Goal: Task Accomplishment & Management: Use online tool/utility

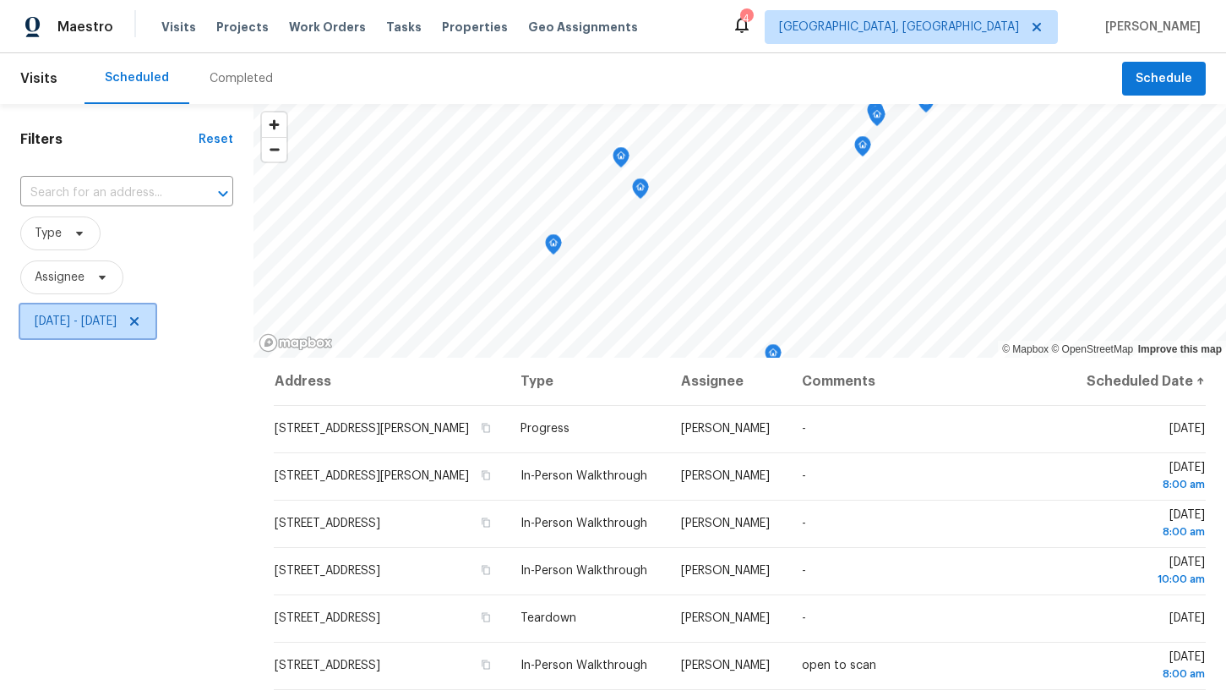
click at [118, 310] on span "[DATE] - [DATE]" at bounding box center [87, 321] width 135 height 34
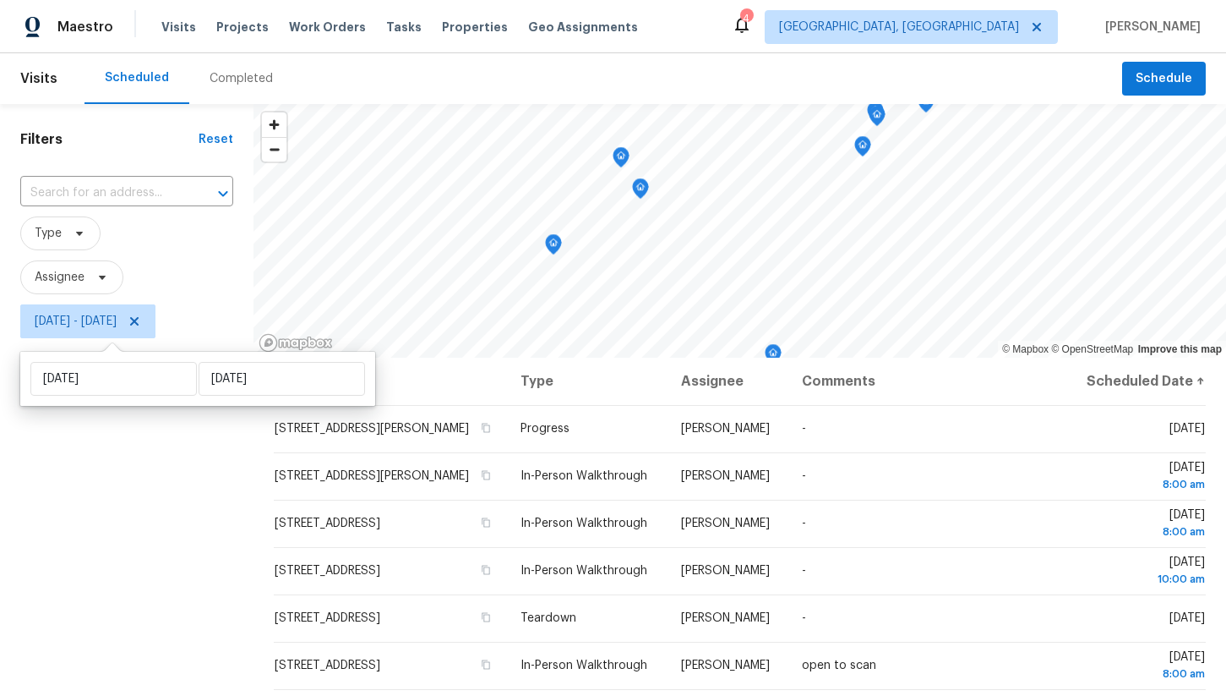
click at [130, 398] on div "[DATE] [DATE]" at bounding box center [197, 379] width 355 height 54
select select "8"
select select "2025"
select select "9"
select select "2025"
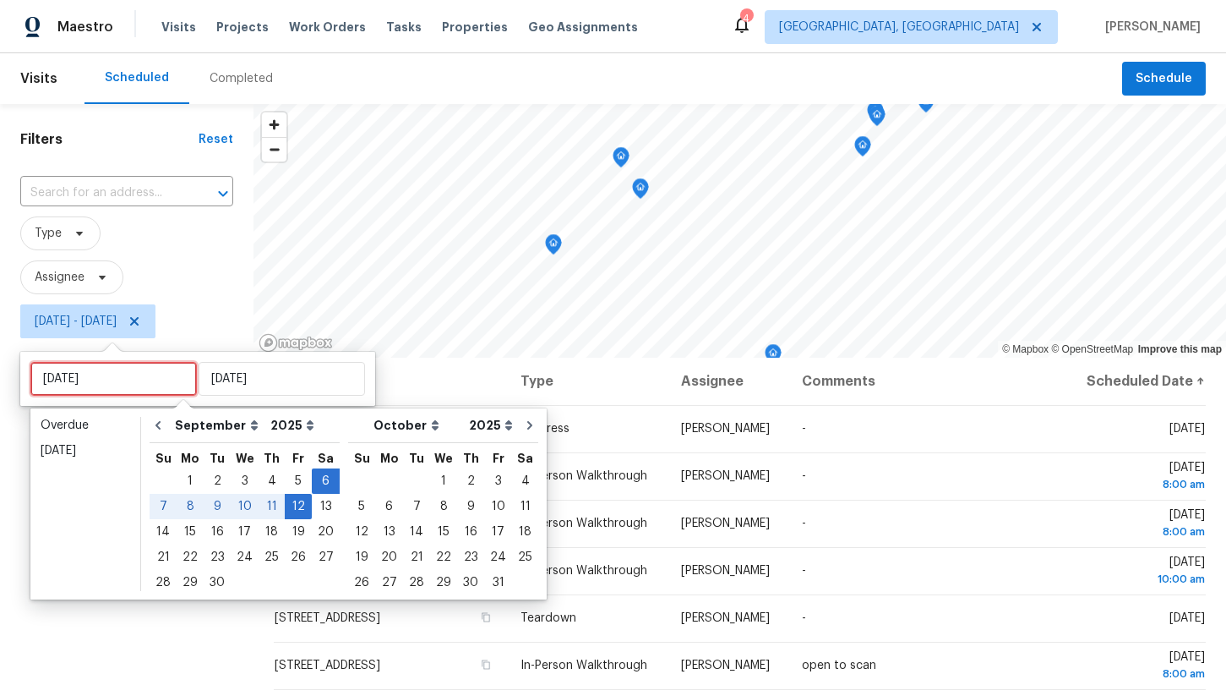
click at [132, 383] on input "[DATE]" at bounding box center [113, 379] width 167 height 34
click at [211, 507] on div "9" at bounding box center [217, 506] width 27 height 24
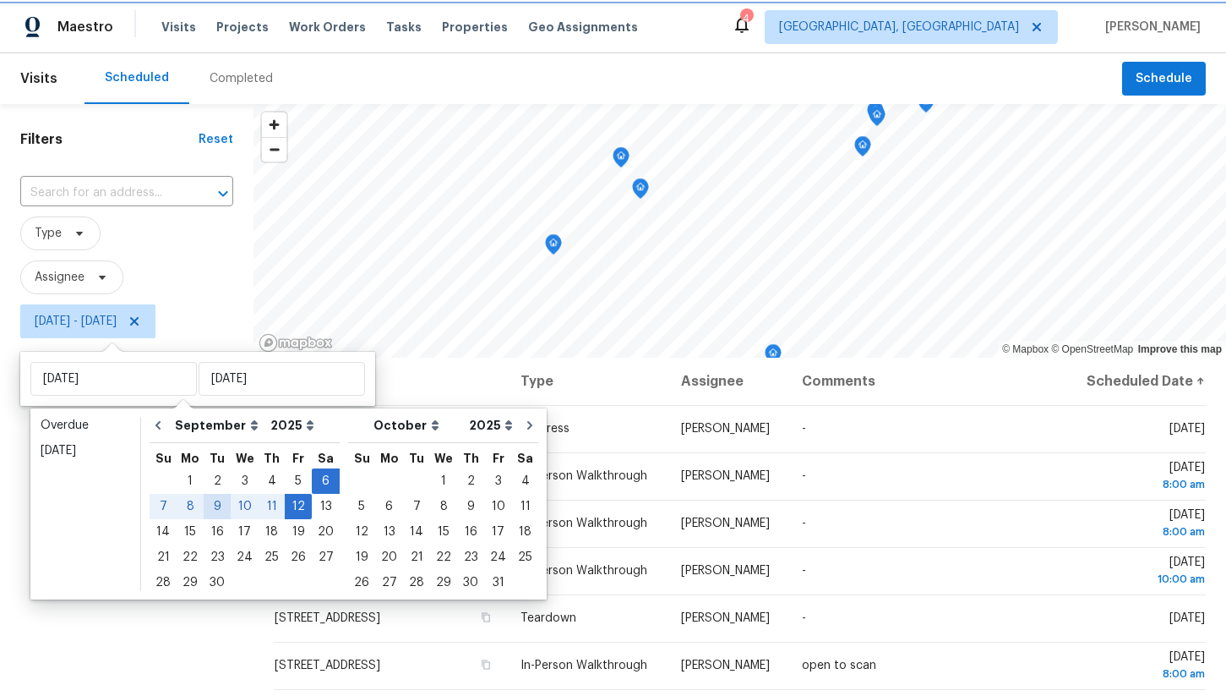
type input "[DATE]"
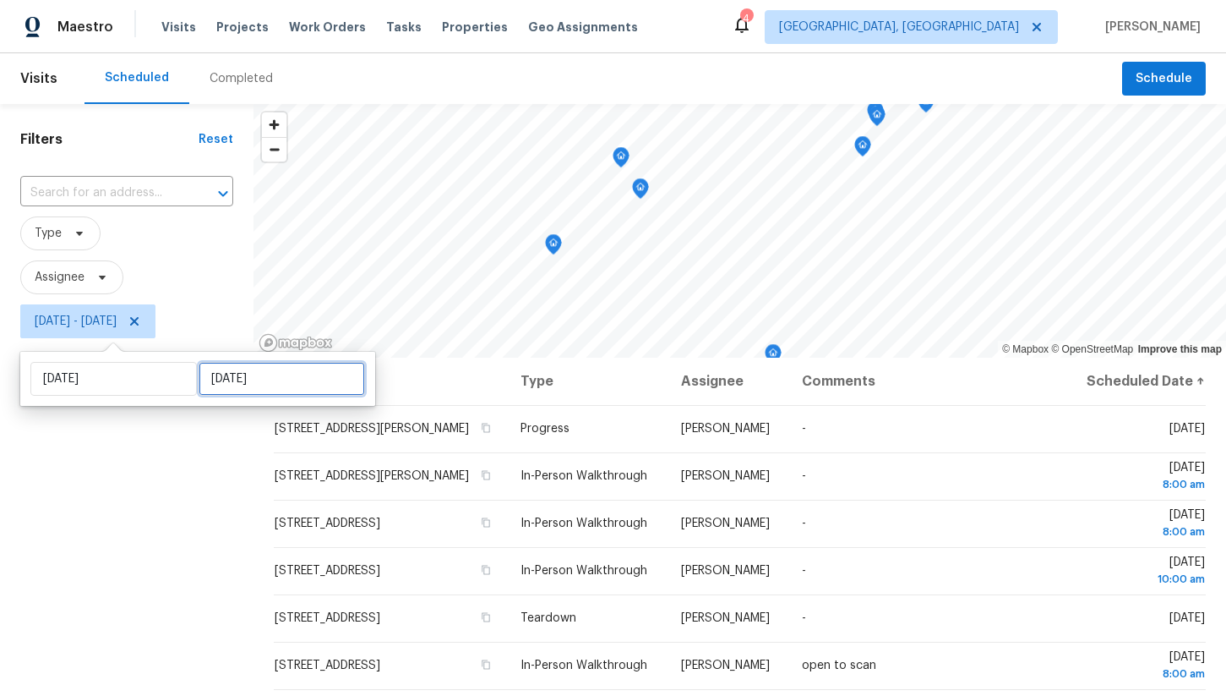
click at [219, 377] on input "[DATE]" at bounding box center [282, 379] width 167 height 34
select select "8"
select select "2025"
select select "9"
select select "2025"
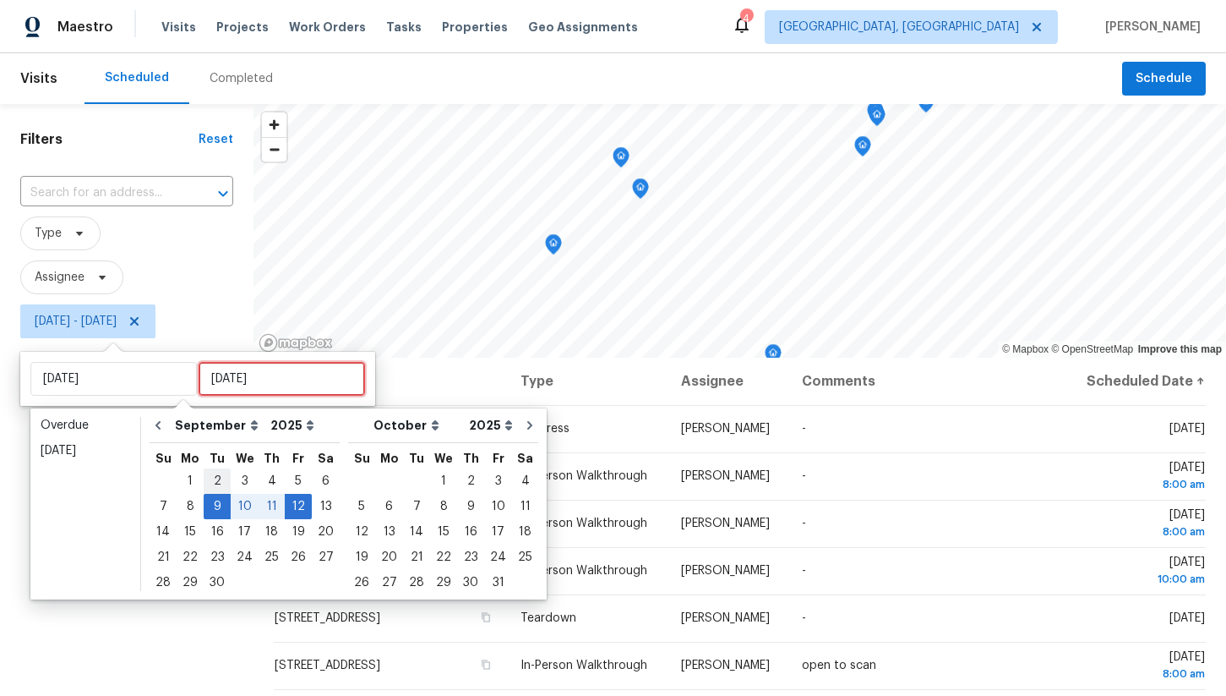
type input "[DATE]"
click at [219, 501] on div "9" at bounding box center [217, 506] width 27 height 24
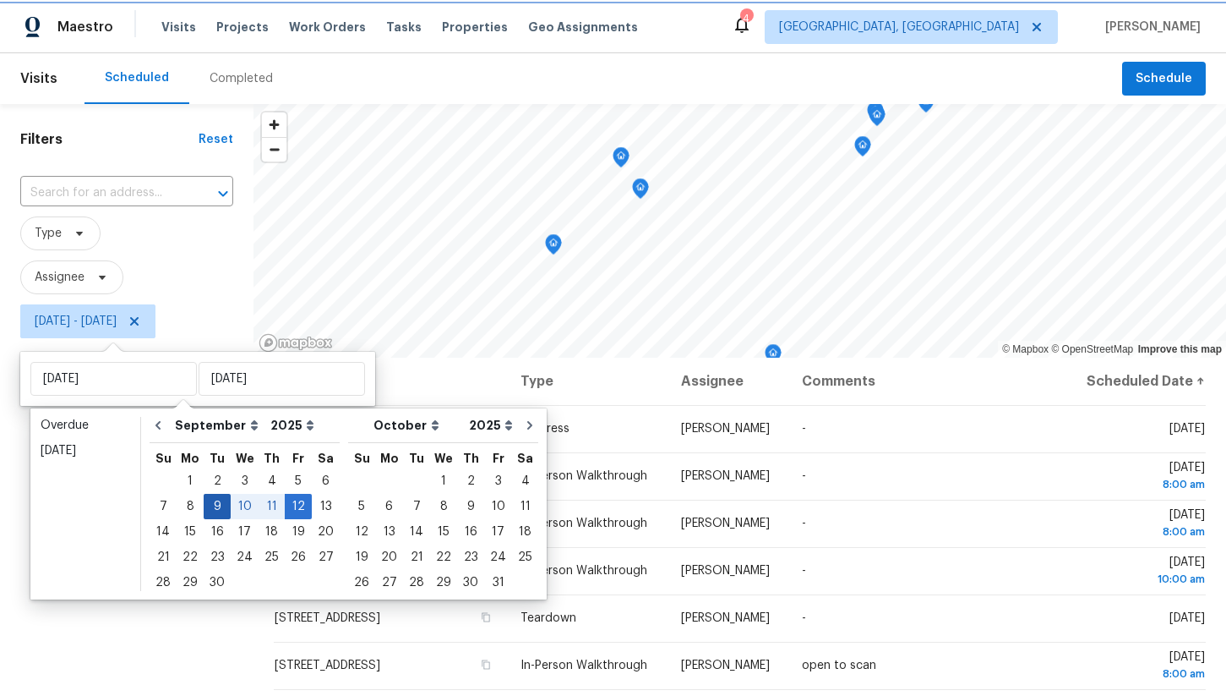
type input "[DATE]"
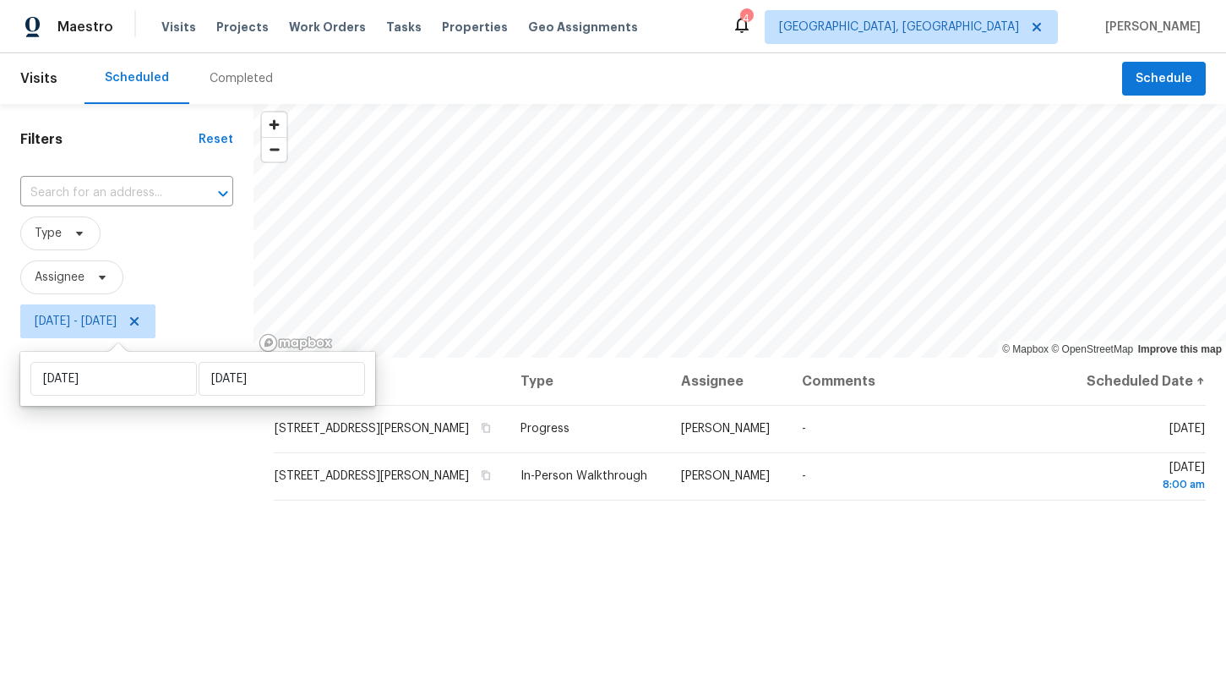
click at [184, 481] on div "Filters Reset ​ Type Assignee [DATE] - [DATE]" at bounding box center [127, 509] width 254 height 810
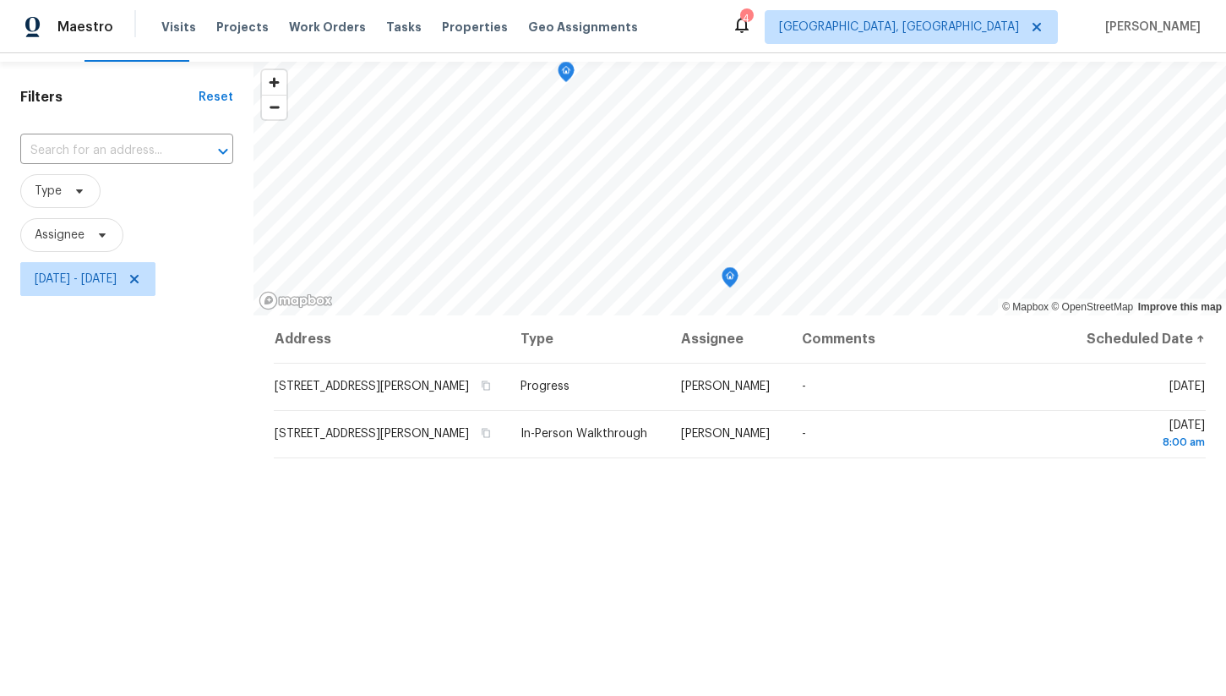
scroll to position [63, 0]
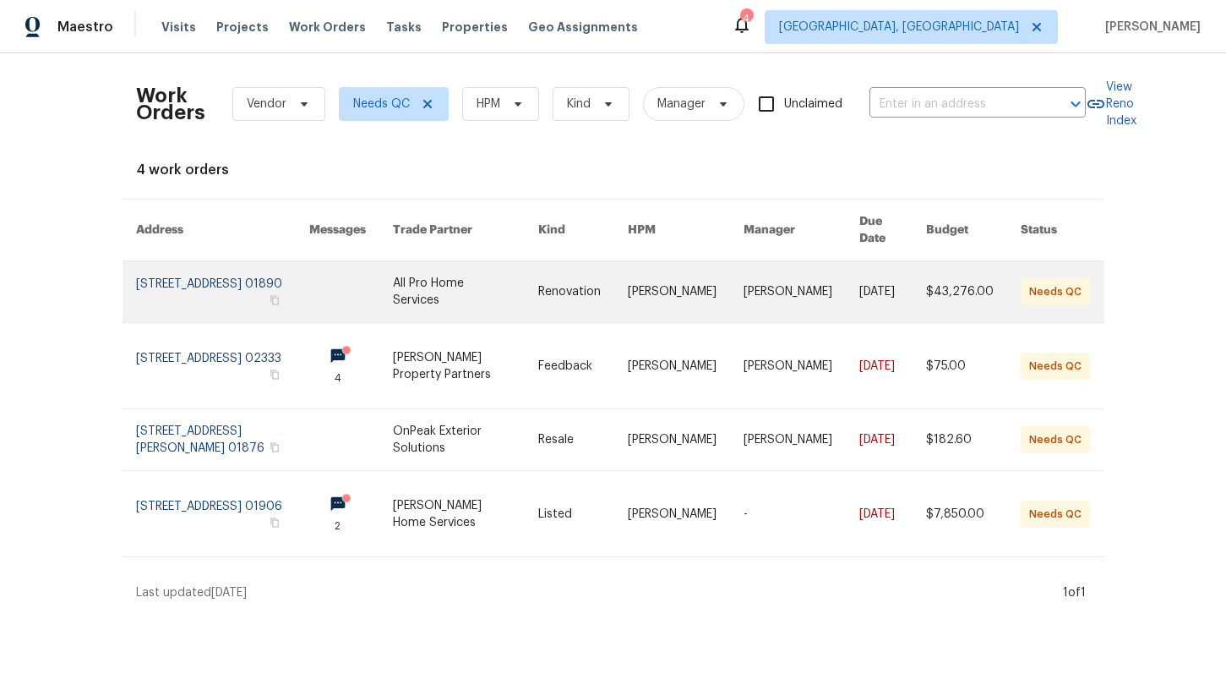
click at [281, 272] on link at bounding box center [223, 291] width 174 height 61
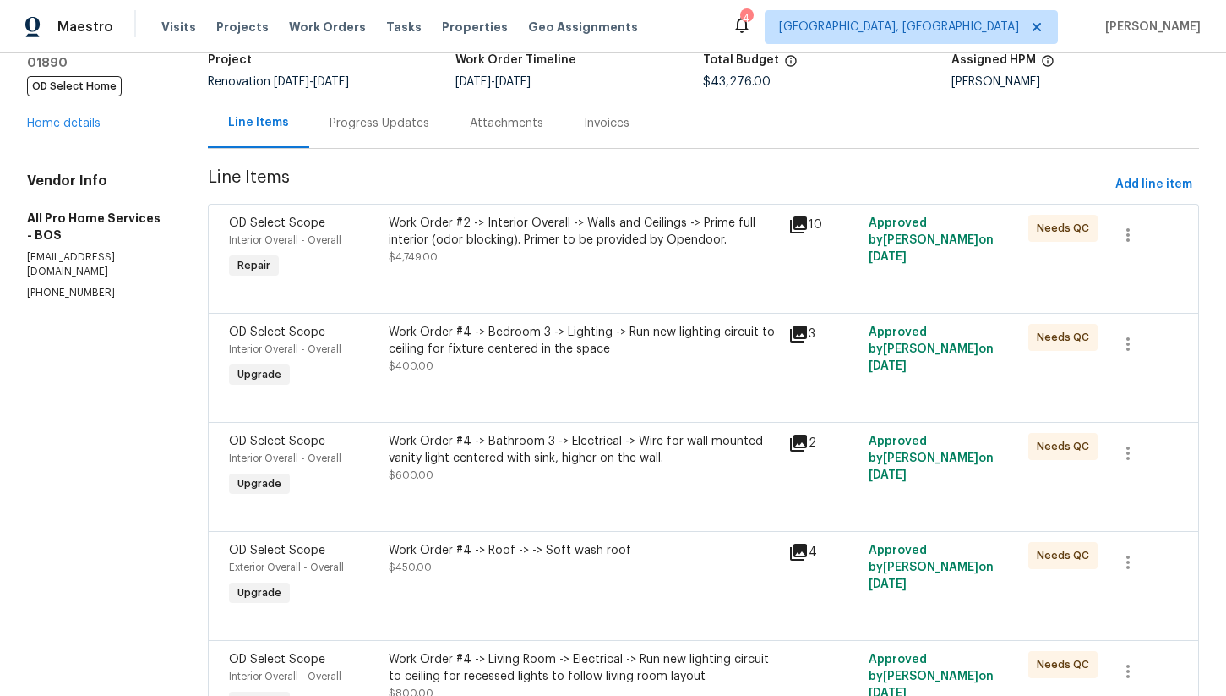
scroll to position [138, 0]
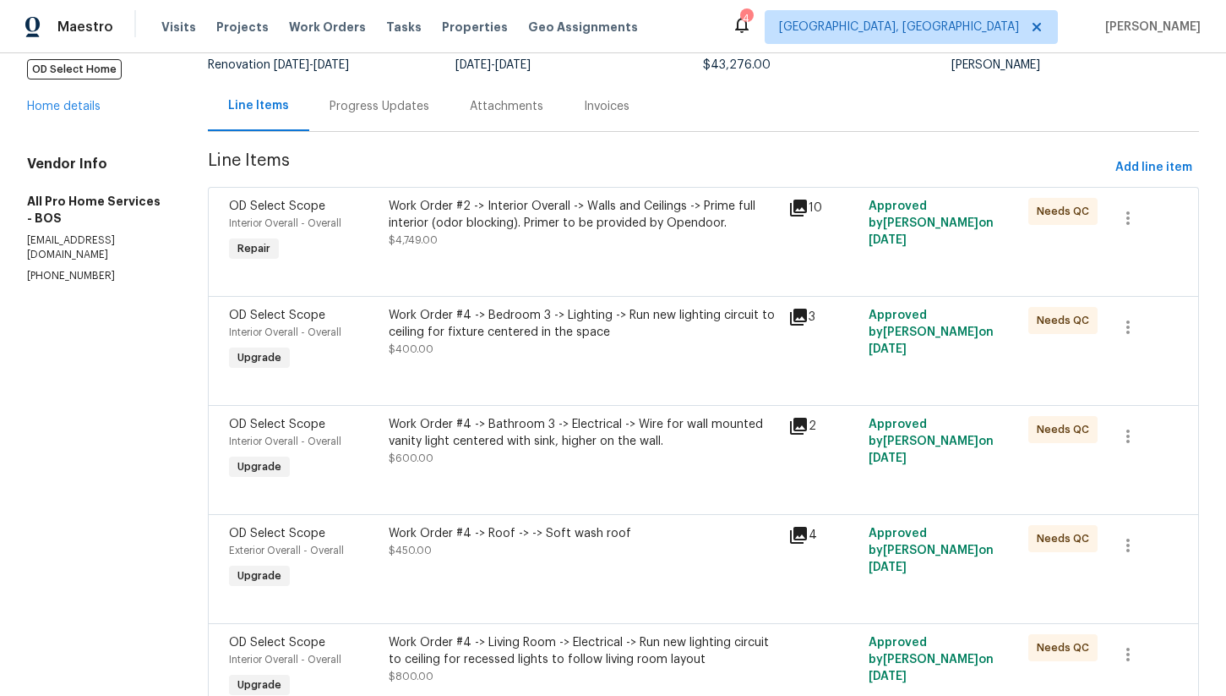
click at [596, 227] on div "Work Order #2 -> Interior Overall -> Walls and Ceilings -> Prime full interior …" at bounding box center [584, 215] width 390 height 34
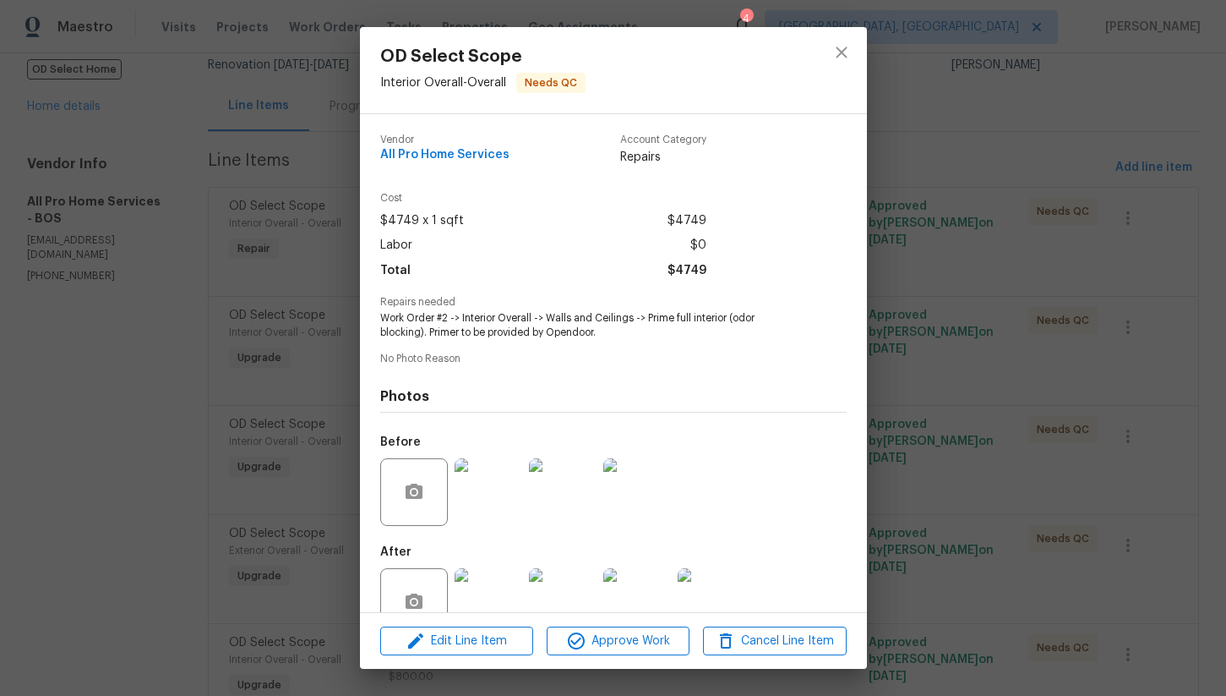
scroll to position [41, 0]
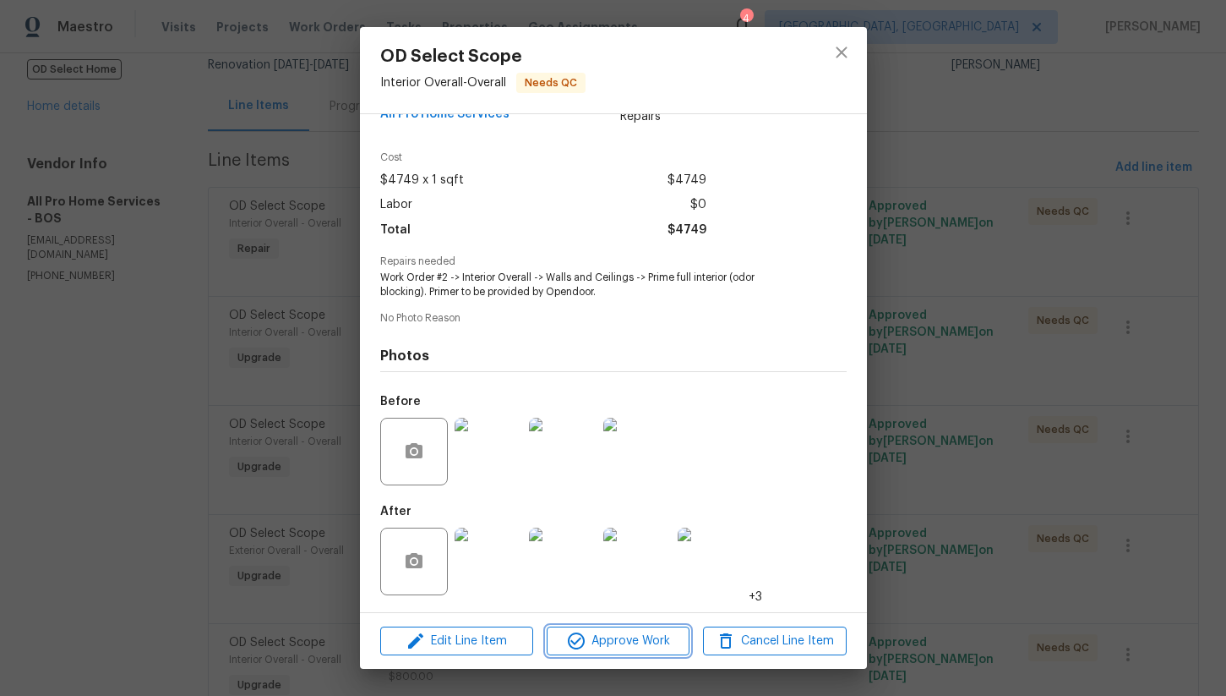
click at [610, 642] on span "Approve Work" at bounding box center [618, 641] width 133 height 21
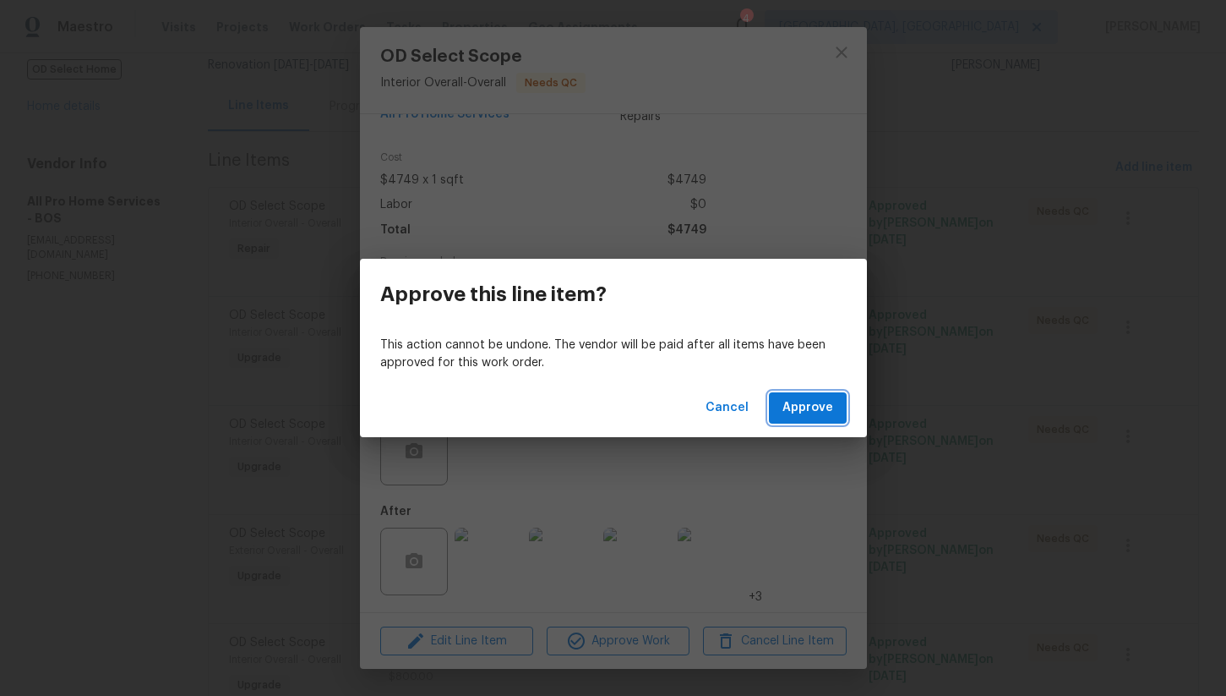
click at [809, 408] on span "Approve" at bounding box center [808, 407] width 51 height 21
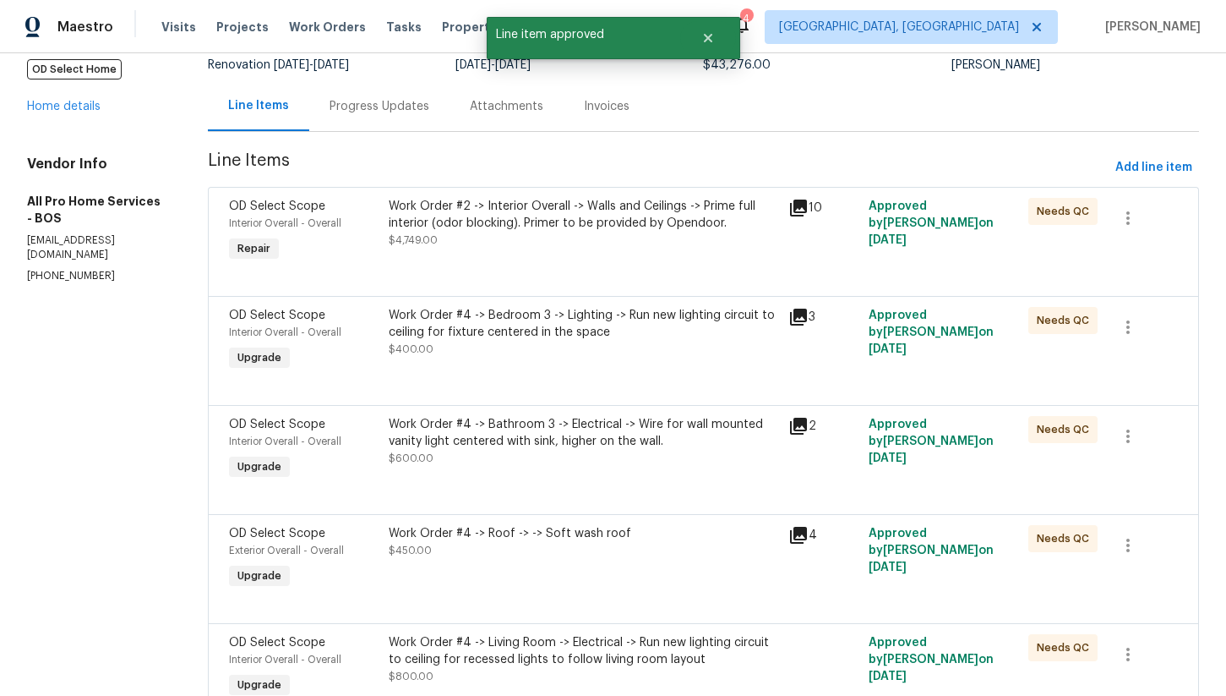
scroll to position [0, 0]
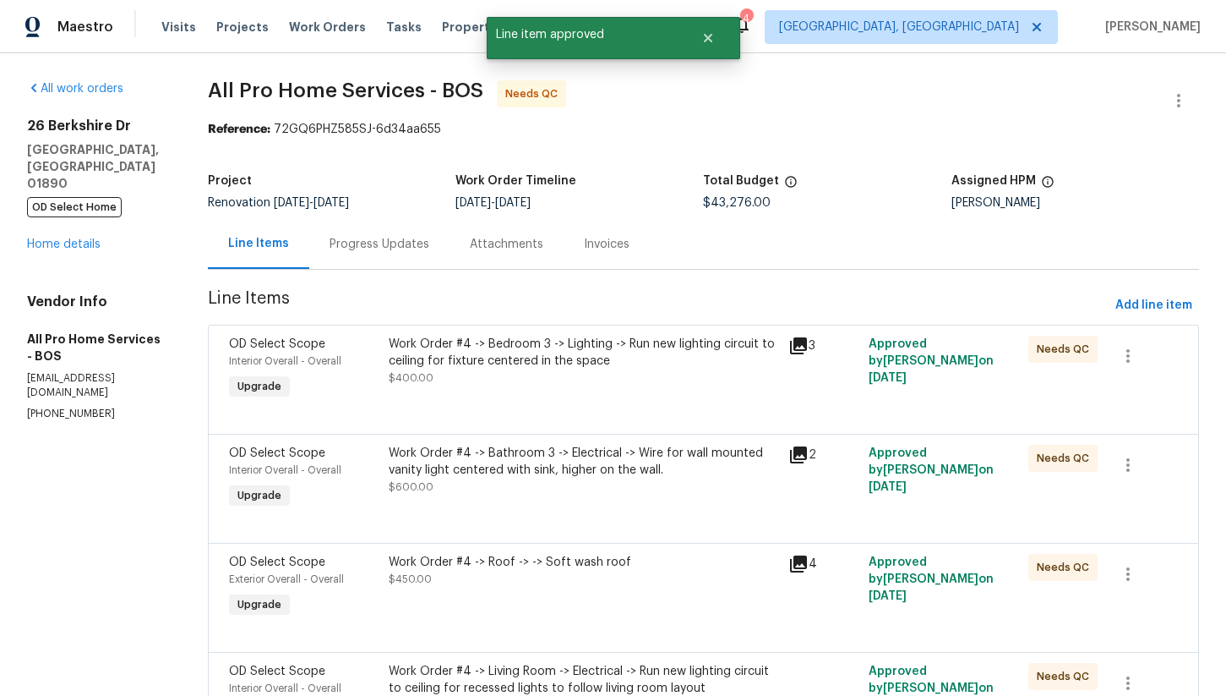
click at [569, 378] on div "Work Order #4 -> Bedroom 3 -> Lighting -> Run new lighting circuit to ceiling f…" at bounding box center [584, 361] width 390 height 51
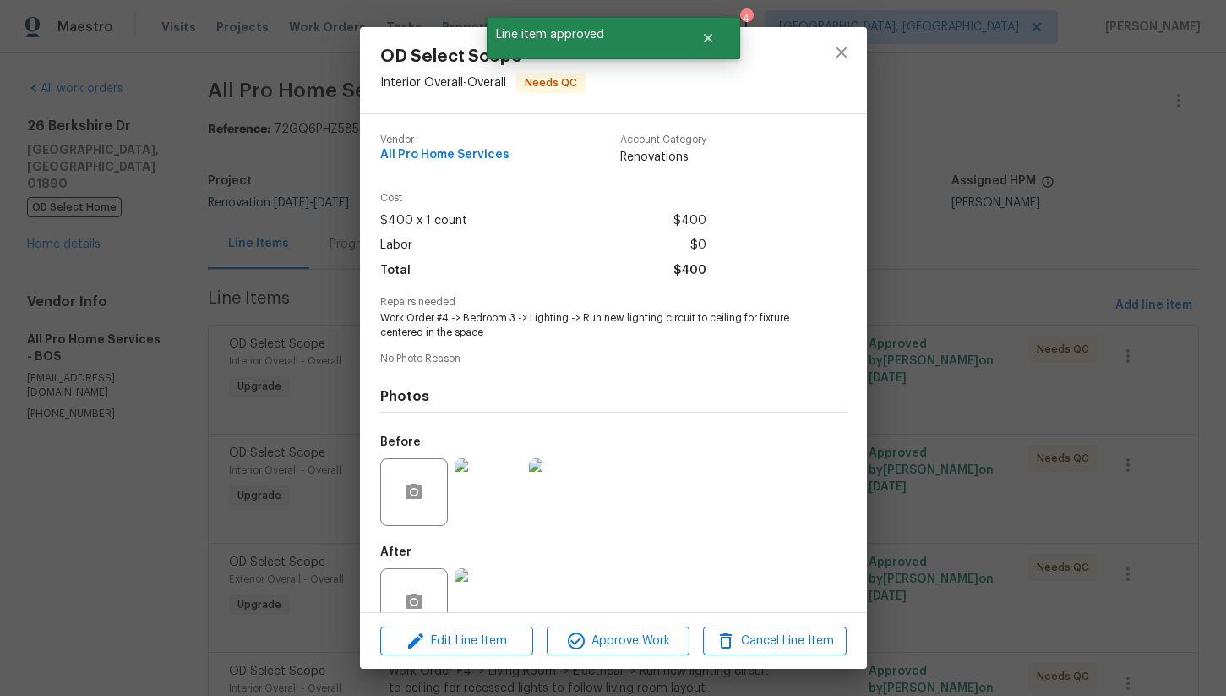
scroll to position [41, 0]
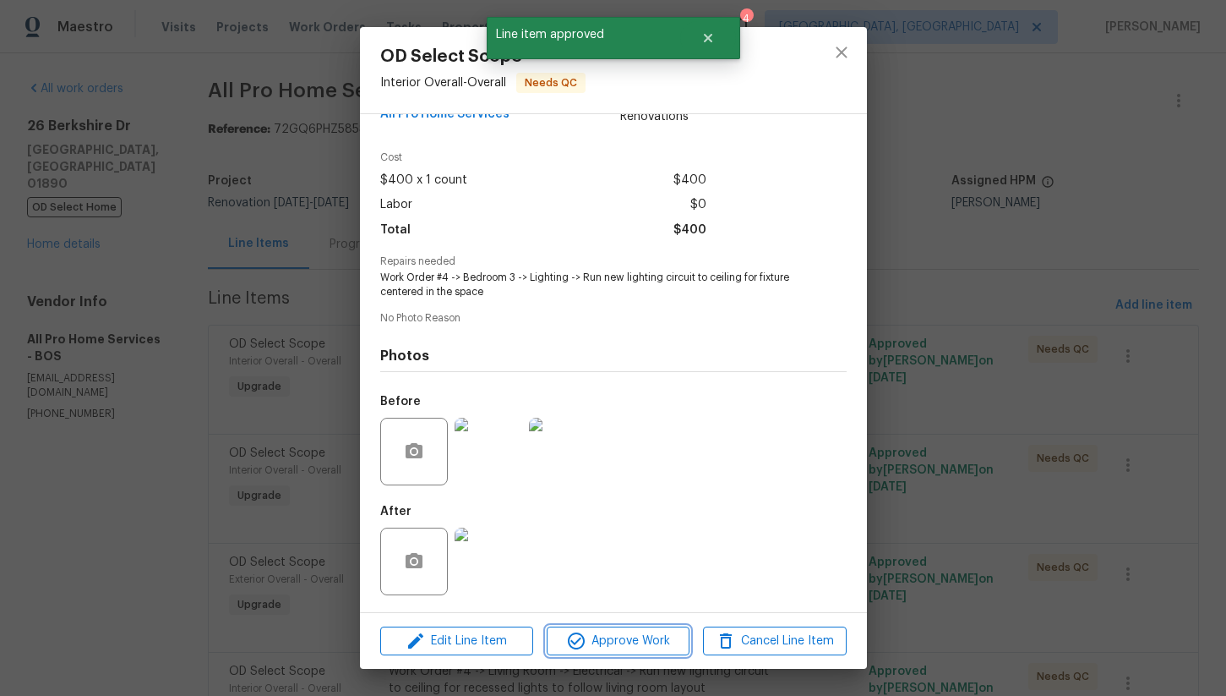
click at [646, 642] on span "Approve Work" at bounding box center [618, 641] width 133 height 21
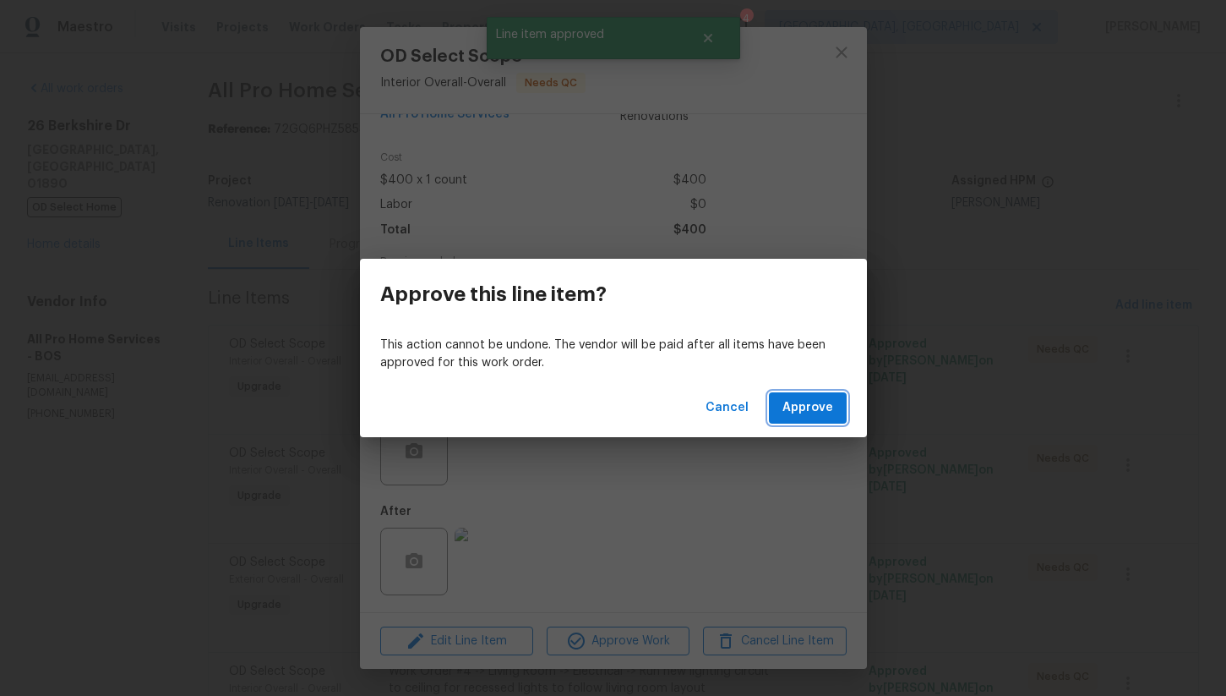
click at [819, 412] on span "Approve" at bounding box center [808, 407] width 51 height 21
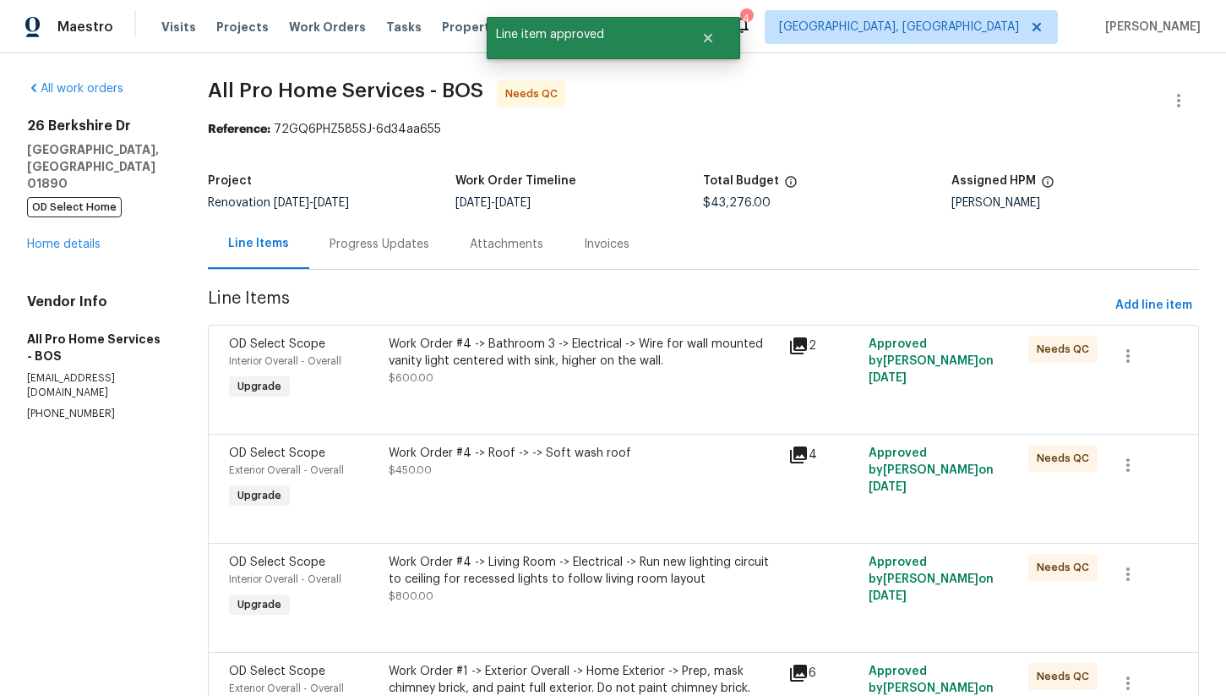
click at [581, 360] on div "Work Order #4 -> Bathroom 3 -> Electrical -> Wire for wall mounted vanity light…" at bounding box center [584, 353] width 390 height 34
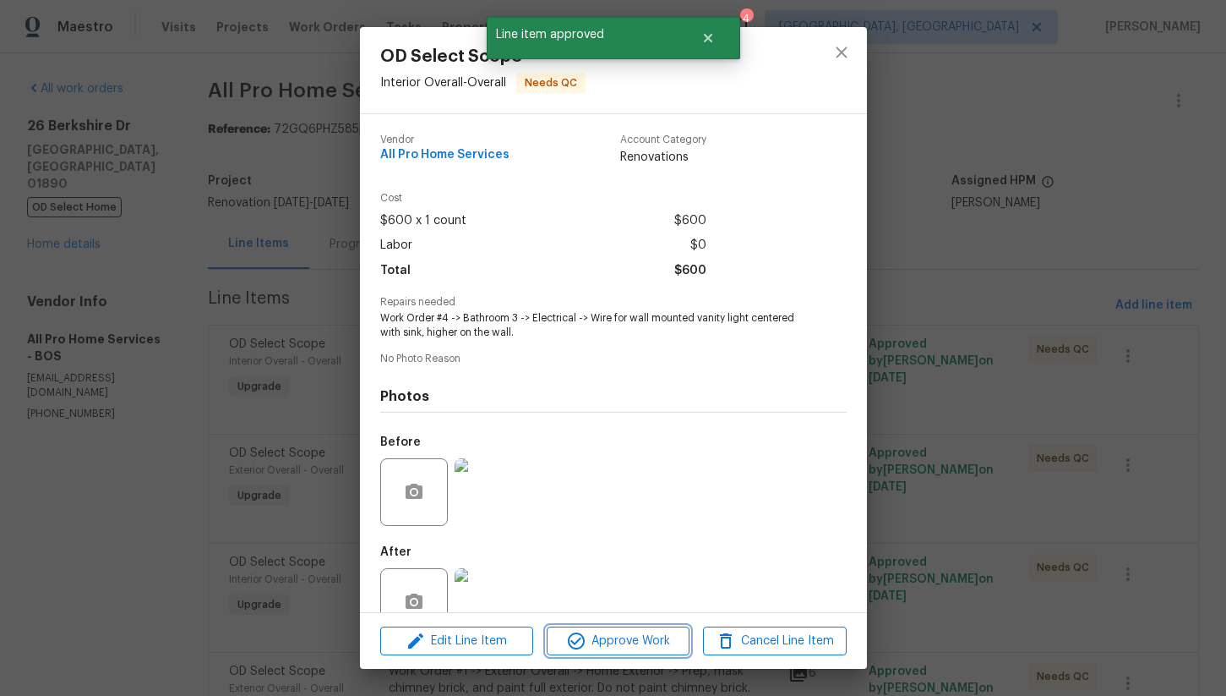
click at [620, 648] on span "Approve Work" at bounding box center [618, 641] width 133 height 21
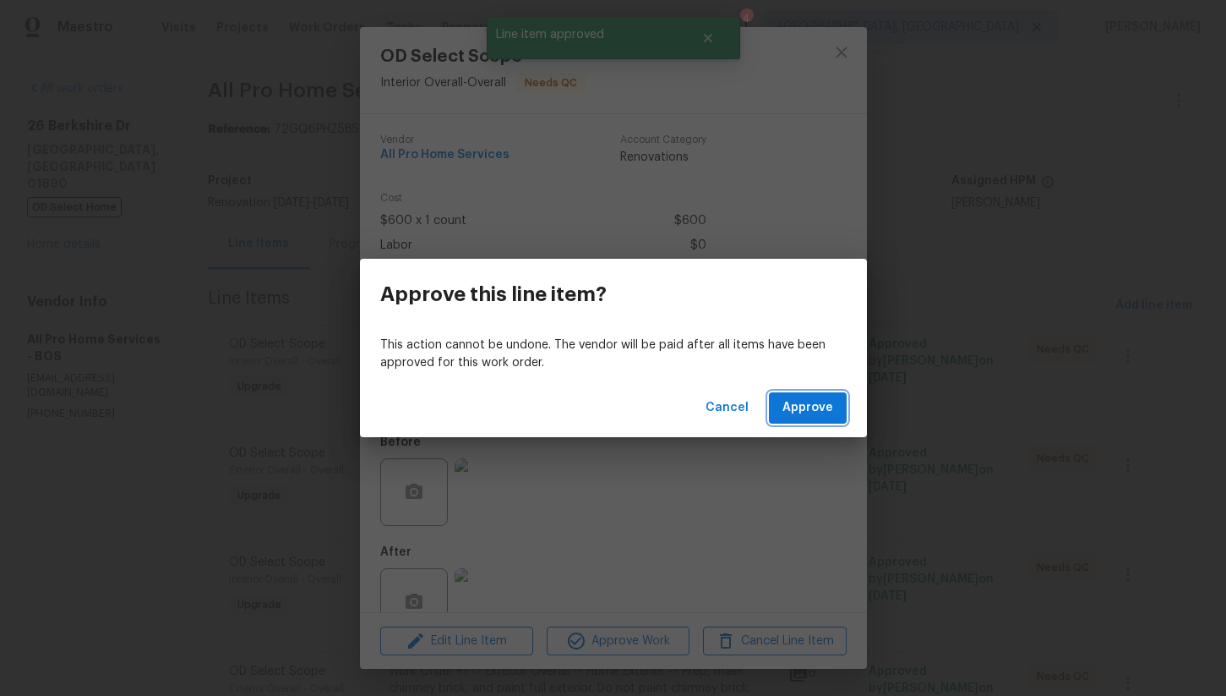
click at [809, 410] on span "Approve" at bounding box center [808, 407] width 51 height 21
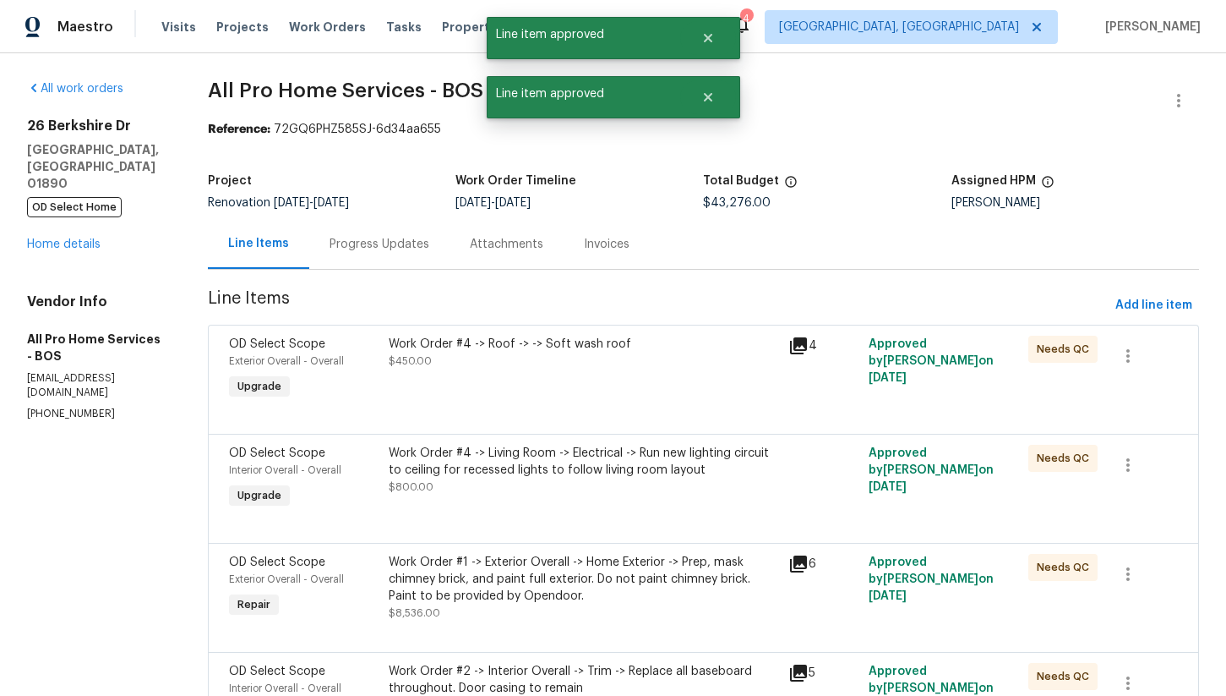
click at [583, 370] on div "Work Order #4 -> Roof -> -> Soft wash roof $450.00" at bounding box center [584, 369] width 400 height 78
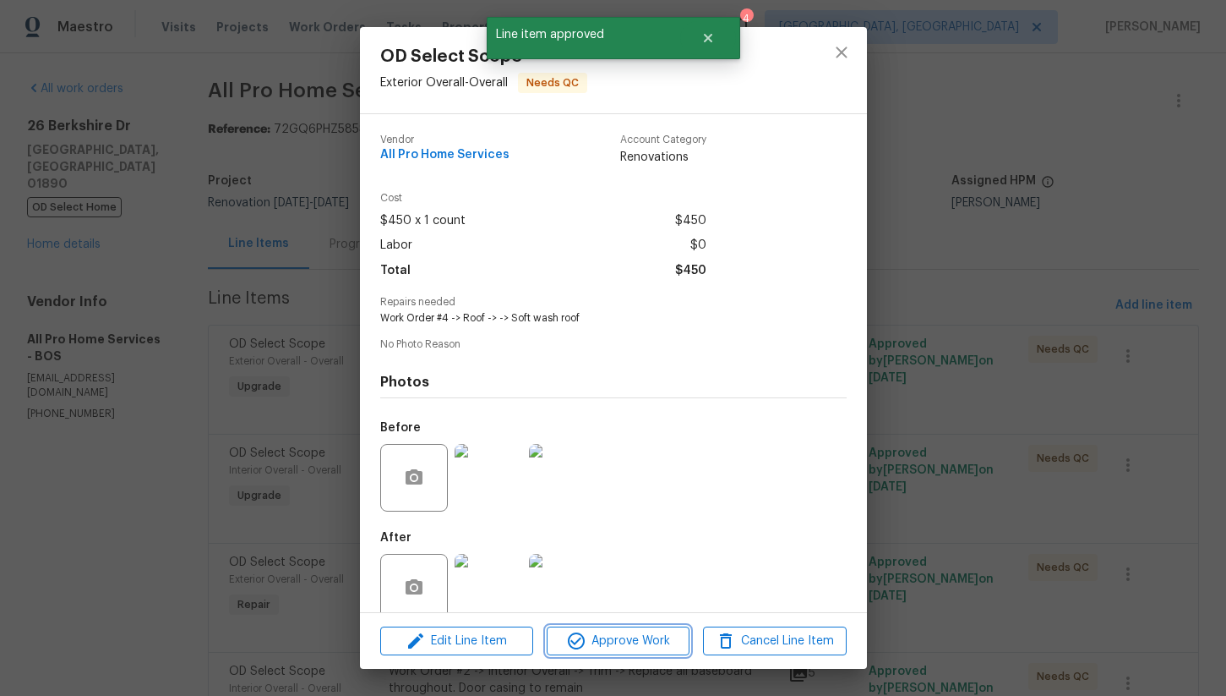
click at [641, 636] on span "Approve Work" at bounding box center [618, 641] width 133 height 21
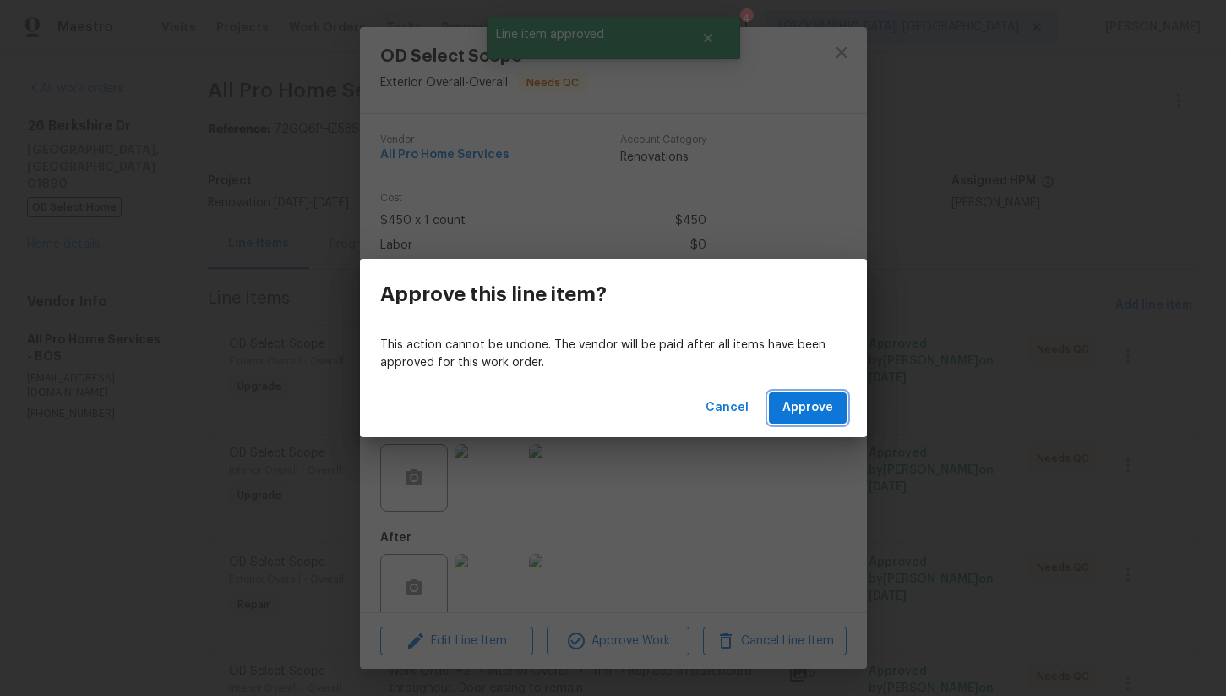
click at [797, 407] on span "Approve" at bounding box center [808, 407] width 51 height 21
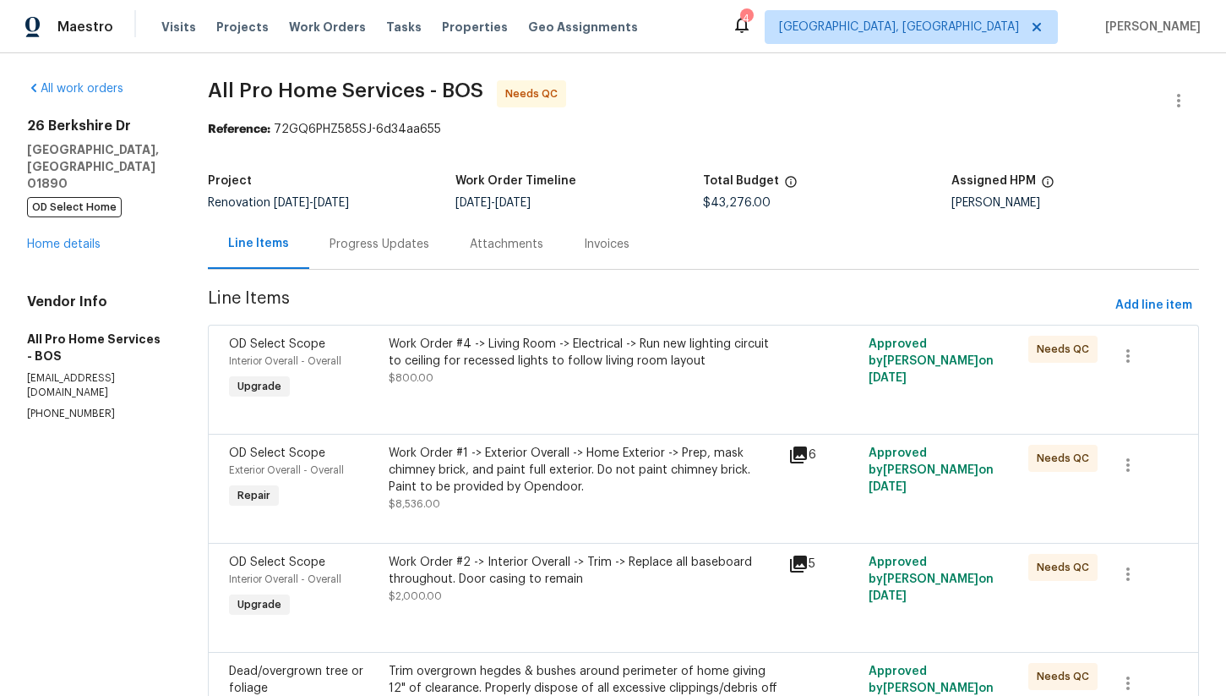
click at [587, 362] on div "Work Order #4 -> Living Room -> Electrical -> Run new lighting circuit to ceili…" at bounding box center [584, 353] width 390 height 34
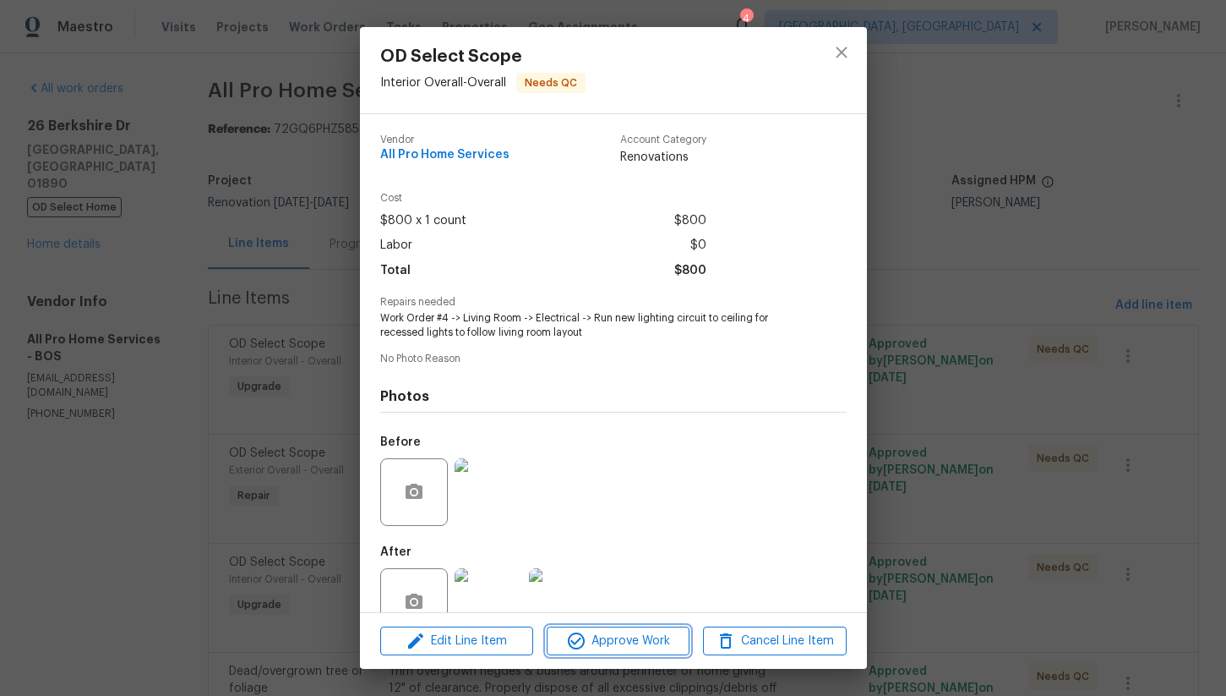
click at [615, 639] on span "Approve Work" at bounding box center [618, 641] width 133 height 21
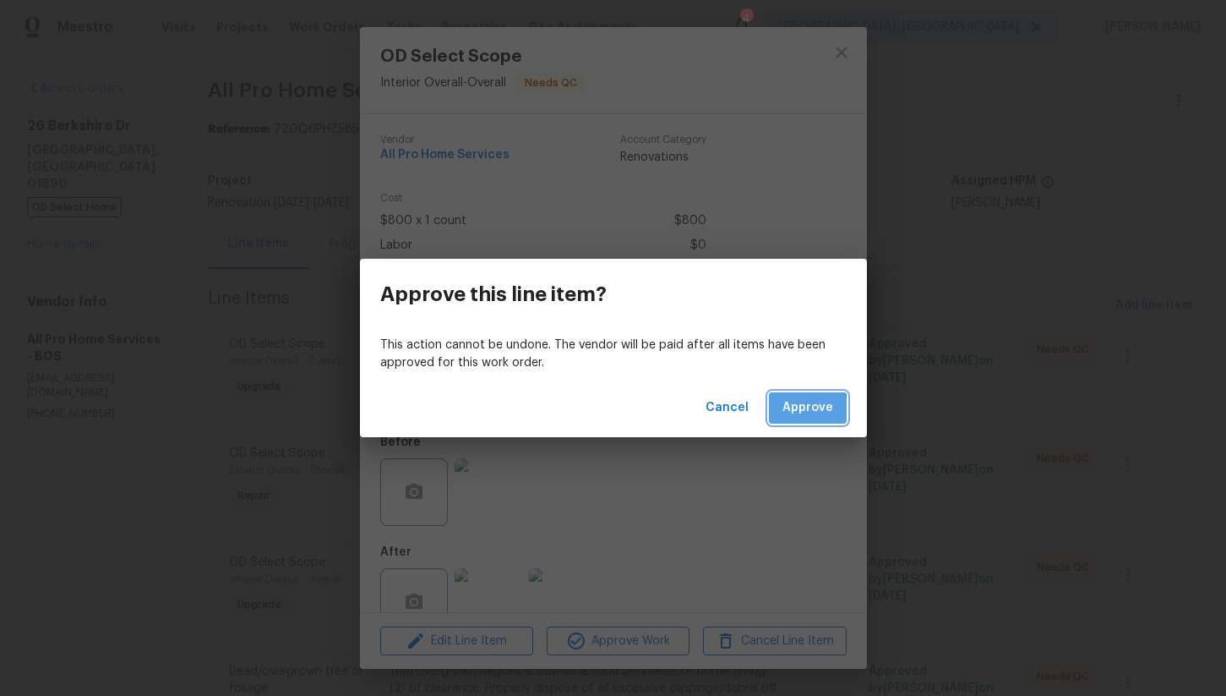
click at [795, 412] on span "Approve" at bounding box center [808, 407] width 51 height 21
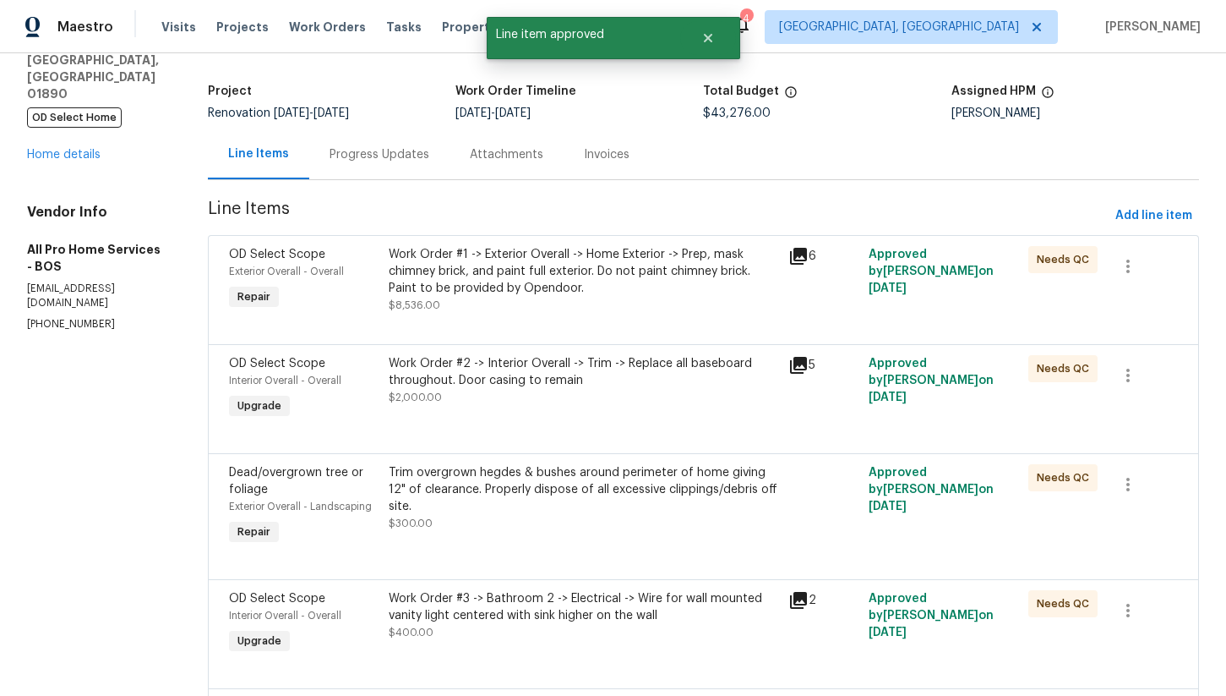
scroll to position [106, 0]
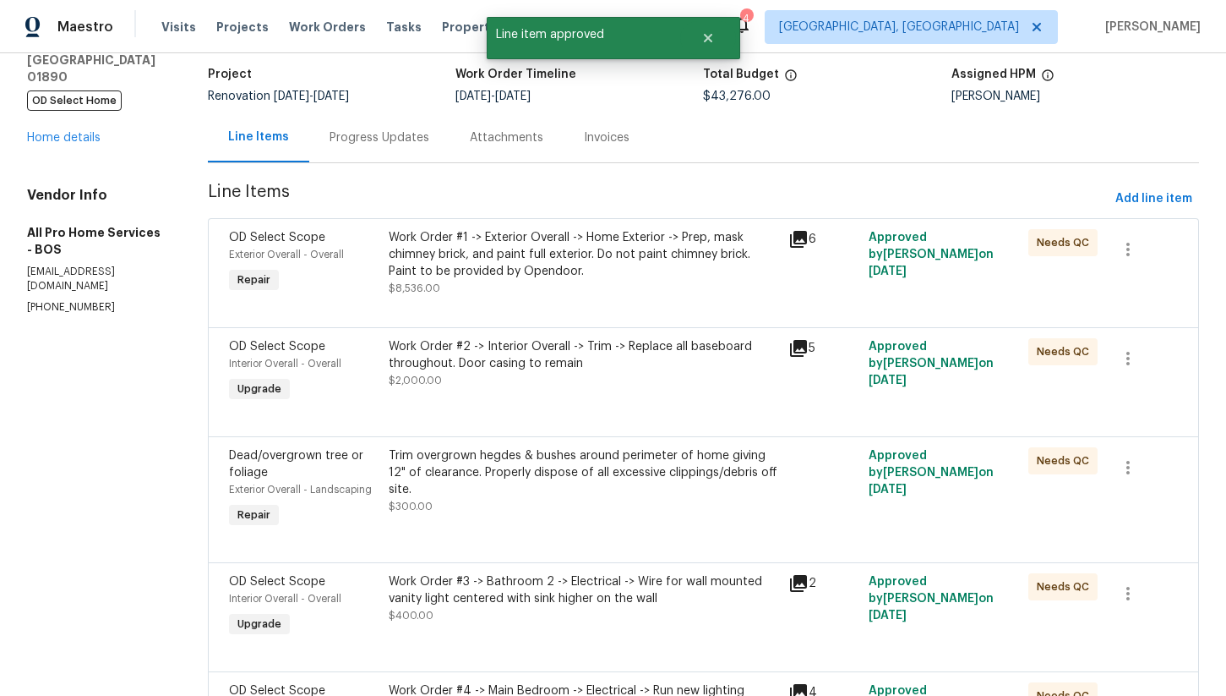
click at [575, 269] on div "Work Order #1 -> Exterior Overall -> Home Exterior -> Prep, mask chimney brick,…" at bounding box center [584, 254] width 390 height 51
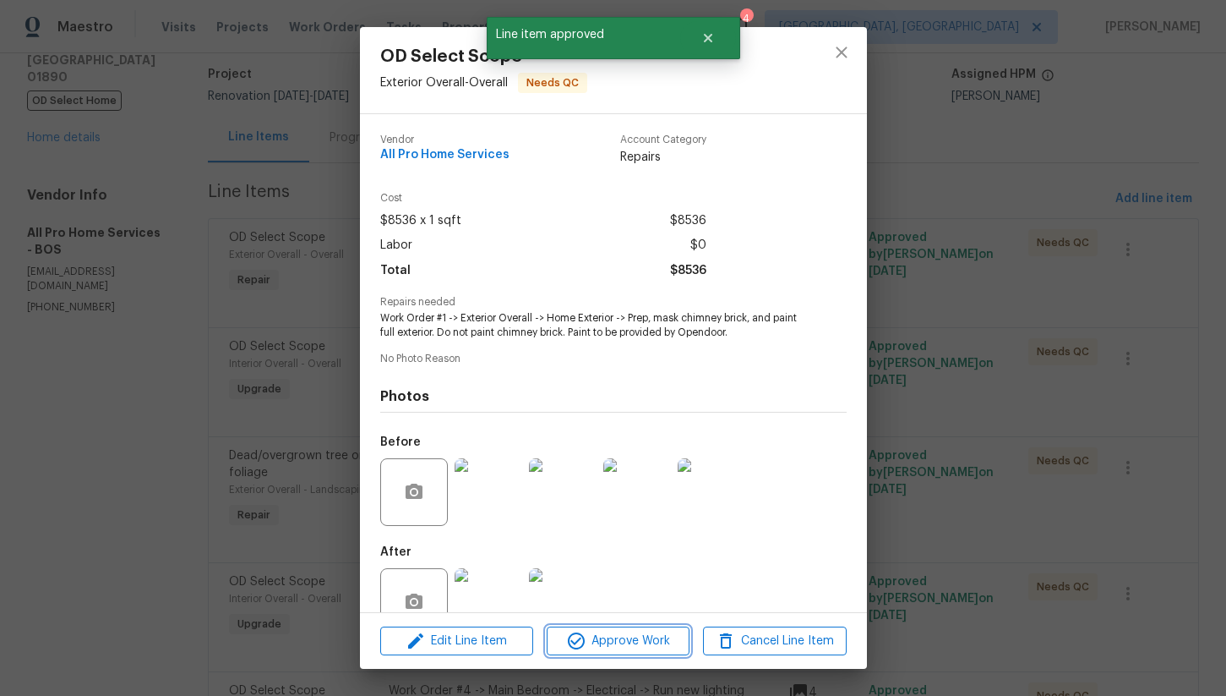
click at [638, 634] on span "Approve Work" at bounding box center [618, 641] width 133 height 21
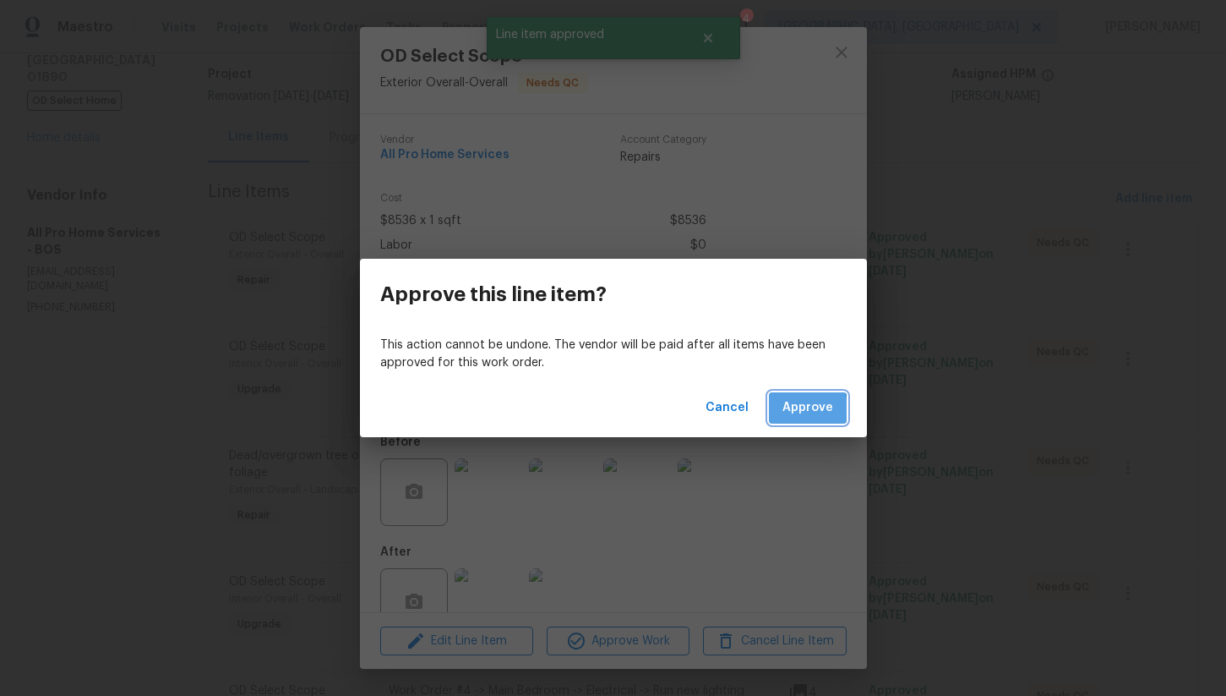
click at [806, 409] on span "Approve" at bounding box center [808, 407] width 51 height 21
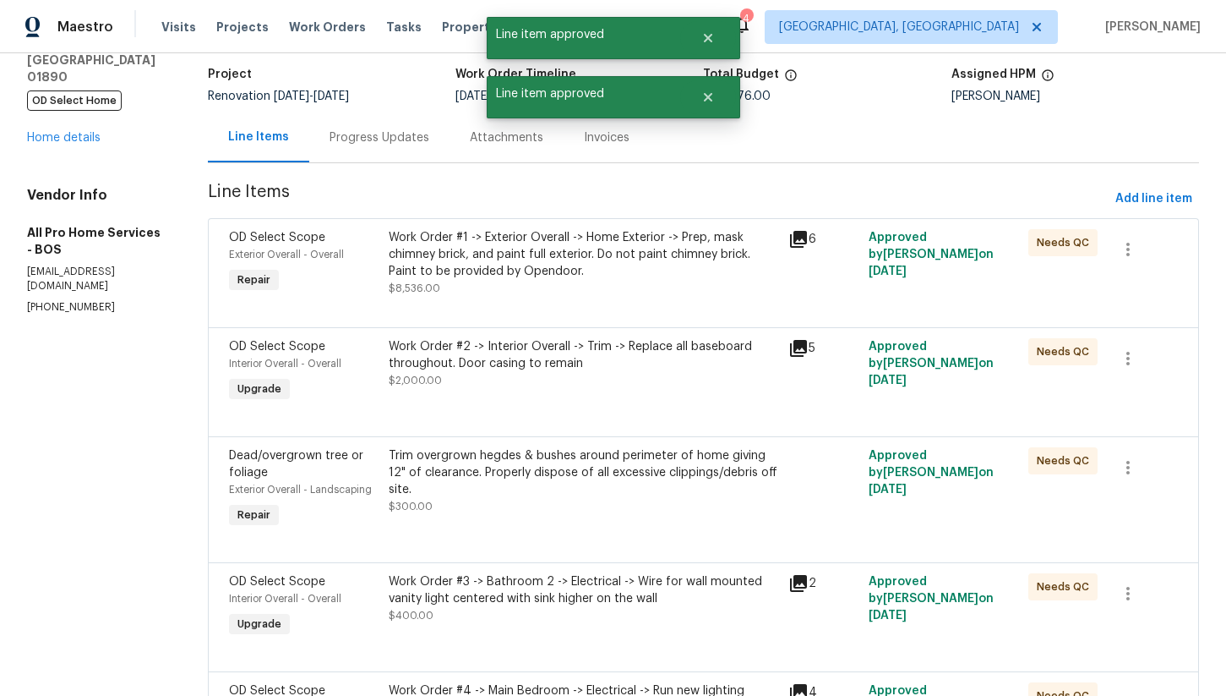
scroll to position [0, 0]
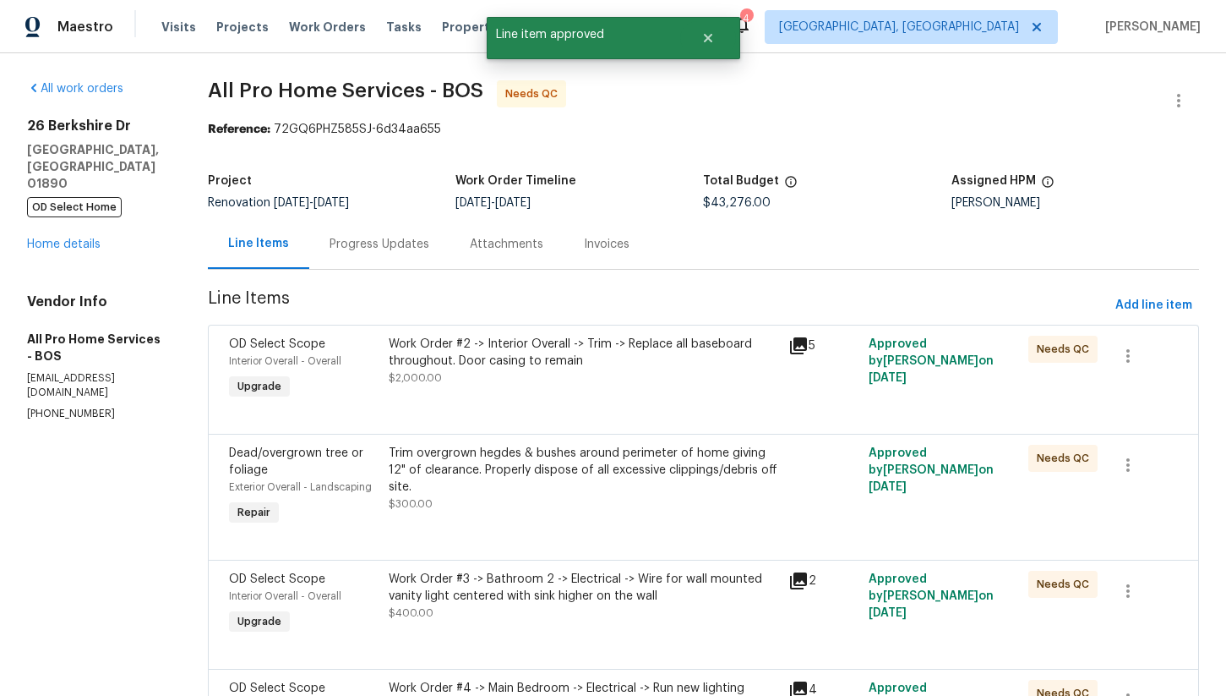
click at [557, 358] on div "Work Order #2 -> Interior Overall -> Trim -> Replace all baseboard throughout. …" at bounding box center [584, 353] width 390 height 34
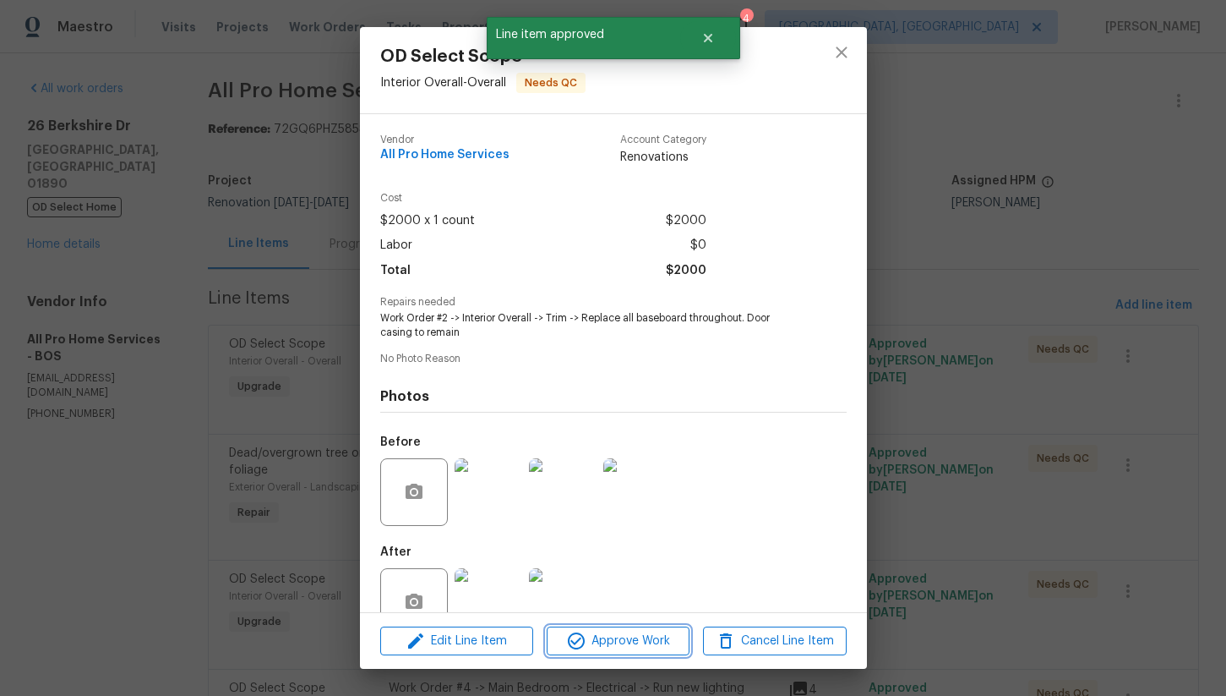
click at [630, 638] on span "Approve Work" at bounding box center [618, 641] width 133 height 21
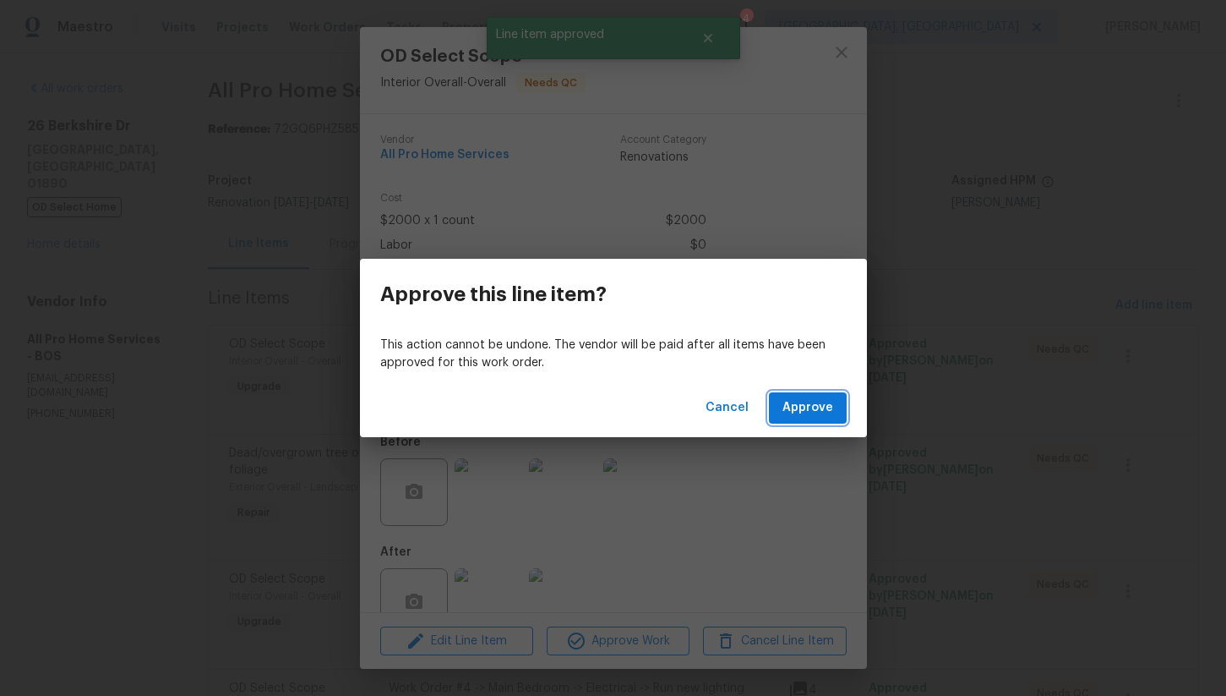
click at [816, 401] on span "Approve" at bounding box center [808, 407] width 51 height 21
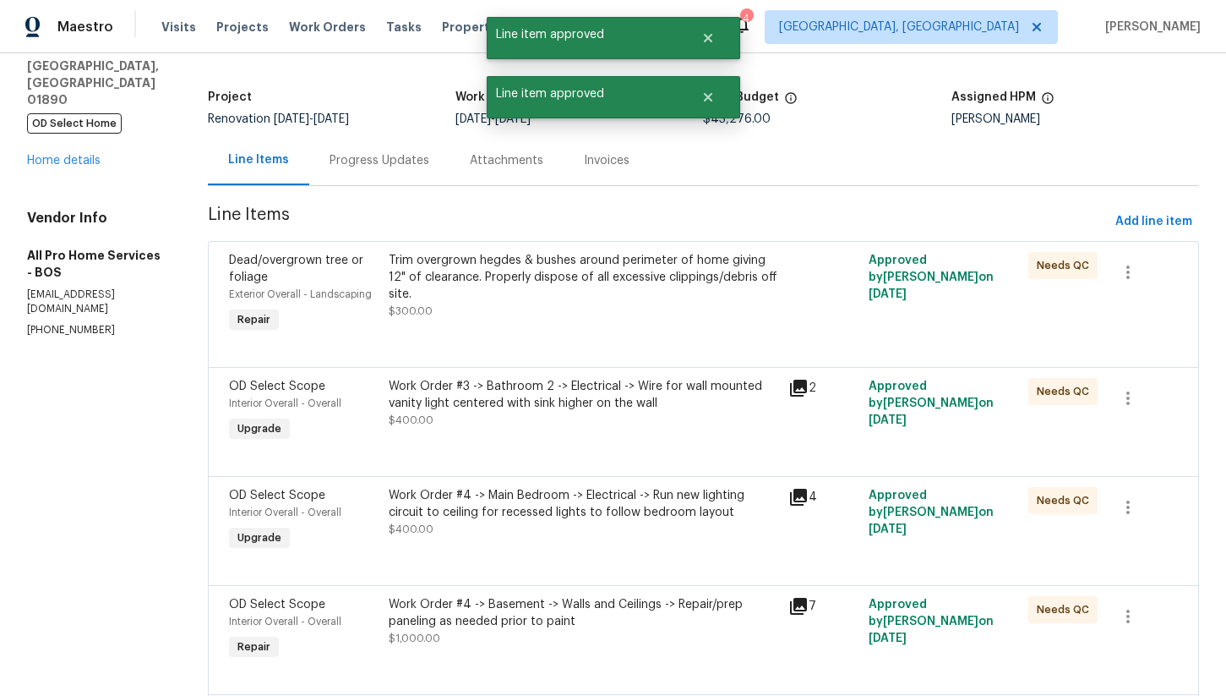
scroll to position [92, 0]
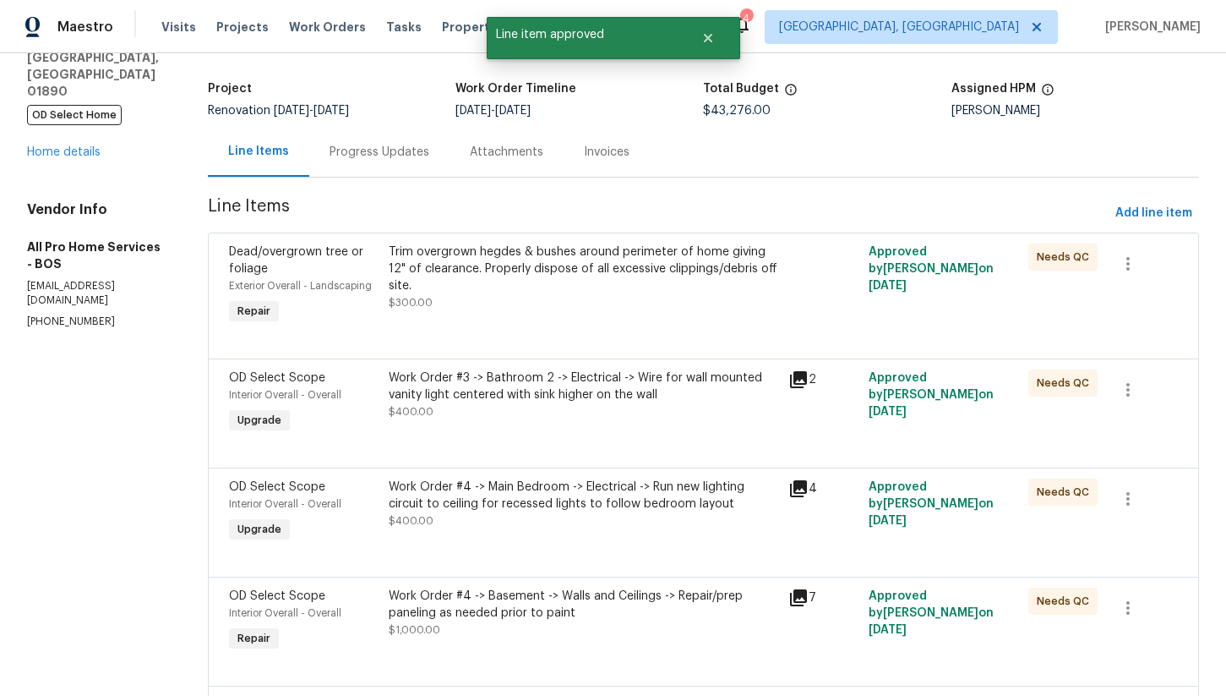
click at [571, 283] on div "Trim overgrown hegdes & bushes around perimeter of home giving 12" of clearance…" at bounding box center [584, 268] width 390 height 51
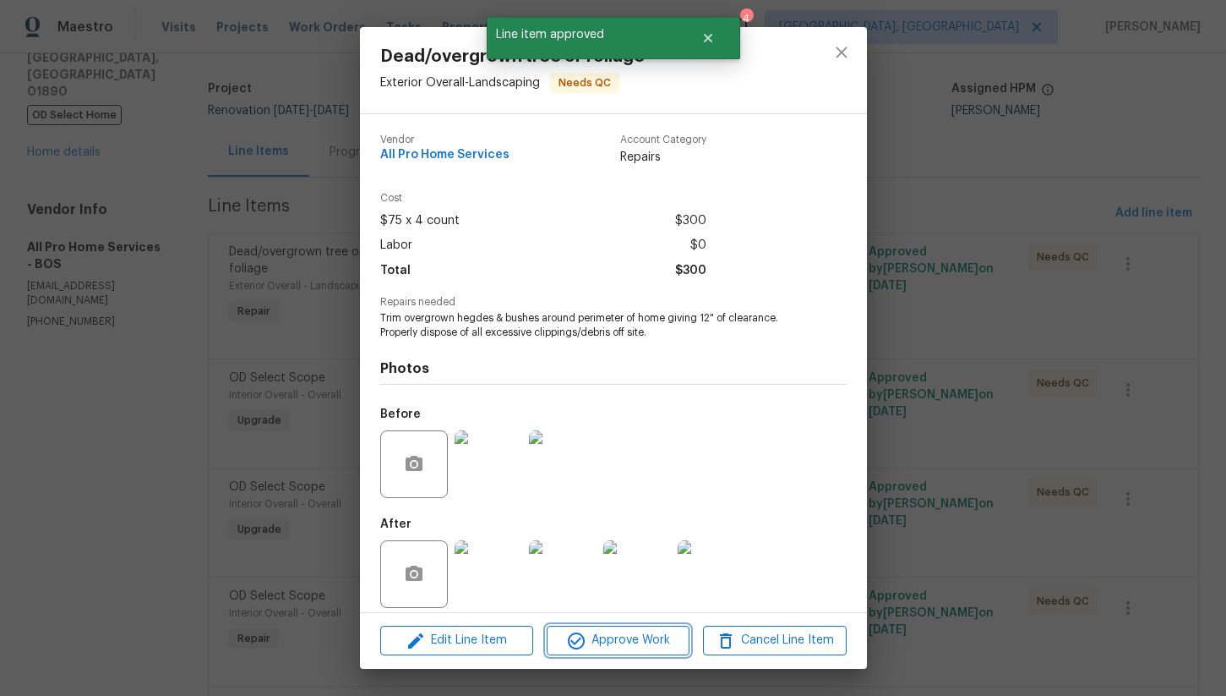
click at [621, 646] on span "Approve Work" at bounding box center [618, 640] width 133 height 21
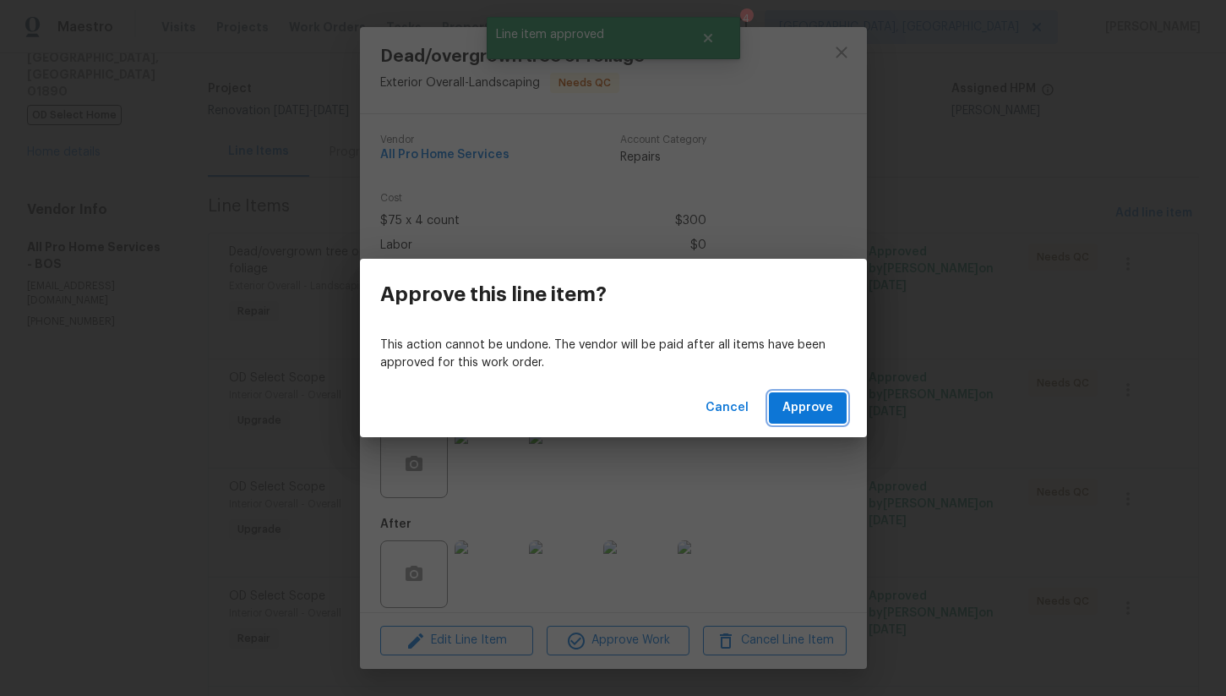
click at [815, 409] on span "Approve" at bounding box center [808, 407] width 51 height 21
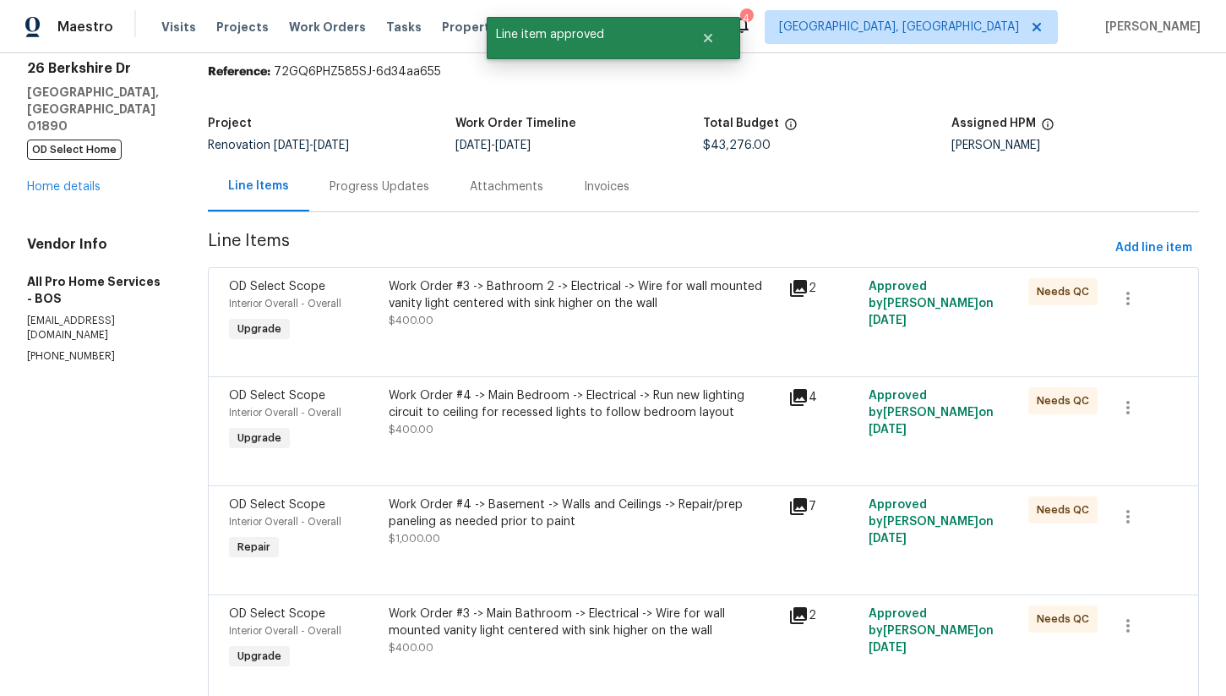
scroll to position [60, 0]
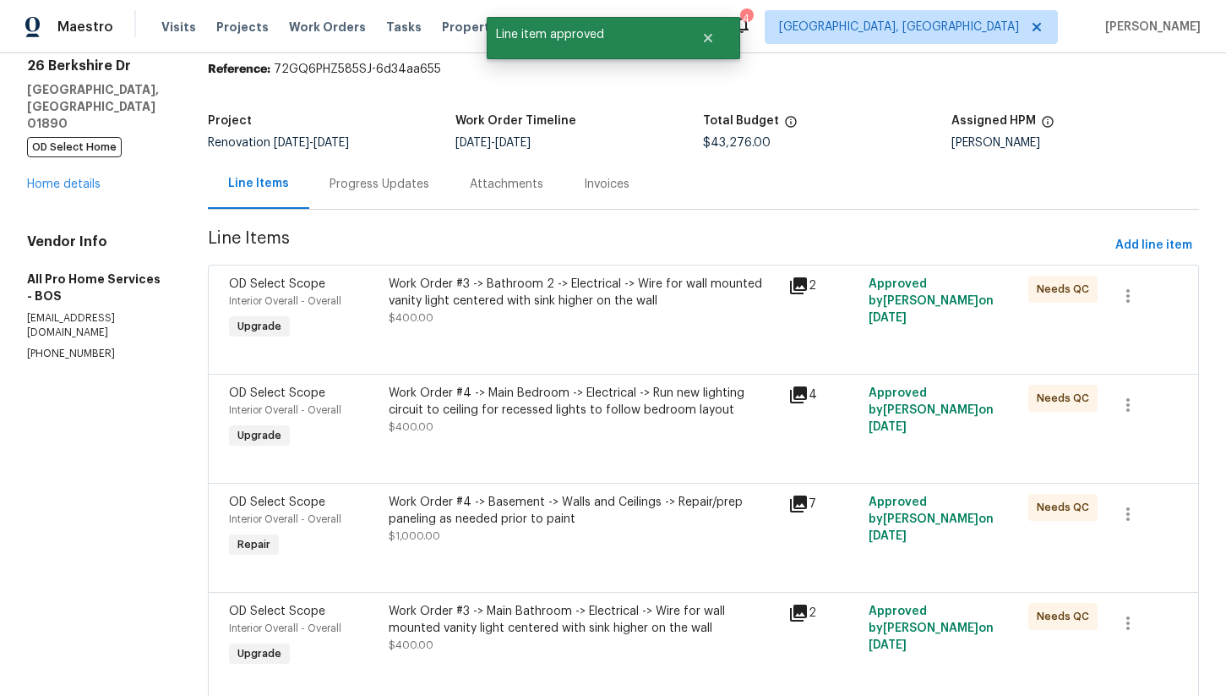
click at [556, 301] on div "Work Order #3 -> Bathroom 2 -> Electrical -> Wire for wall mounted vanity light…" at bounding box center [584, 293] width 390 height 34
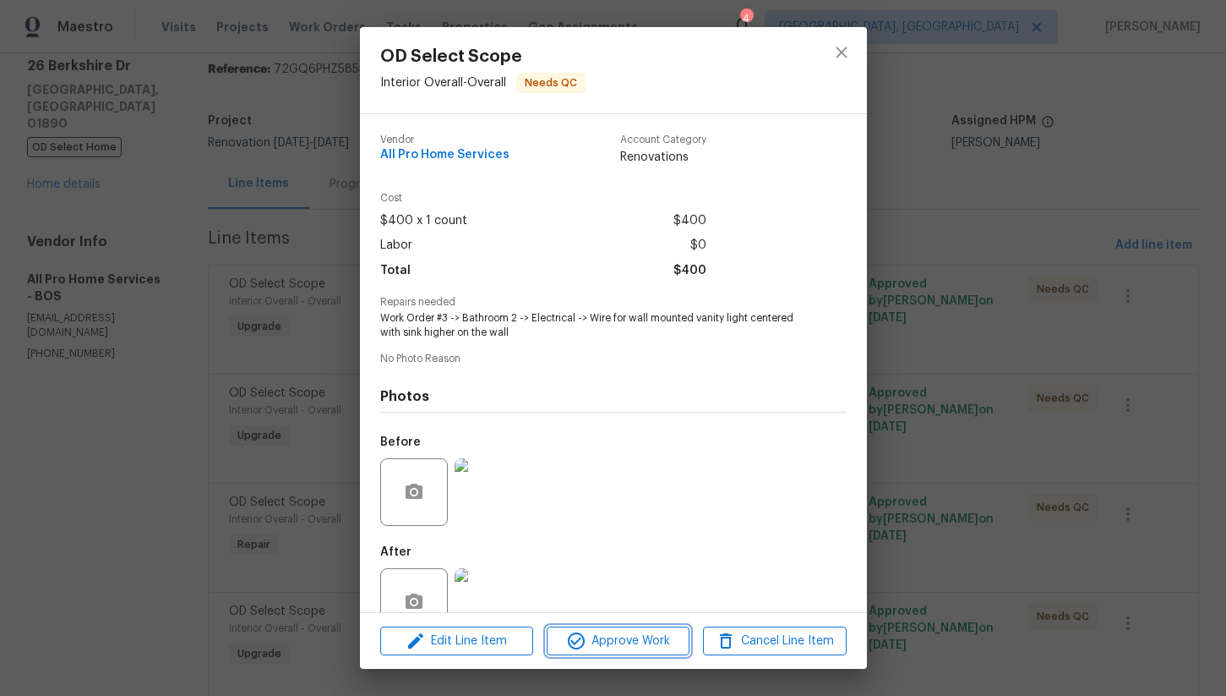
click at [609, 645] on span "Approve Work" at bounding box center [618, 641] width 133 height 21
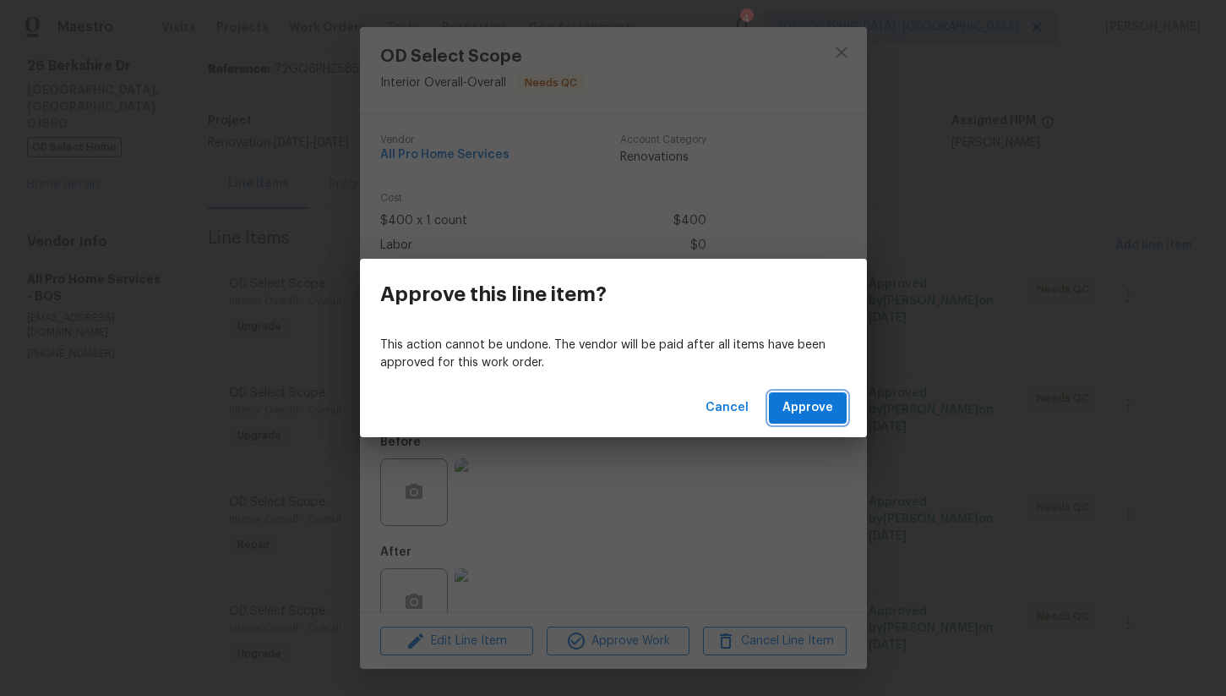
click at [814, 402] on span "Approve" at bounding box center [808, 407] width 51 height 21
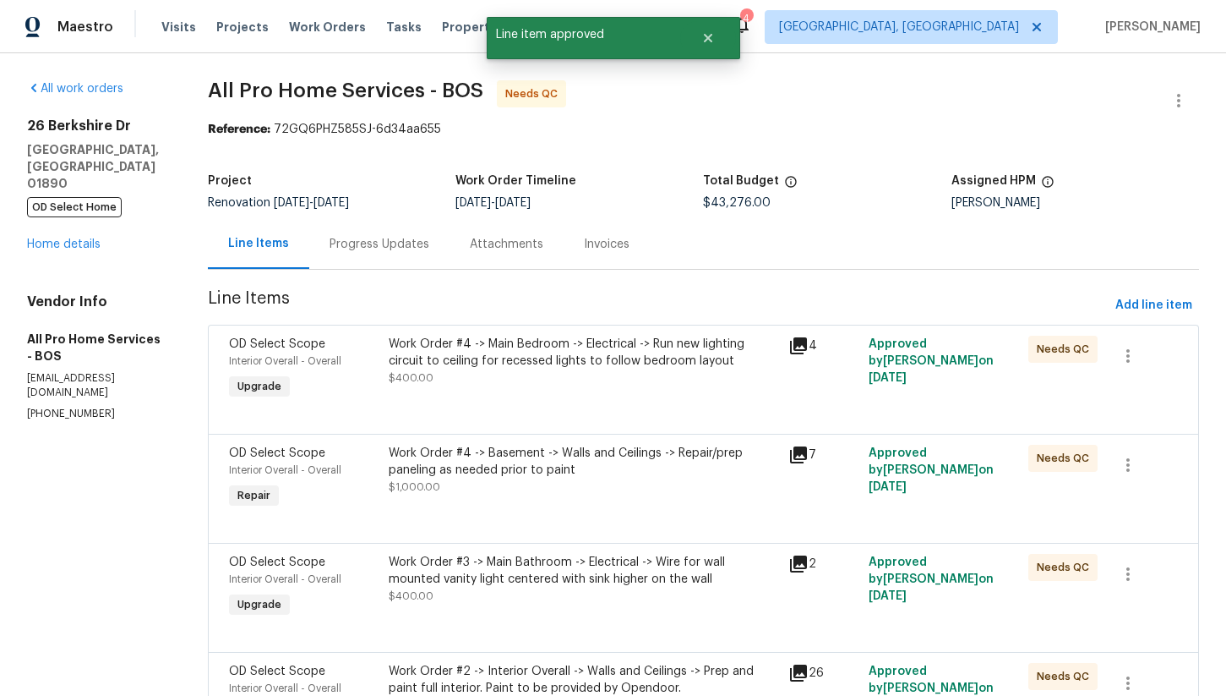
scroll to position [41, 0]
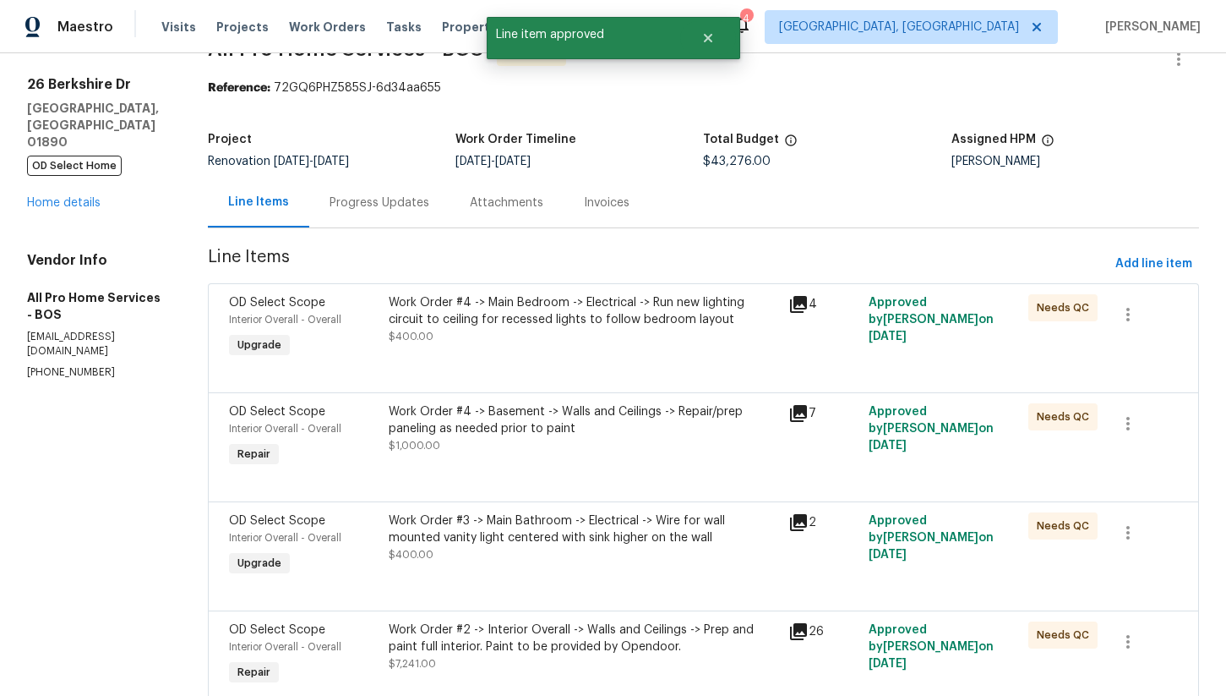
click at [569, 307] on div "Work Order #4 -> Main Bedroom -> Electrical -> Run new lighting circuit to ceil…" at bounding box center [584, 311] width 390 height 34
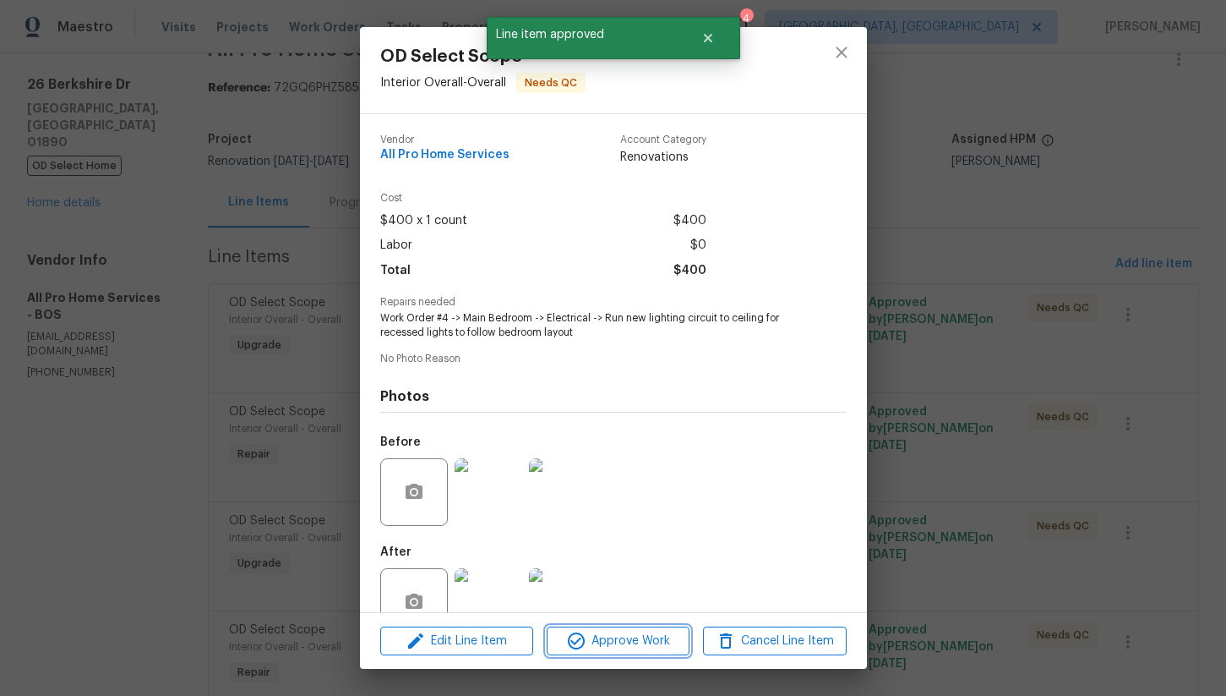
click at [615, 645] on span "Approve Work" at bounding box center [618, 641] width 133 height 21
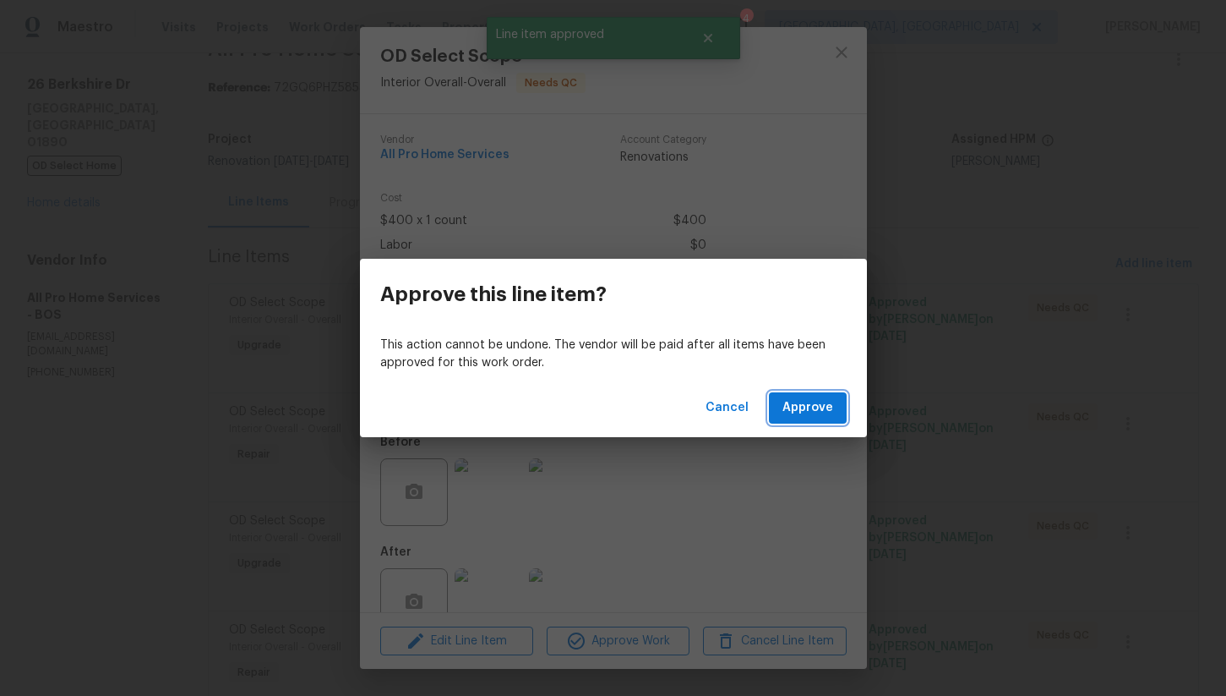
click at [816, 408] on span "Approve" at bounding box center [808, 407] width 51 height 21
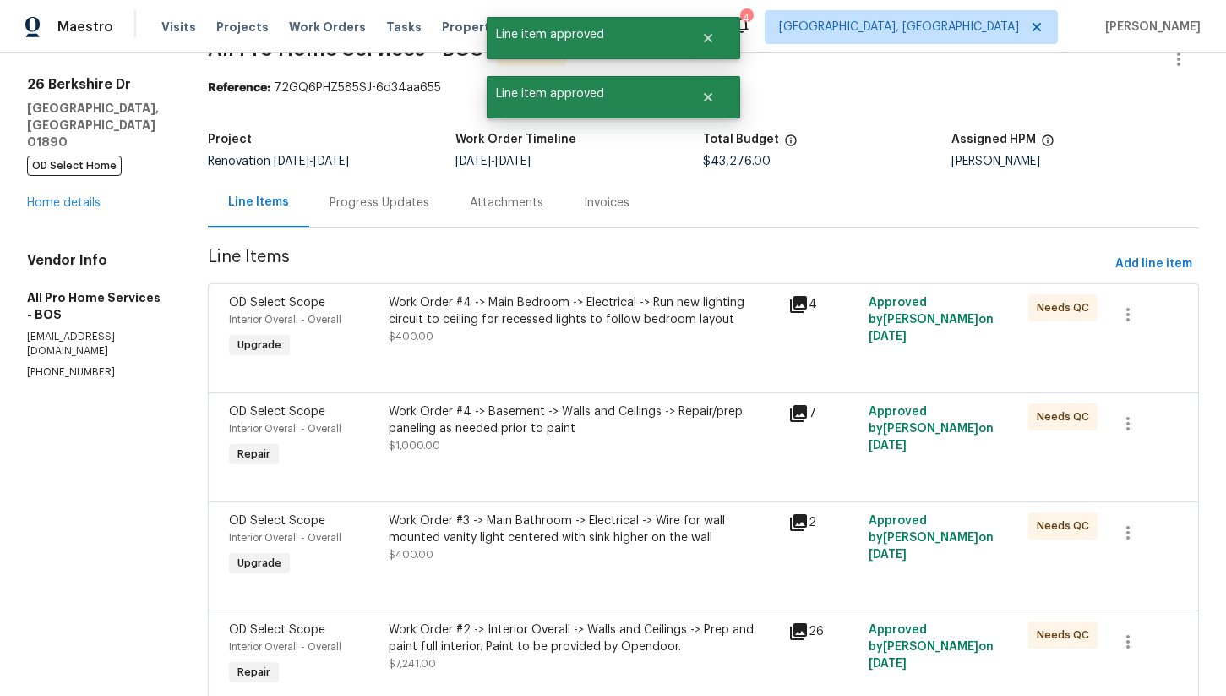
scroll to position [0, 0]
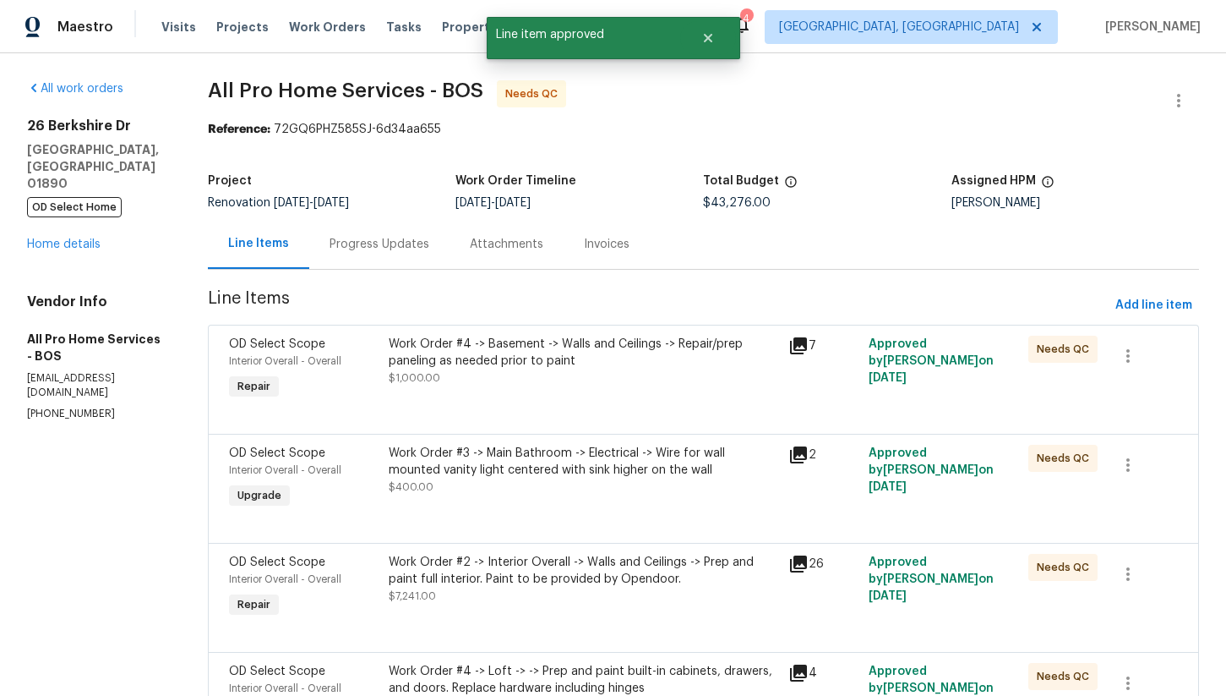
click at [572, 367] on div "Work Order #4 -> Basement -> Walls and Ceilings -> Repair/prep paneling as need…" at bounding box center [584, 353] width 390 height 34
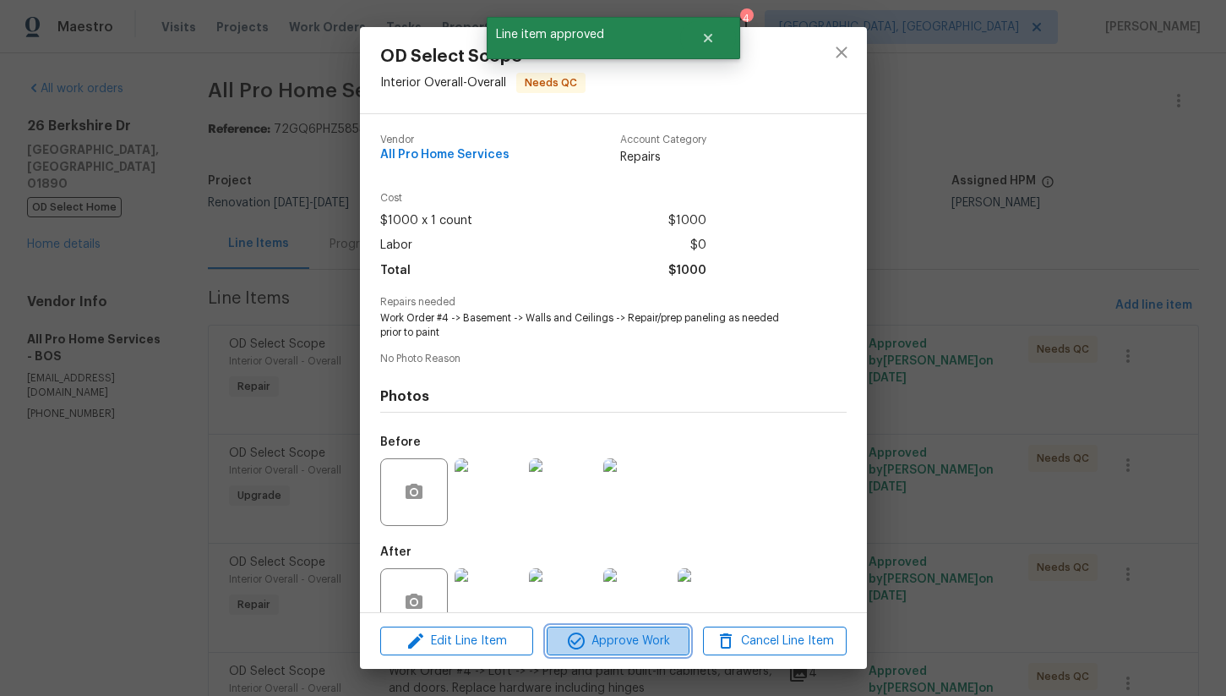
click at [613, 626] on button "Approve Work" at bounding box center [618, 641] width 143 height 30
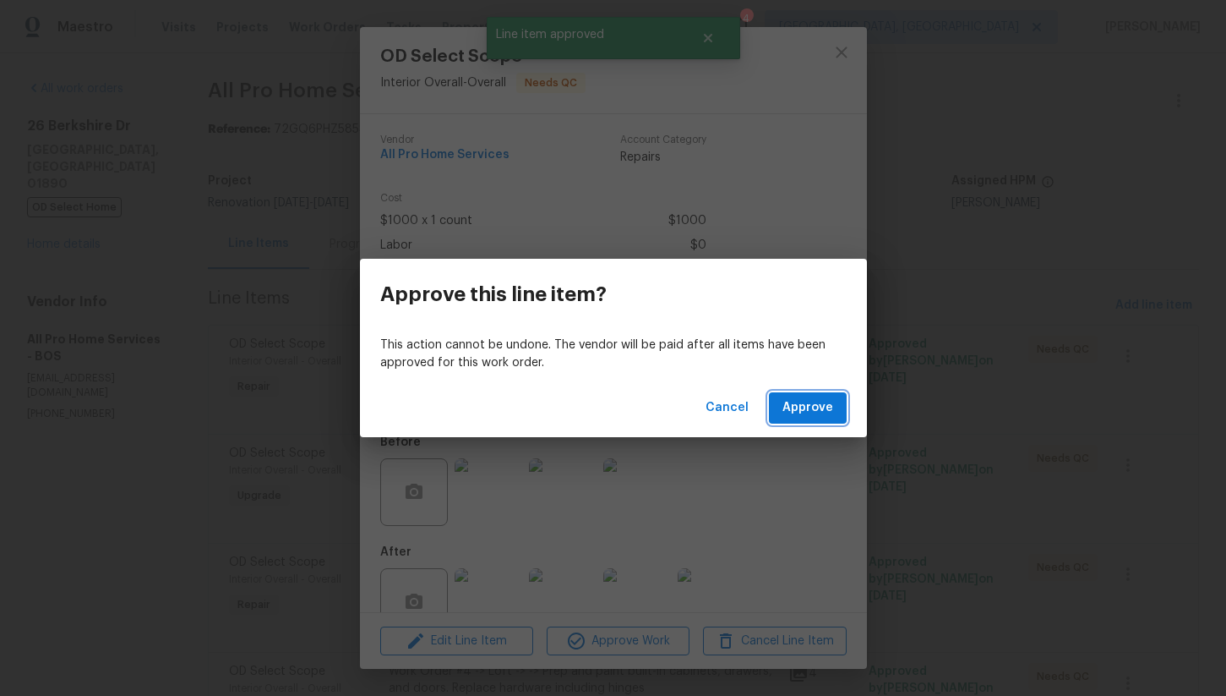
click at [828, 407] on span "Approve" at bounding box center [808, 407] width 51 height 21
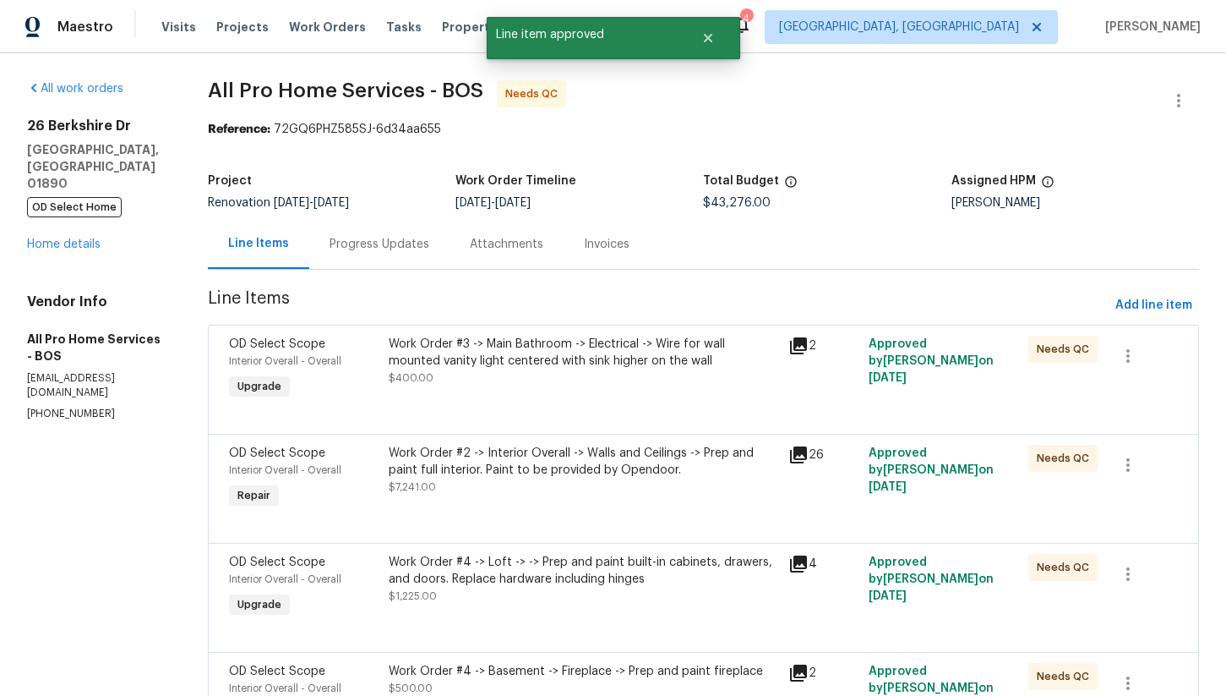
click at [599, 367] on div "Work Order #3 -> Main Bathroom -> Electrical -> Wire for wall mounted vanity li…" at bounding box center [584, 353] width 390 height 34
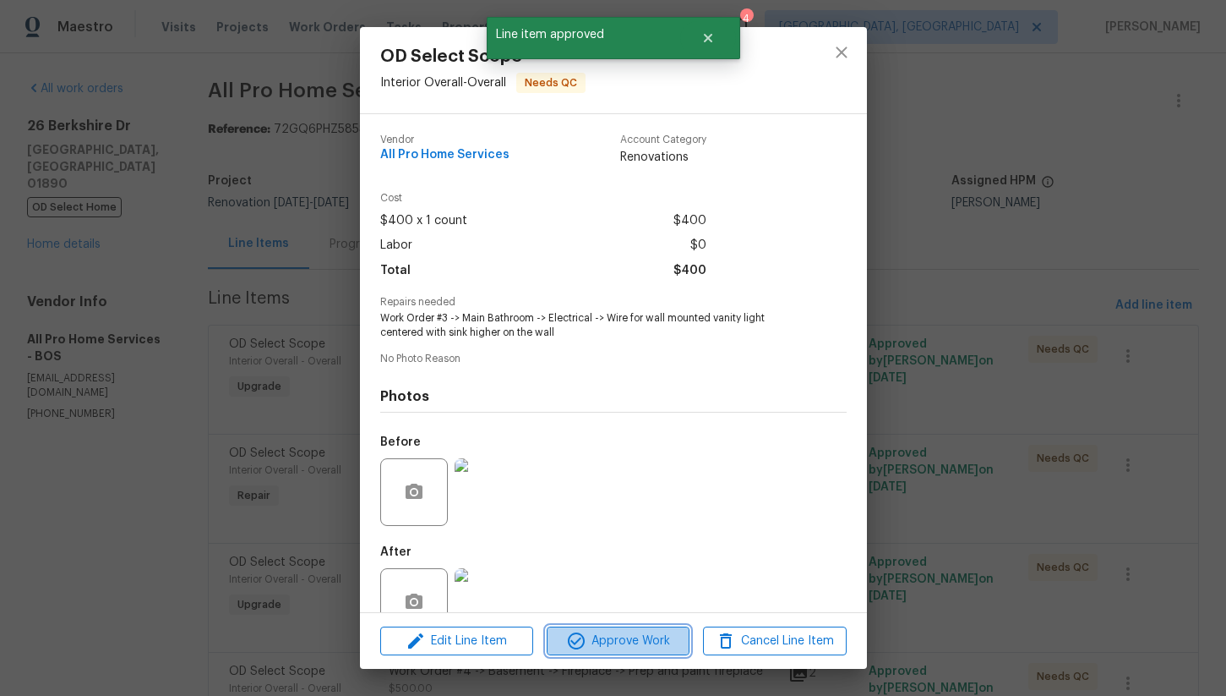
click at [639, 642] on span "Approve Work" at bounding box center [618, 641] width 133 height 21
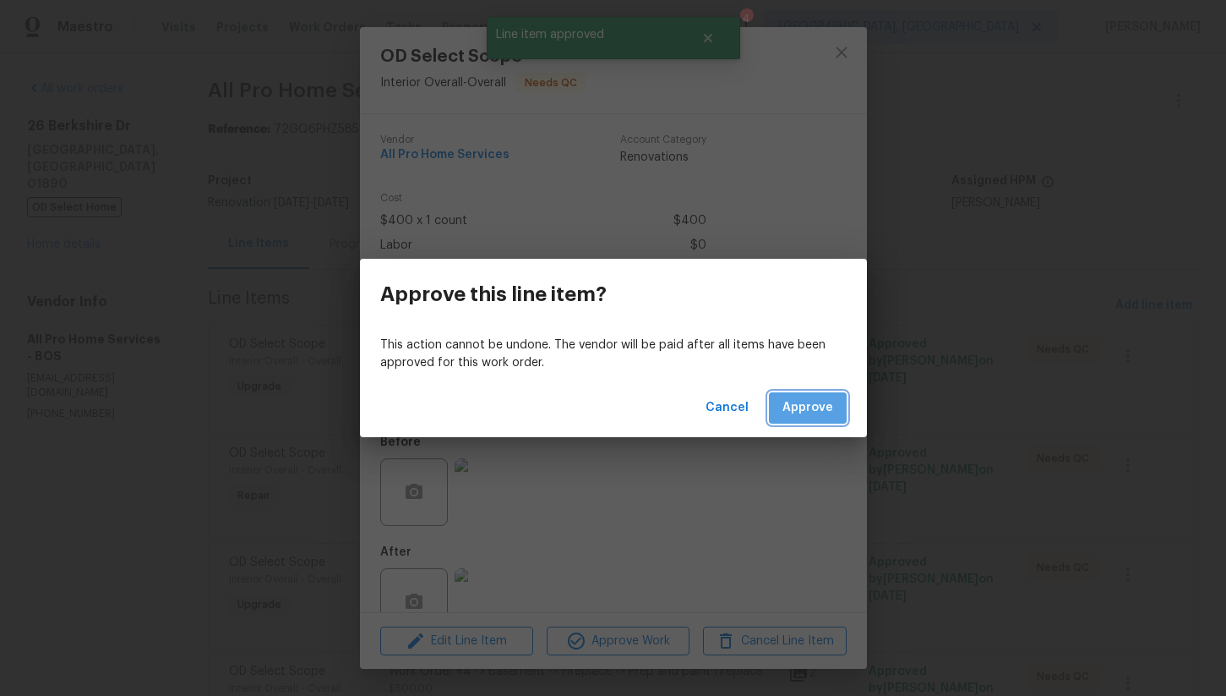
click at [811, 401] on span "Approve" at bounding box center [808, 407] width 51 height 21
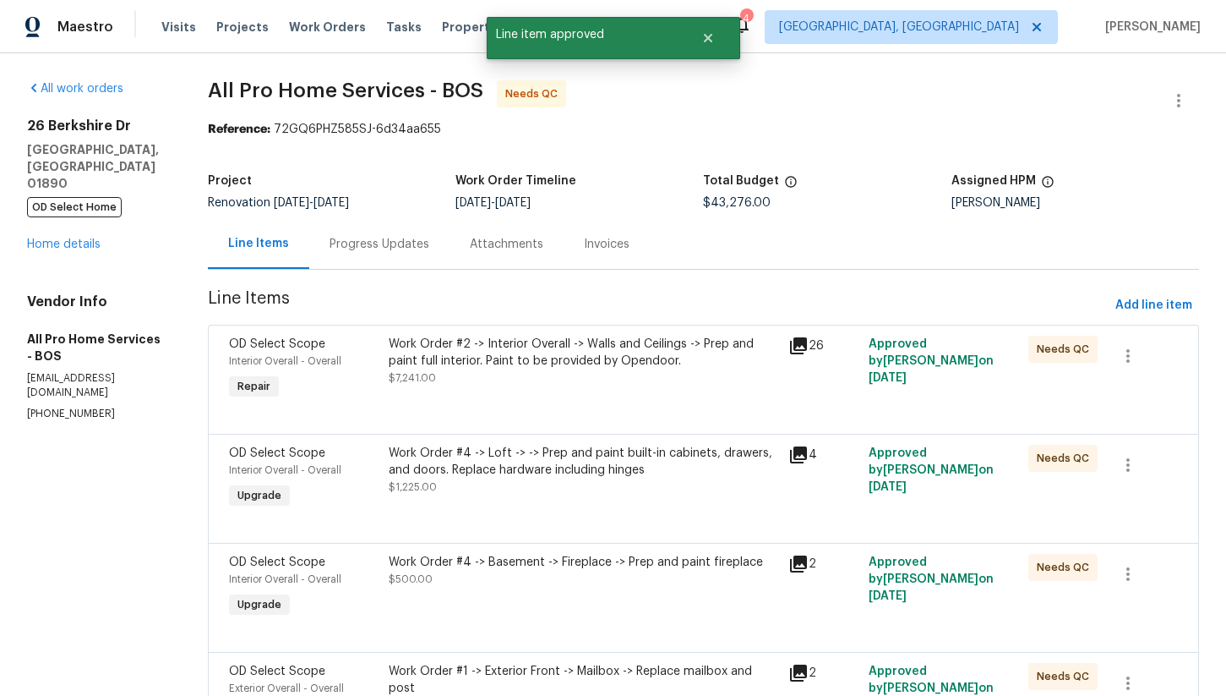
click at [598, 363] on div "Work Order #2 -> Interior Overall -> Walls and Ceilings -> Prep and paint full …" at bounding box center [584, 353] width 390 height 34
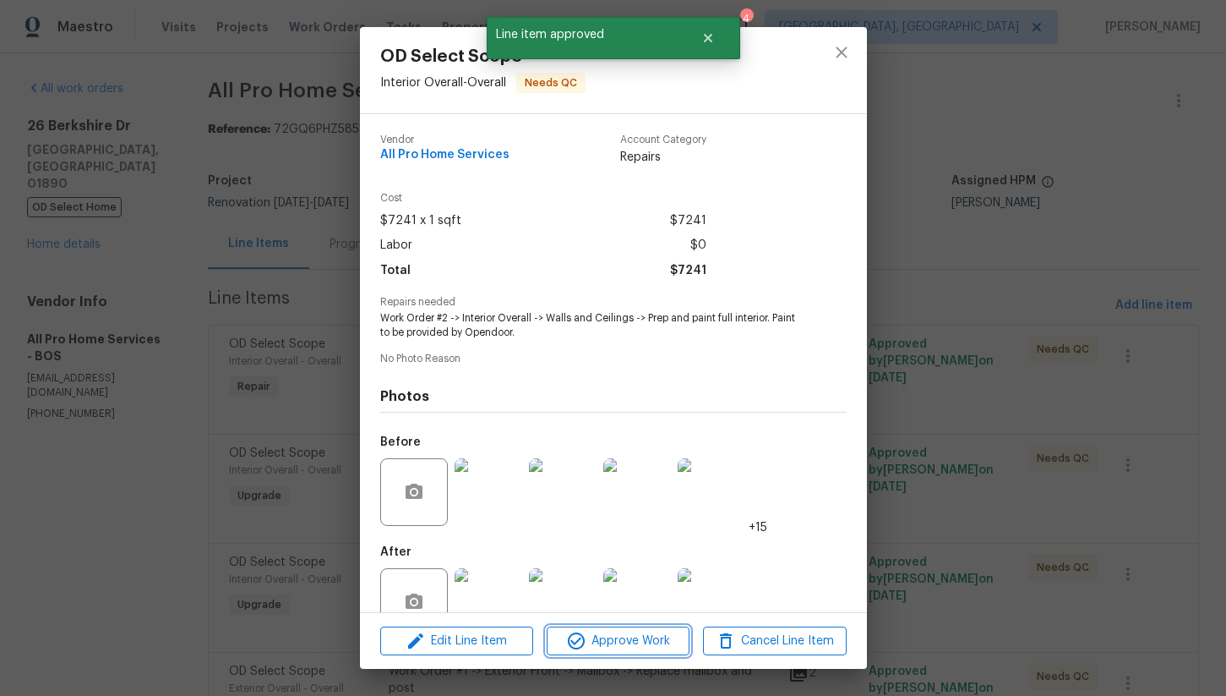
click at [620, 647] on span "Approve Work" at bounding box center [618, 641] width 133 height 21
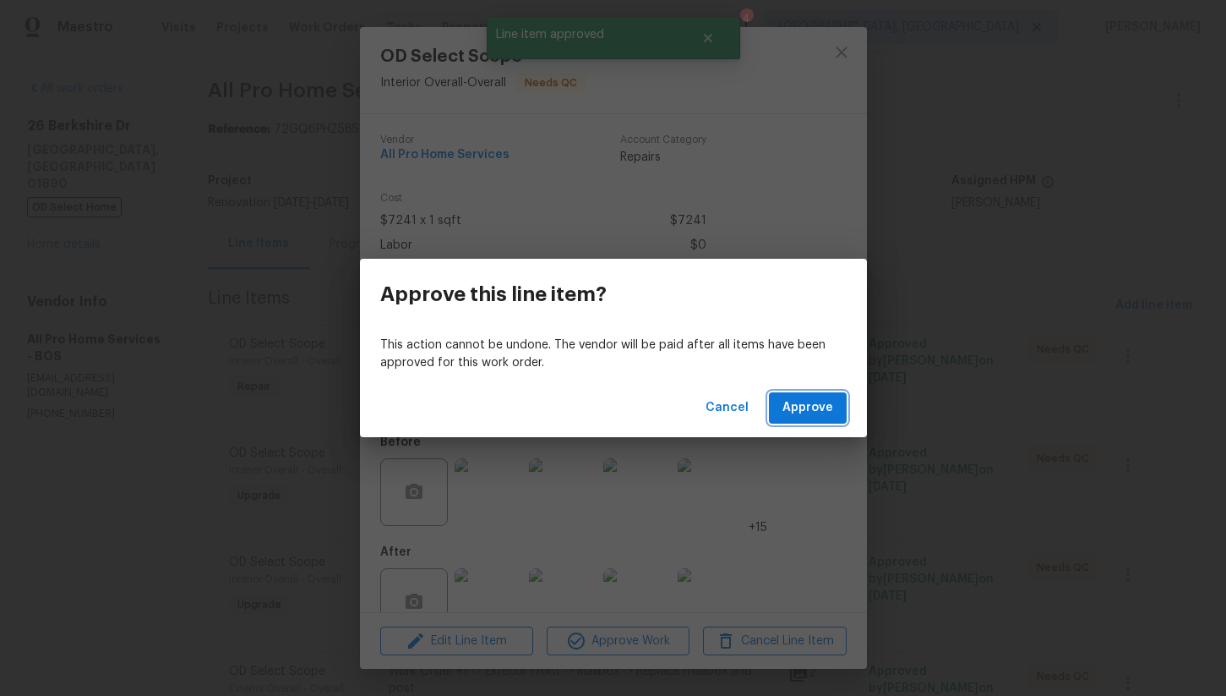
click at [808, 414] on span "Approve" at bounding box center [808, 407] width 51 height 21
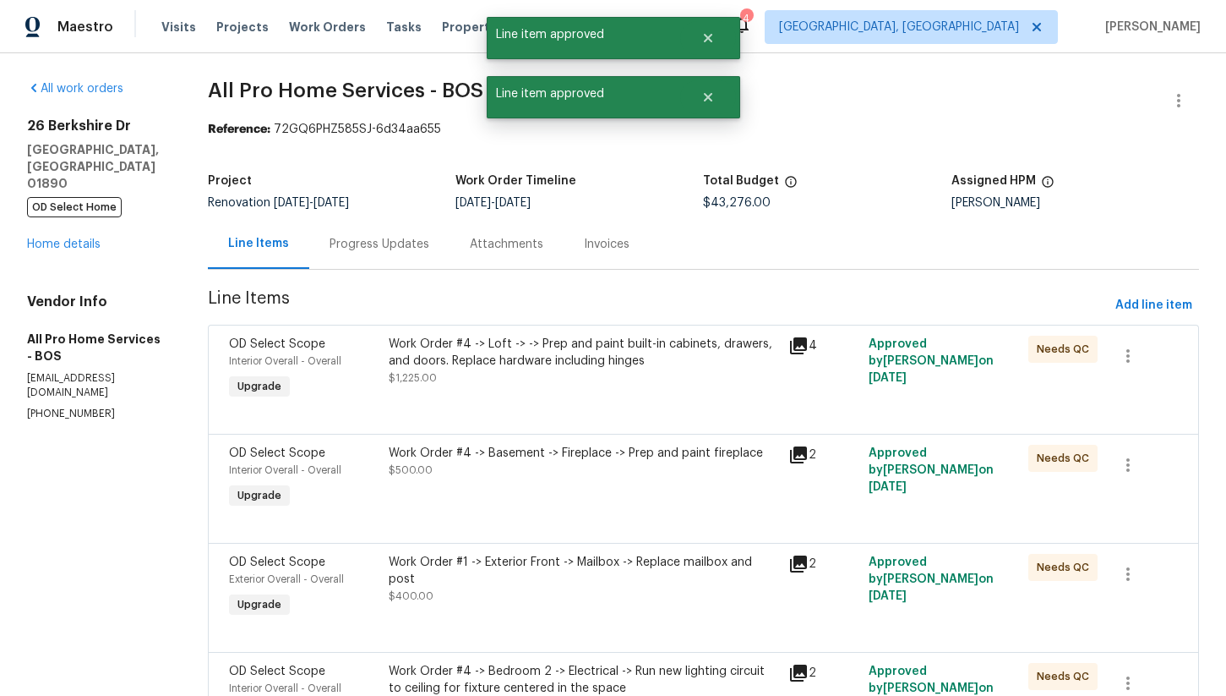
click at [578, 376] on div "Work Order #4 -> Loft -> -> Prep and paint built-in cabinets, drawers, and door…" at bounding box center [584, 361] width 390 height 51
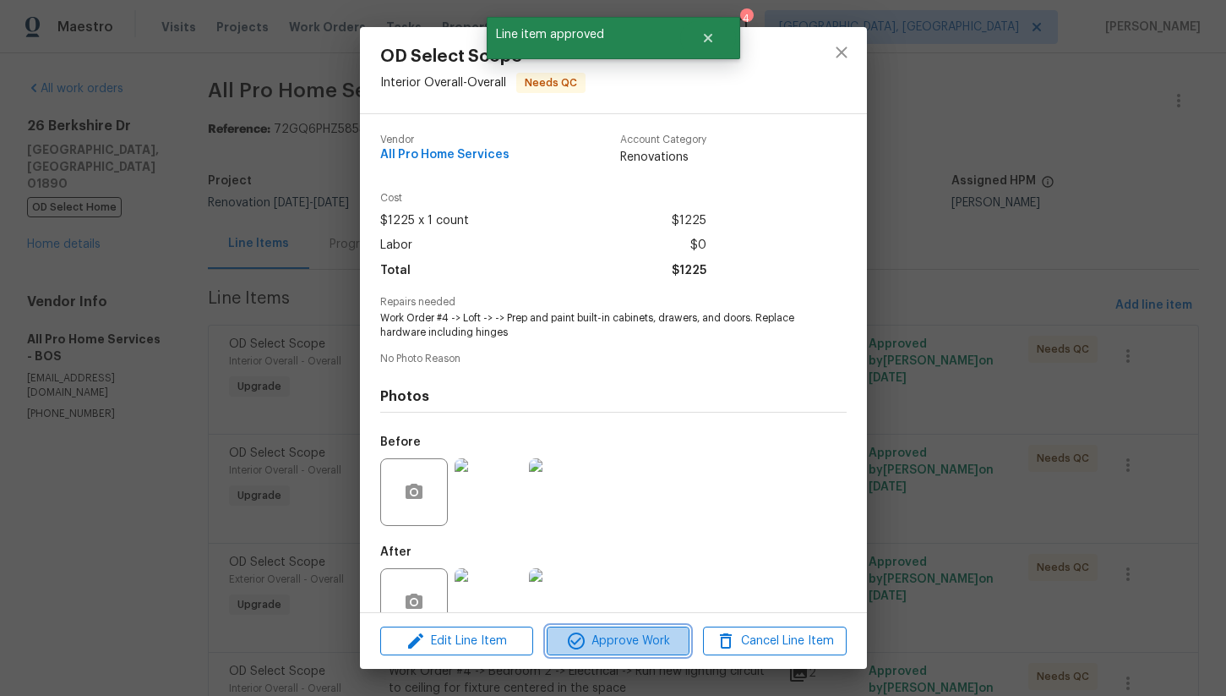
click at [625, 642] on span "Approve Work" at bounding box center [618, 641] width 133 height 21
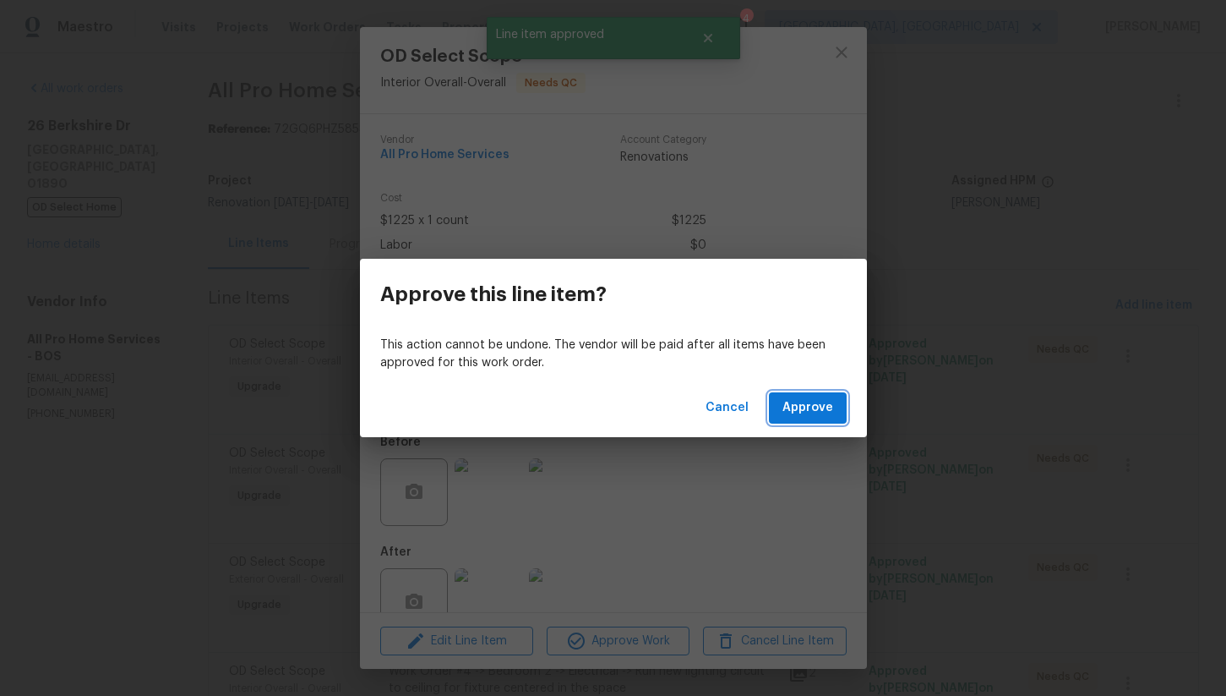
click at [789, 418] on button "Approve" at bounding box center [808, 407] width 78 height 31
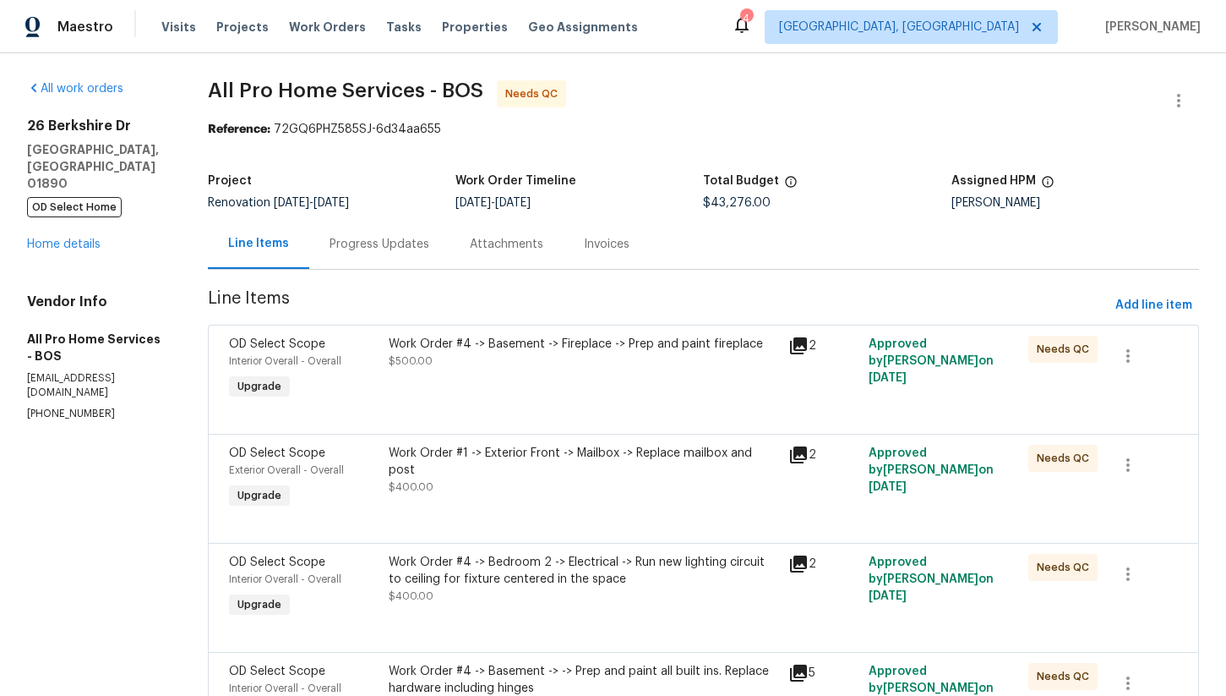
click at [532, 375] on div "Work Order #4 -> Basement -> Fireplace -> Prep and paint fireplace $500.00" at bounding box center [584, 369] width 400 height 78
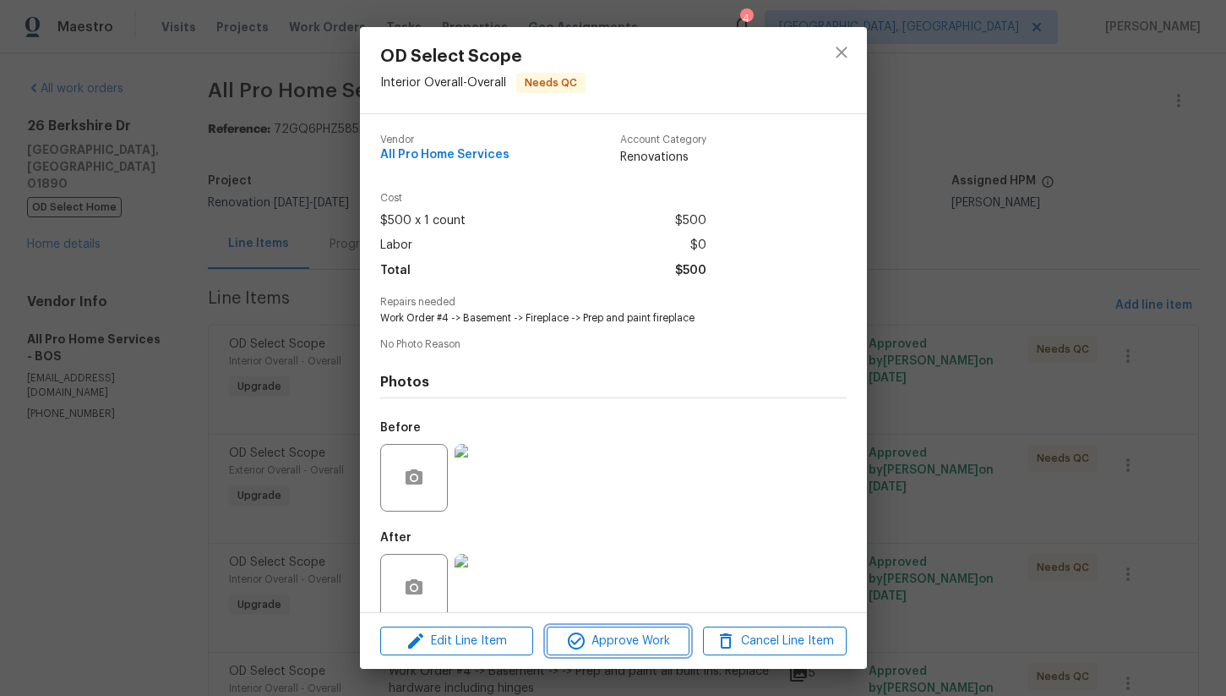
click at [611, 647] on span "Approve Work" at bounding box center [618, 641] width 133 height 21
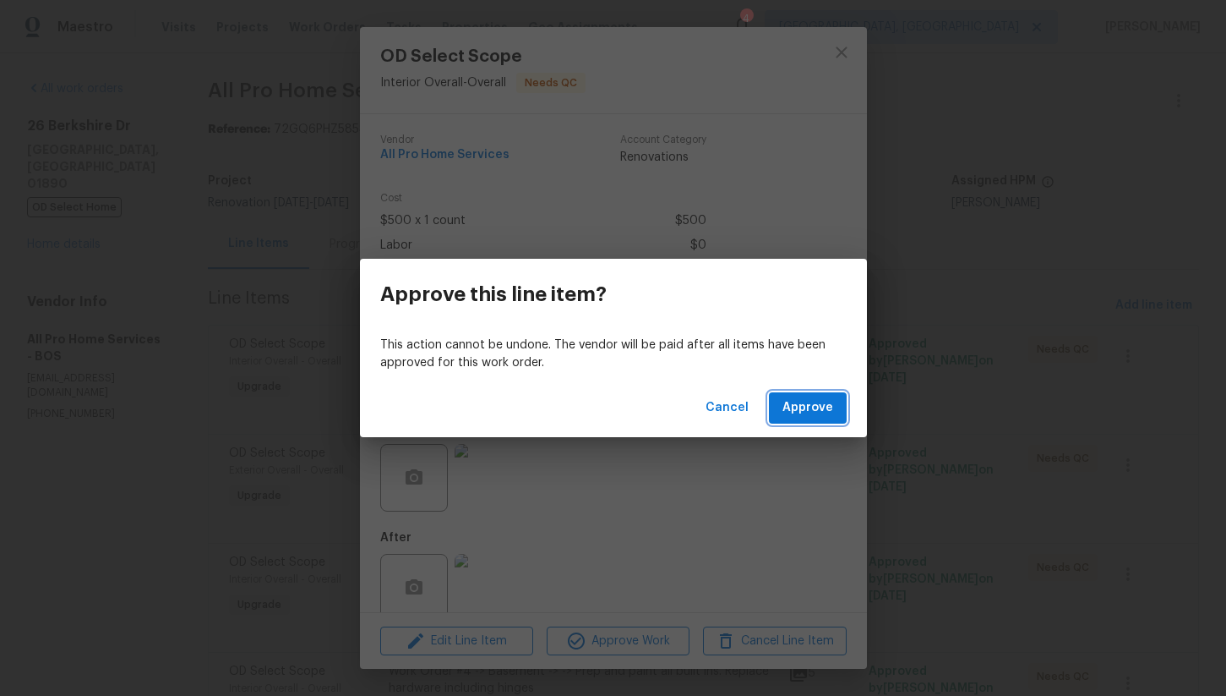
click at [801, 408] on span "Approve" at bounding box center [808, 407] width 51 height 21
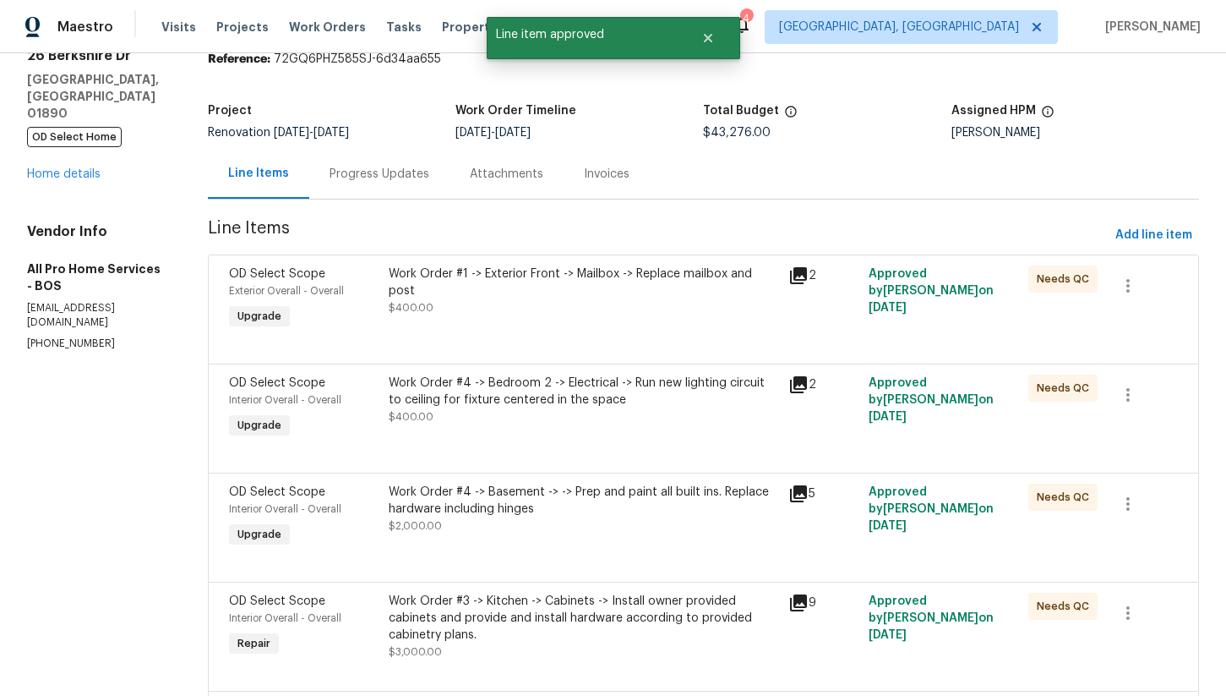
scroll to position [90, 0]
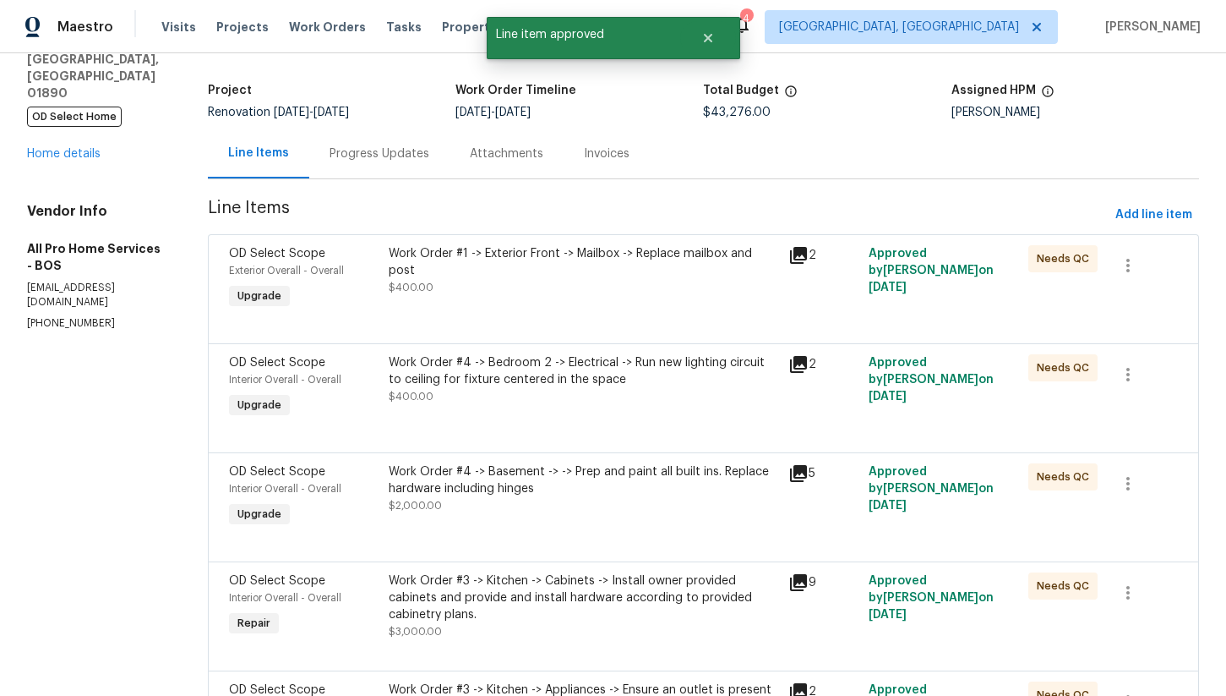
click at [583, 302] on div "Work Order #1 -> Exterior Front -> Mailbox -> Replace mailbox and post $400.00" at bounding box center [584, 279] width 400 height 78
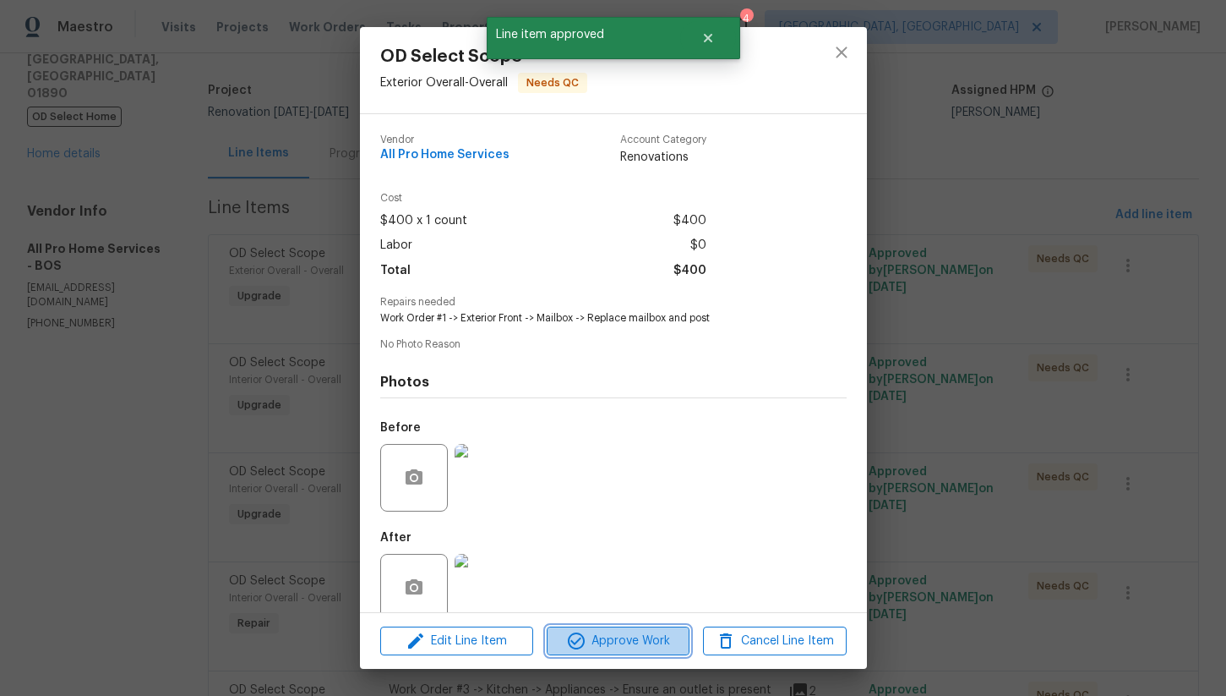
click at [620, 640] on span "Approve Work" at bounding box center [618, 641] width 133 height 21
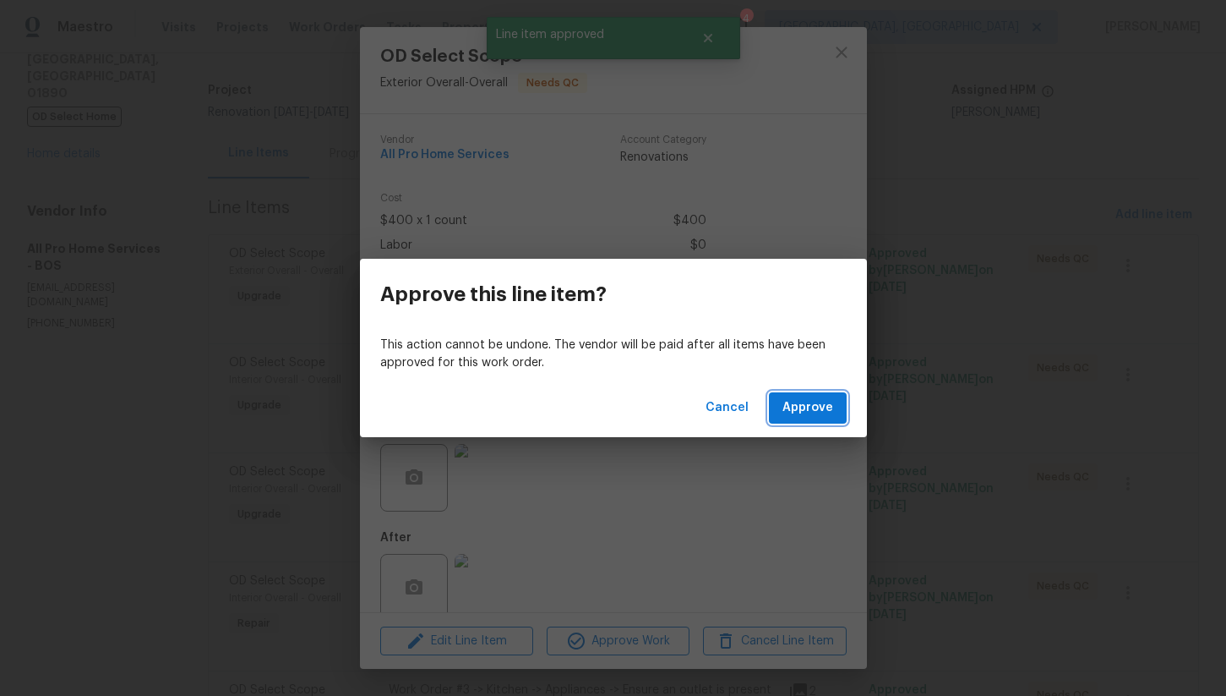
click at [801, 394] on button "Approve" at bounding box center [808, 407] width 78 height 31
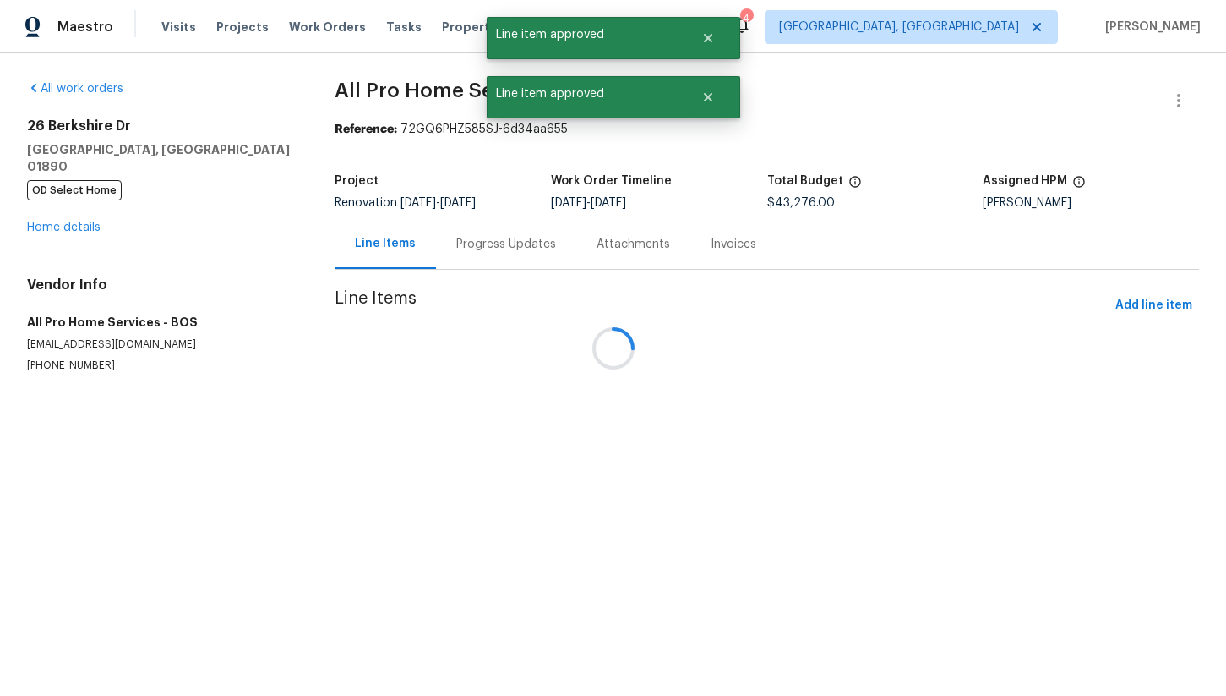
scroll to position [0, 0]
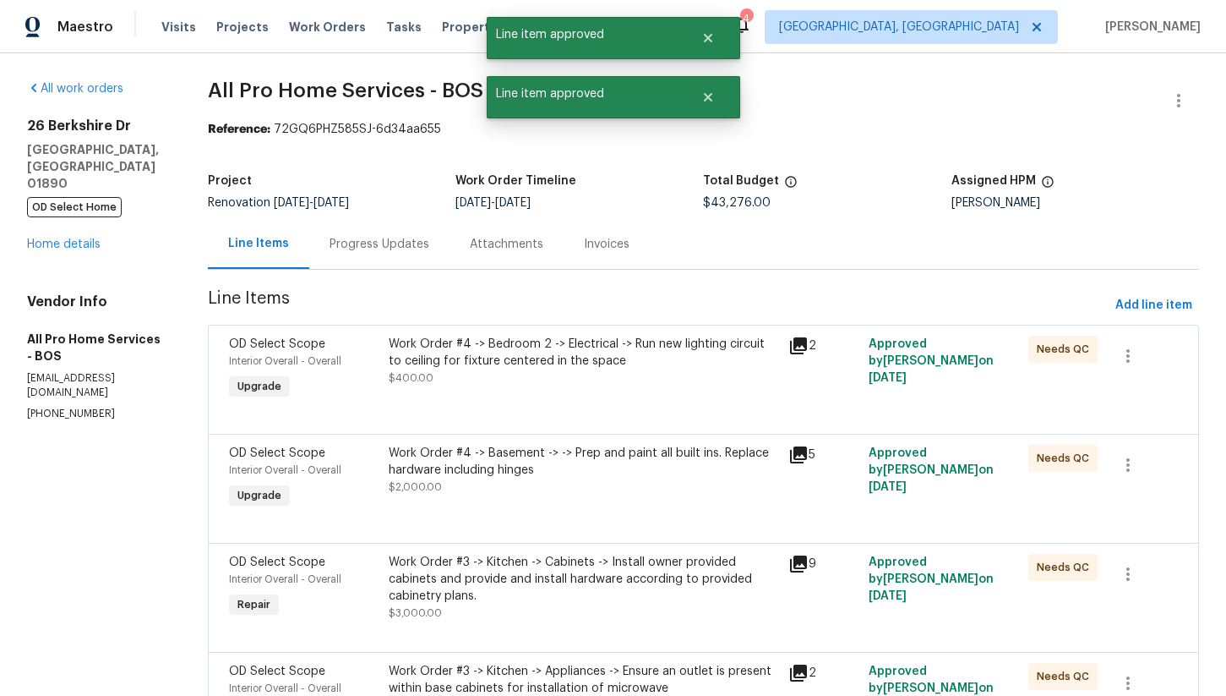
click at [620, 367] on div "Work Order #4 -> Bedroom 2 -> Electrical -> Run new lighting circuit to ceiling…" at bounding box center [584, 353] width 390 height 34
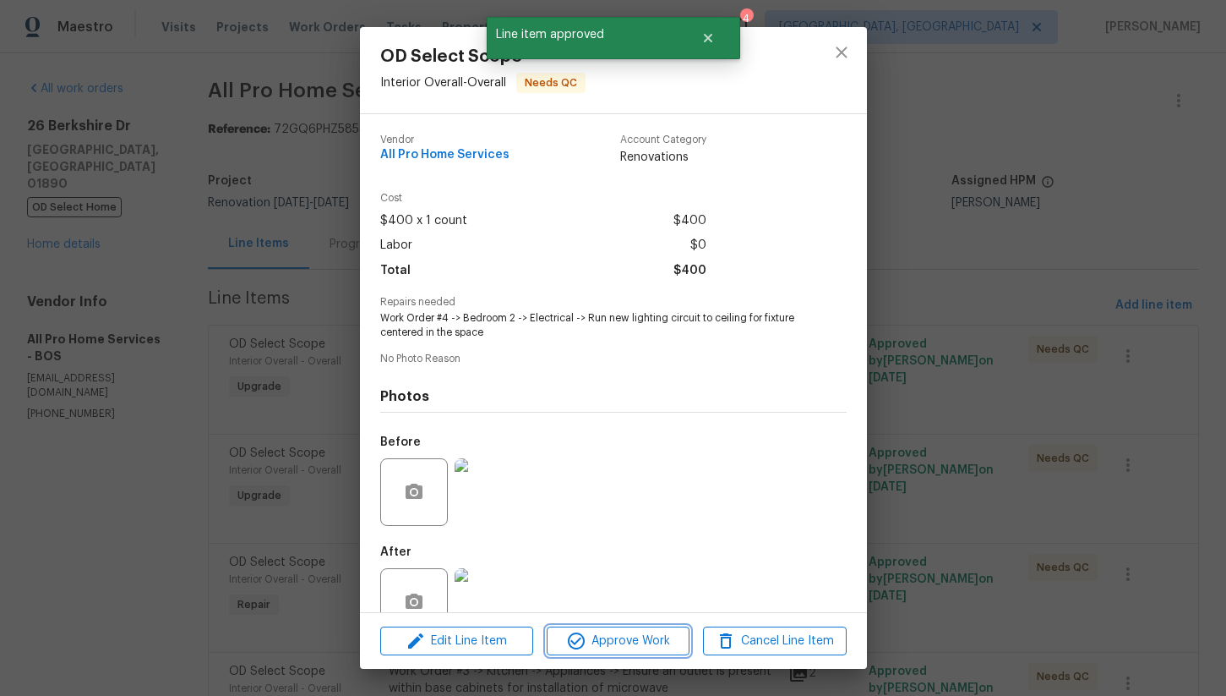
click at [656, 637] on span "Approve Work" at bounding box center [618, 641] width 133 height 21
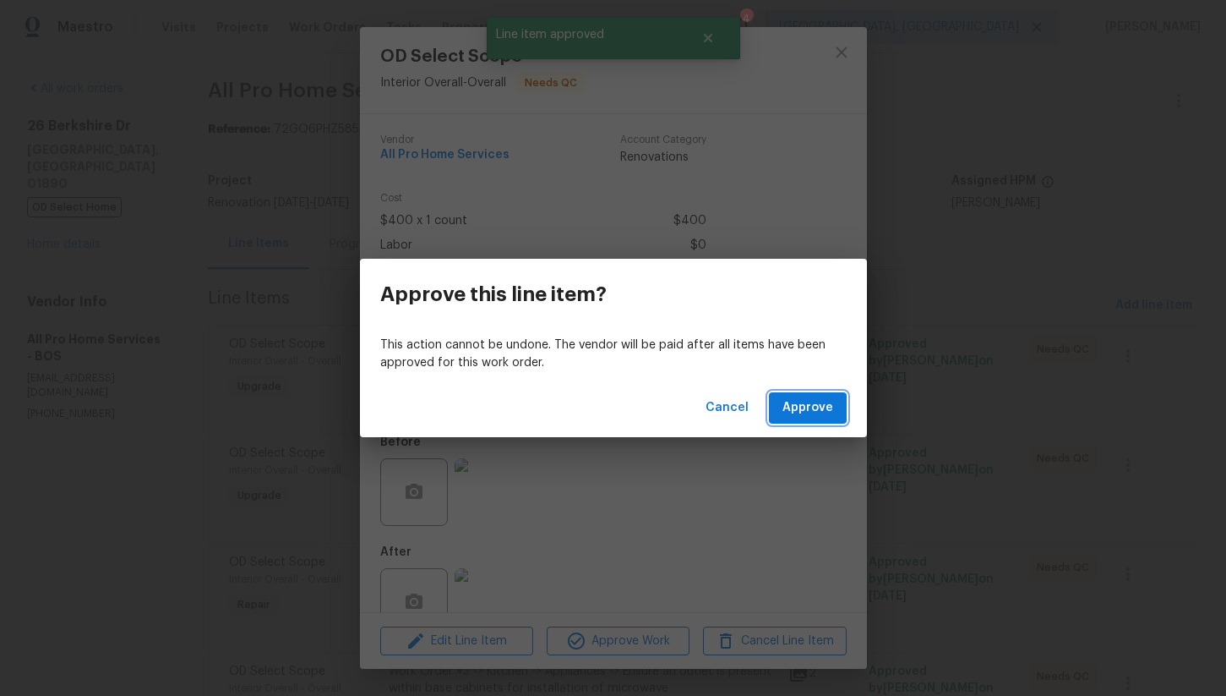
click at [811, 409] on span "Approve" at bounding box center [808, 407] width 51 height 21
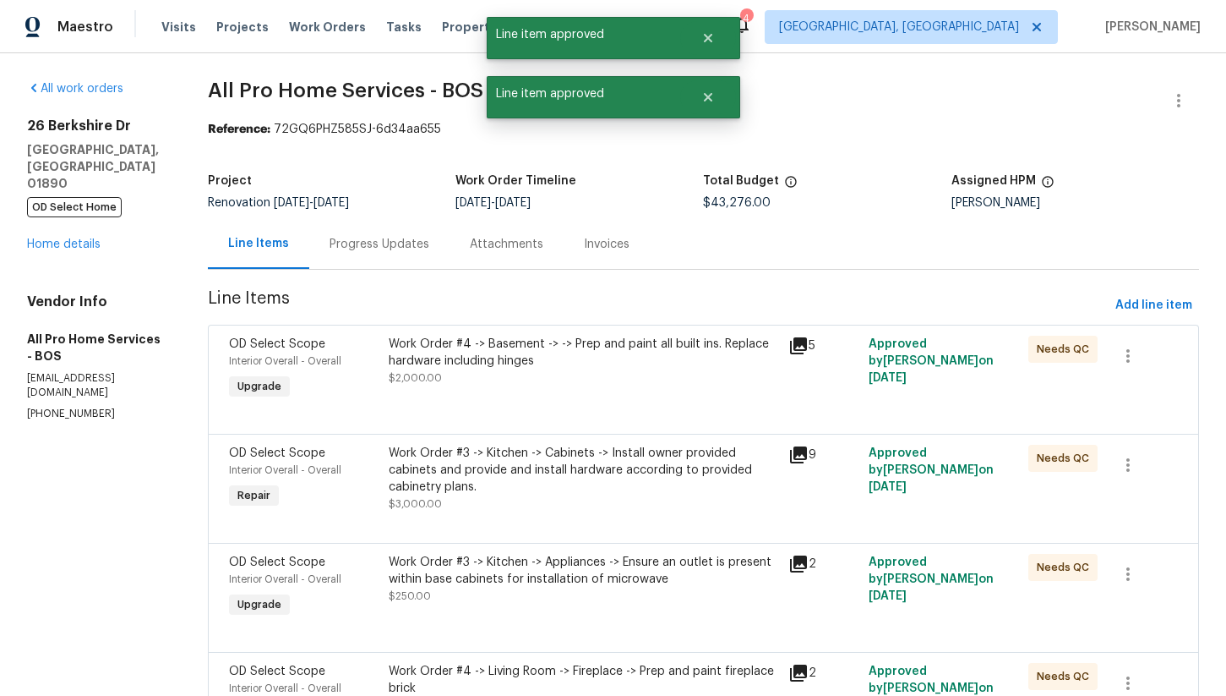
click at [620, 363] on div "Work Order #4 -> Basement -> -> Prep and paint all built ins. Replace hardware …" at bounding box center [584, 353] width 390 height 34
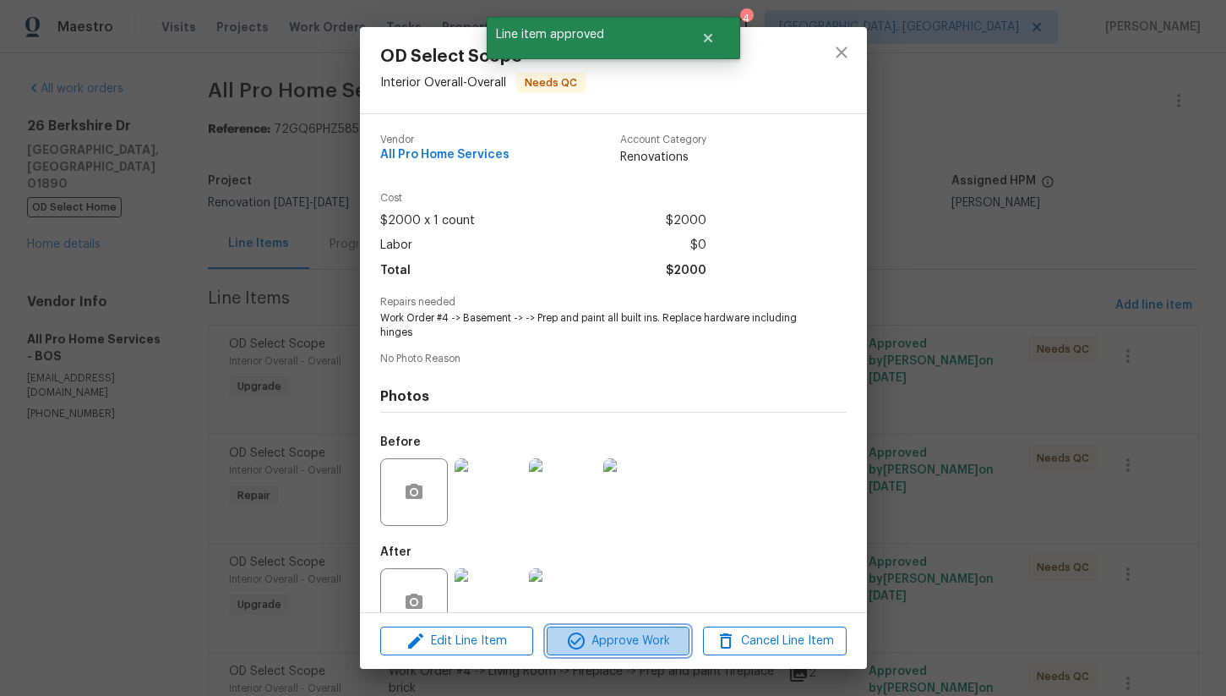
click at [630, 646] on span "Approve Work" at bounding box center [618, 641] width 133 height 21
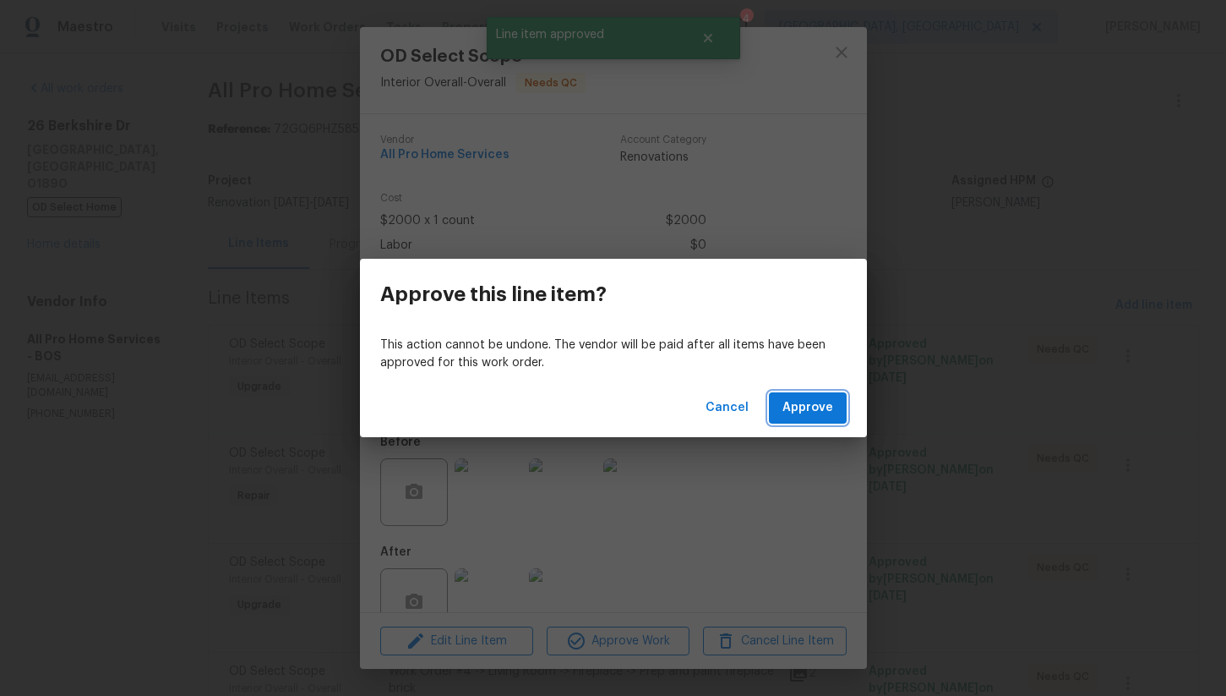
click at [784, 408] on button "Approve" at bounding box center [808, 407] width 78 height 31
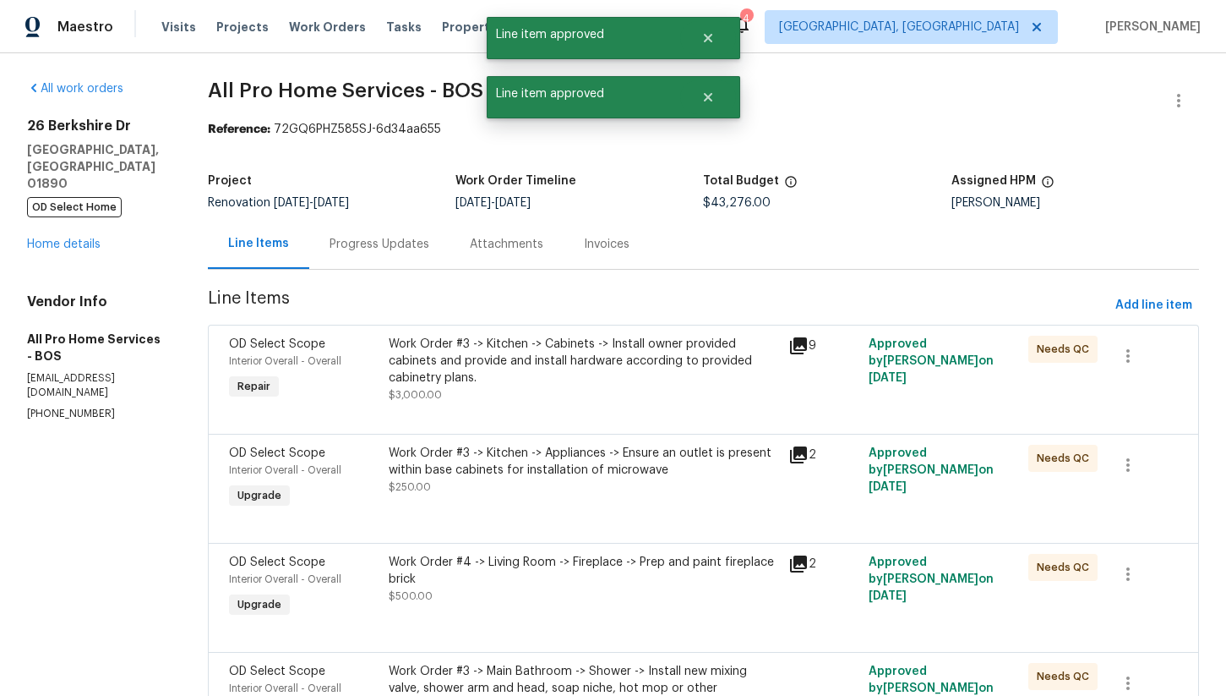
click at [553, 396] on div "Work Order #3 -> Kitchen -> Cabinets -> Install owner provided cabinets and pro…" at bounding box center [584, 370] width 390 height 68
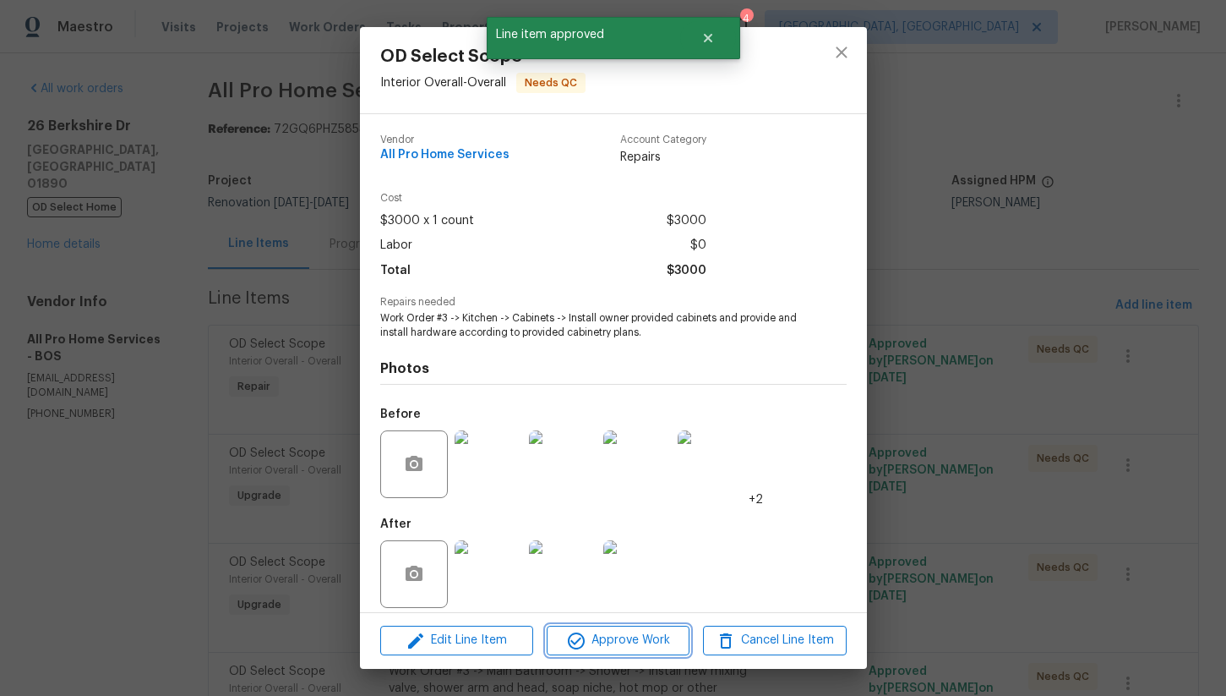
click at [603, 631] on span "Approve Work" at bounding box center [618, 640] width 133 height 21
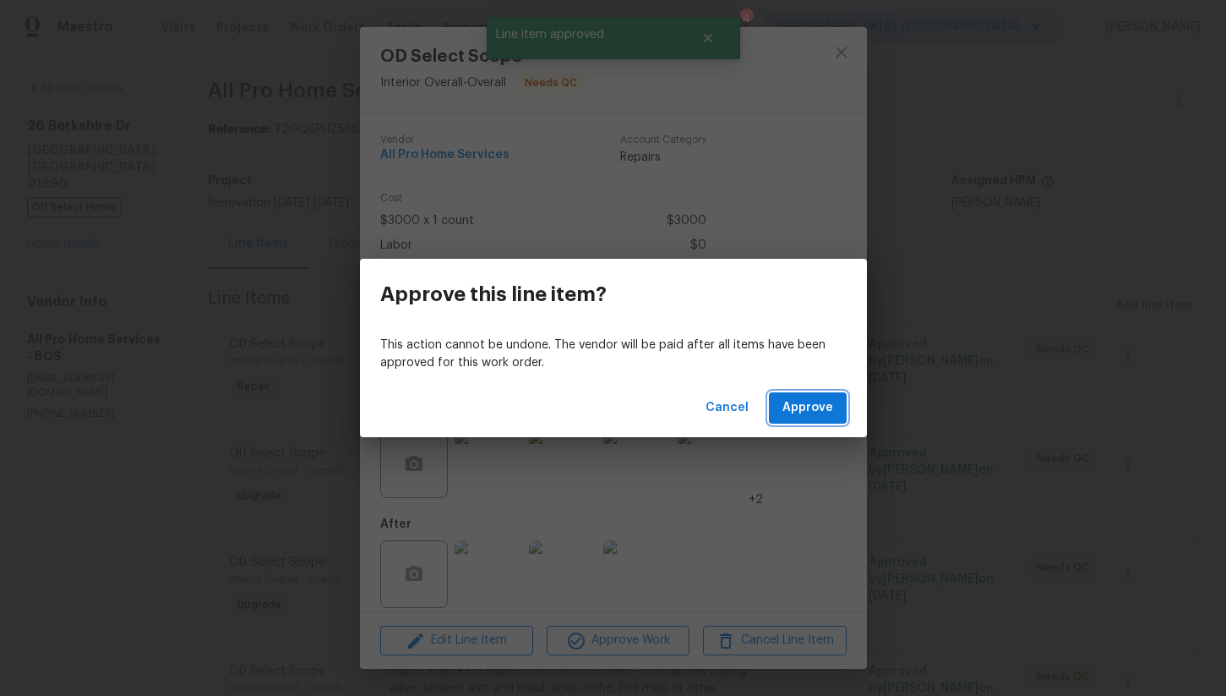
click at [816, 401] on span "Approve" at bounding box center [808, 407] width 51 height 21
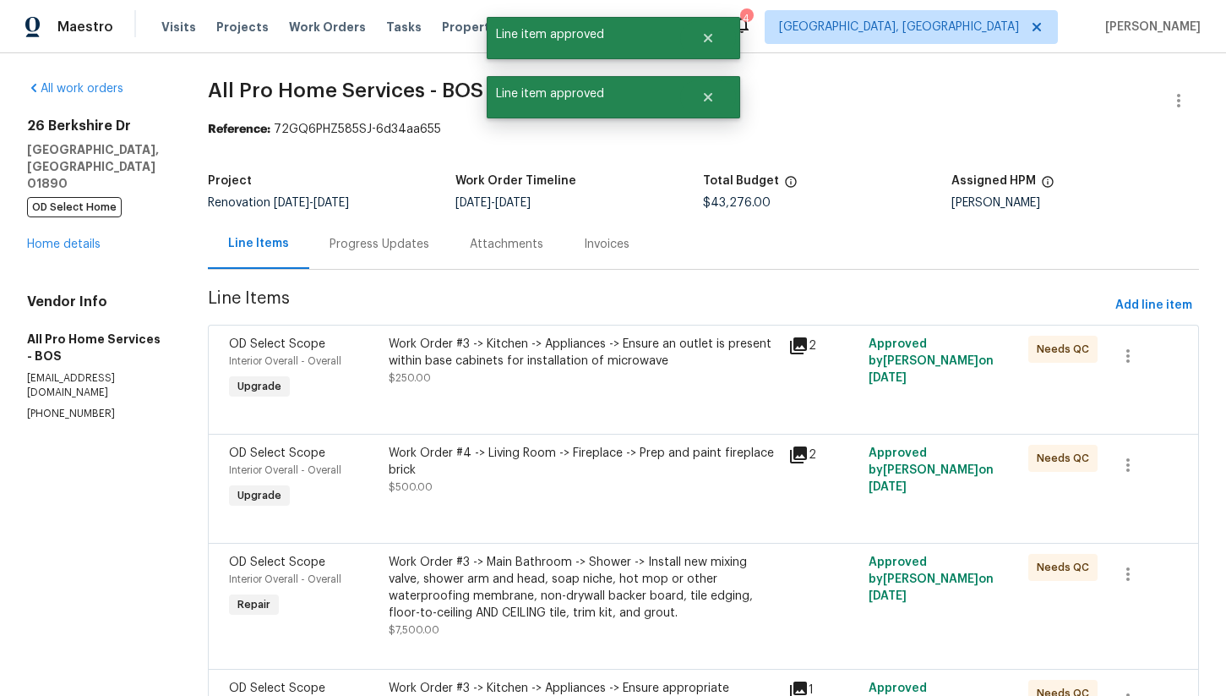
click at [587, 359] on div "Work Order #3 -> Kitchen -> Appliances -> Ensure an outlet is present within ba…" at bounding box center [584, 353] width 390 height 34
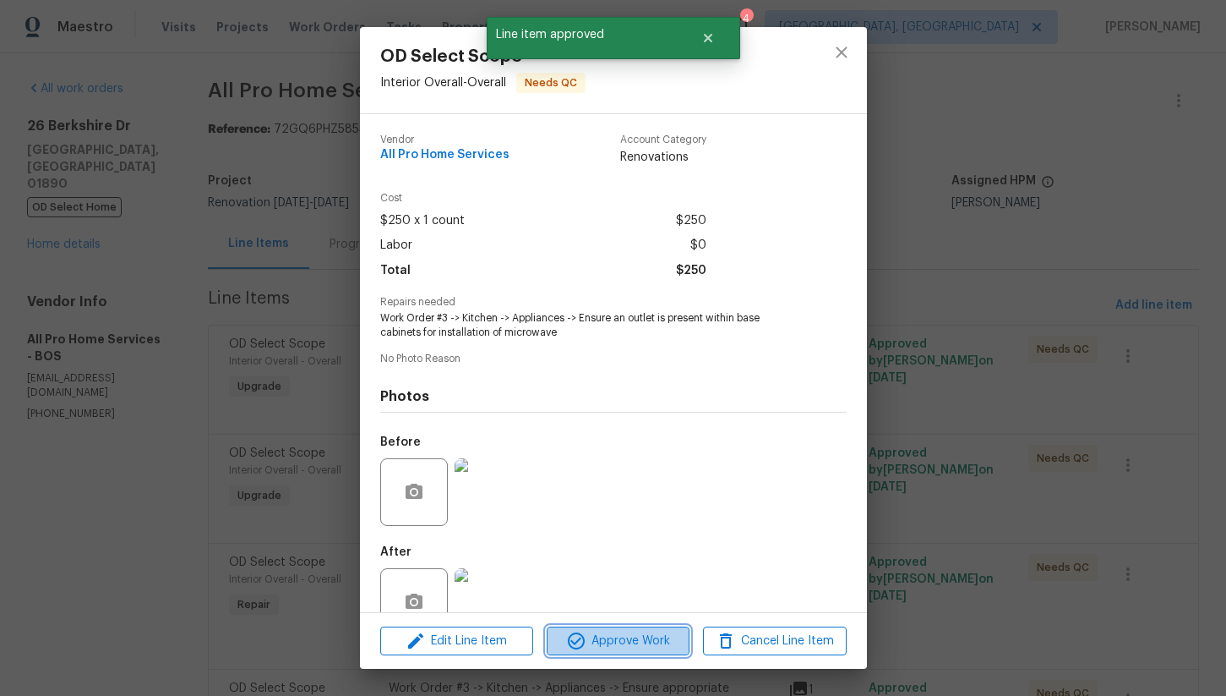
click at [633, 635] on span "Approve Work" at bounding box center [618, 641] width 133 height 21
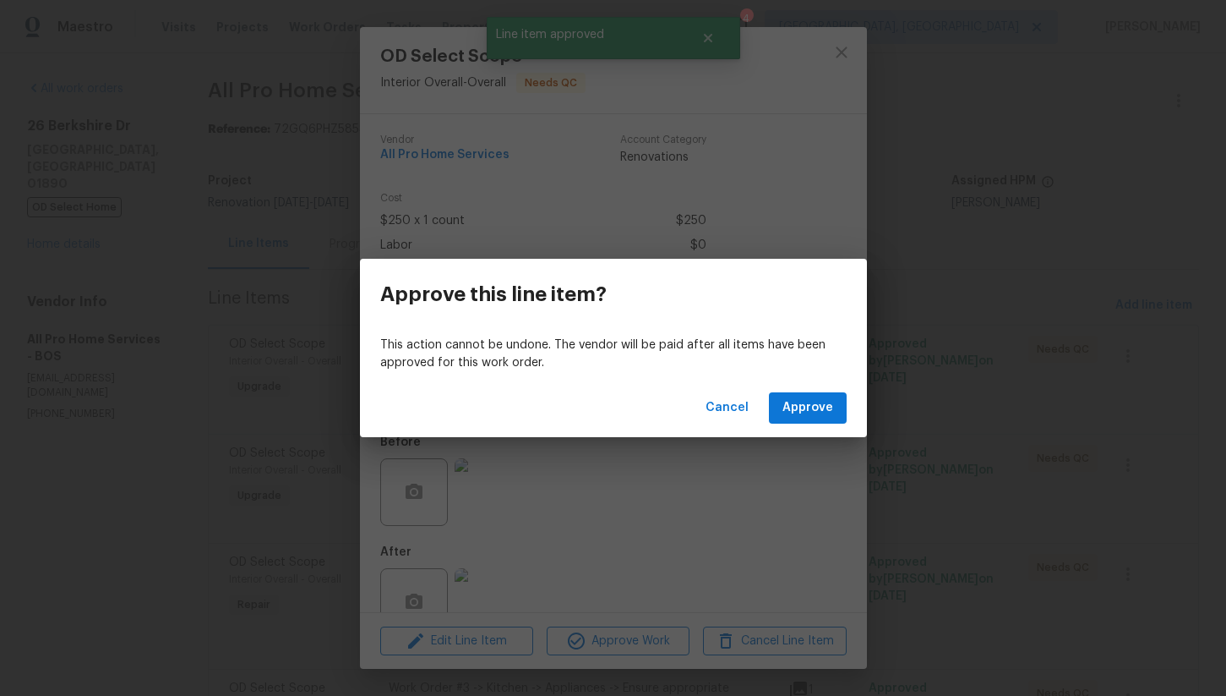
click at [803, 427] on div "Cancel Approve" at bounding box center [613, 408] width 507 height 58
click at [816, 393] on button "Approve" at bounding box center [808, 407] width 78 height 31
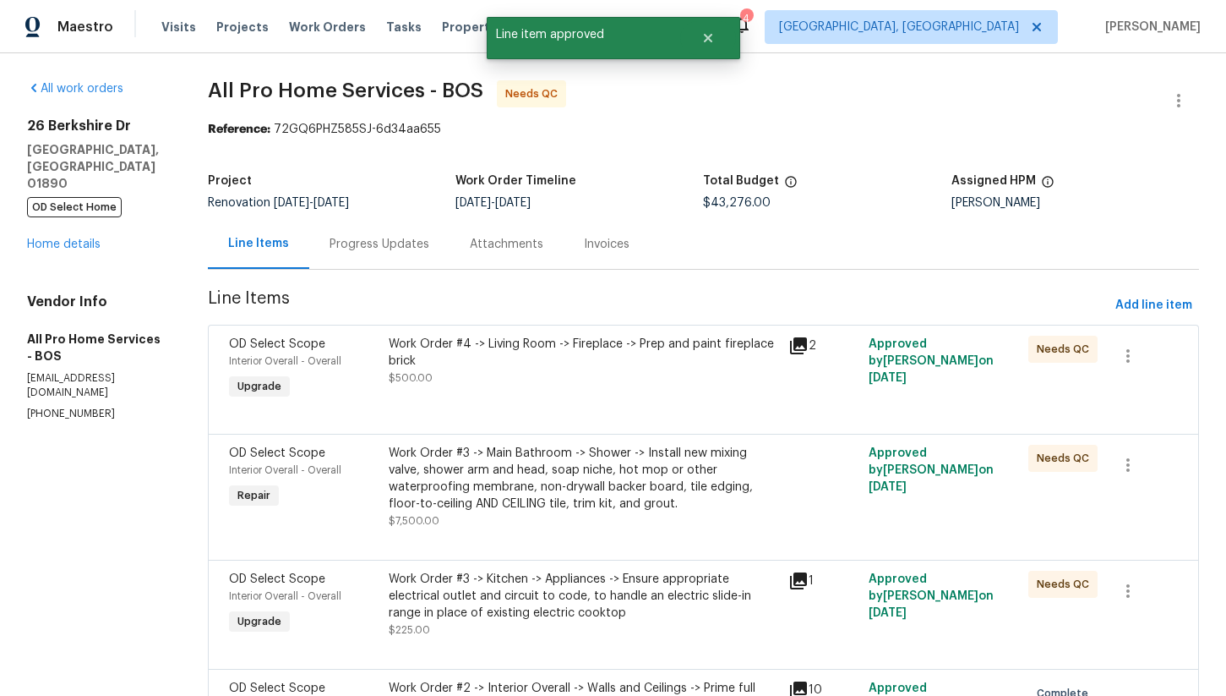
click at [589, 363] on div "Work Order #4 -> Living Room -> Fireplace -> Prep and paint fireplace brick" at bounding box center [584, 353] width 390 height 34
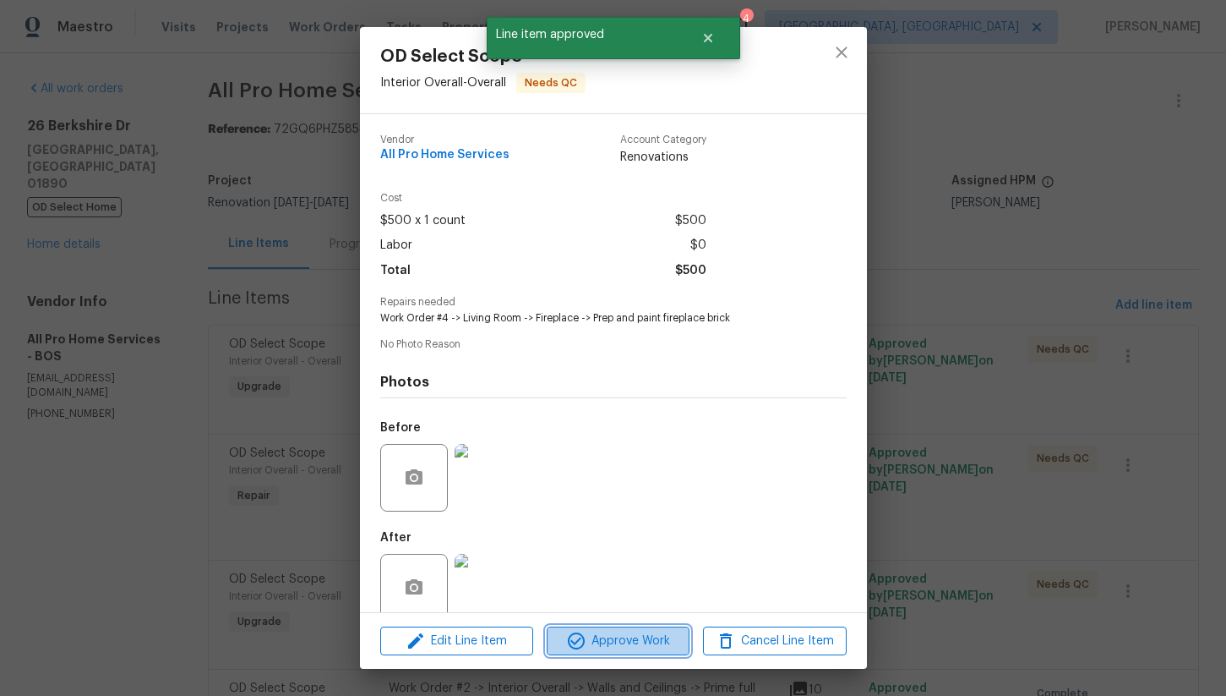
click at [620, 636] on span "Approve Work" at bounding box center [618, 641] width 133 height 21
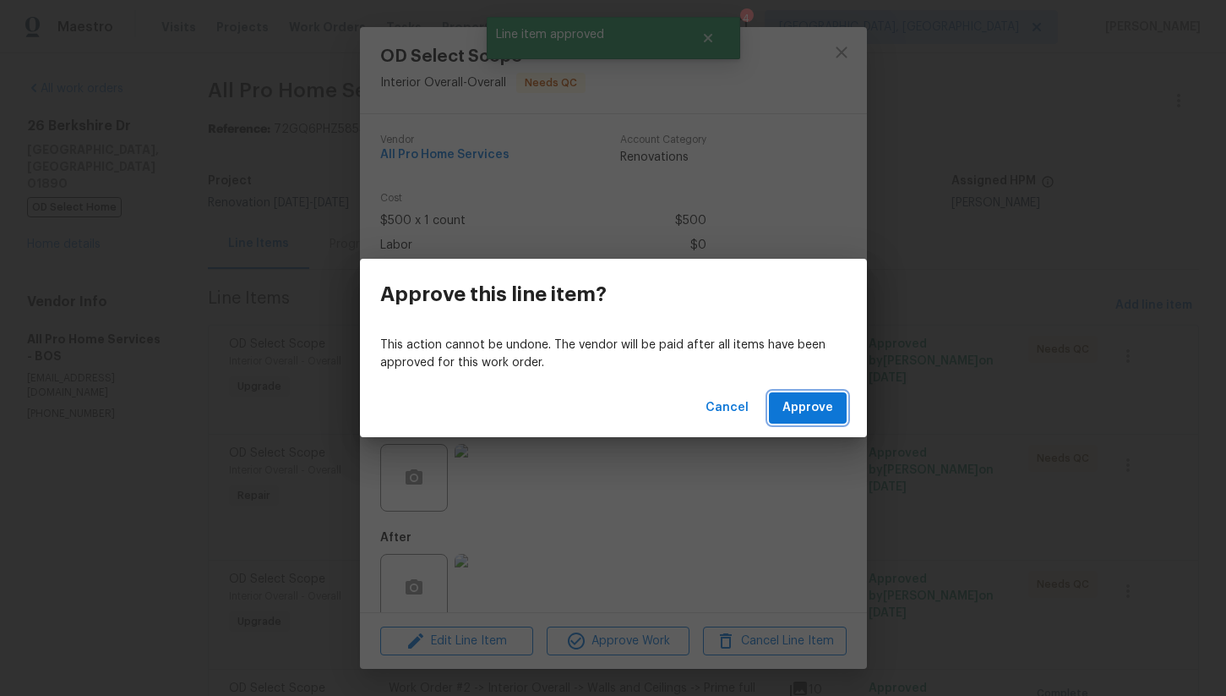
click at [809, 404] on span "Approve" at bounding box center [808, 407] width 51 height 21
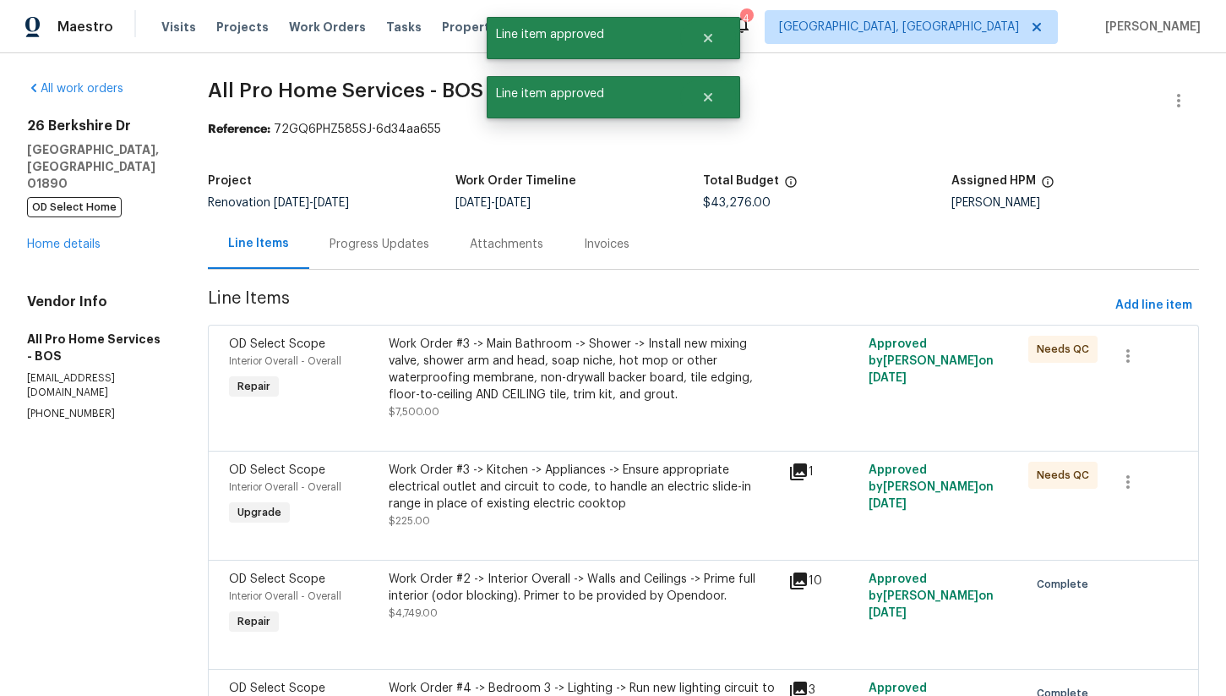
click at [599, 360] on div "Work Order #3 -> Main Bathroom -> Shower -> Install new mixing valve, shower ar…" at bounding box center [584, 370] width 390 height 68
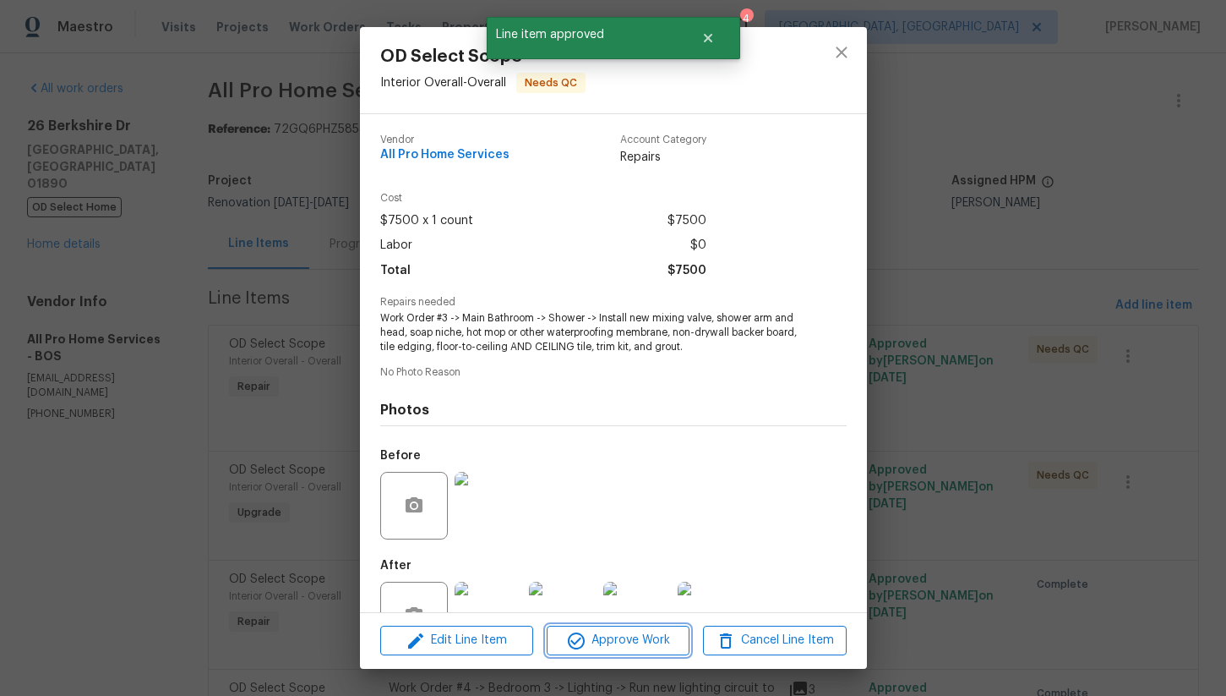
click at [628, 639] on span "Approve Work" at bounding box center [618, 640] width 133 height 21
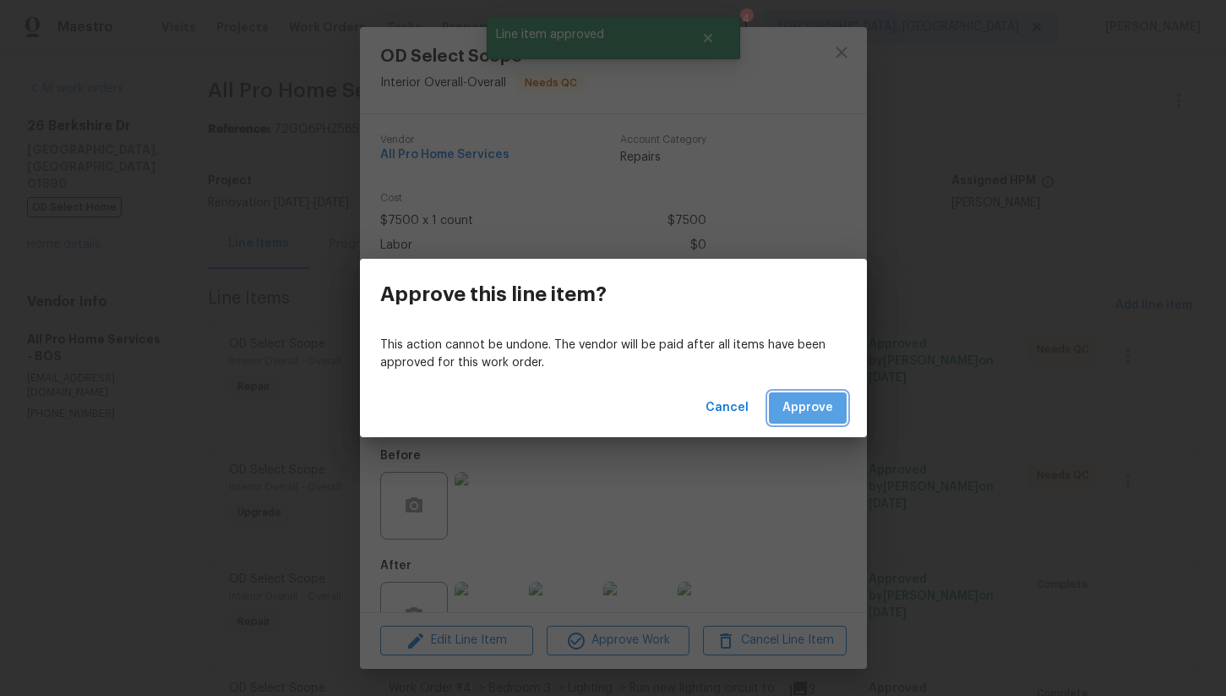
click at [820, 395] on button "Approve" at bounding box center [808, 407] width 78 height 31
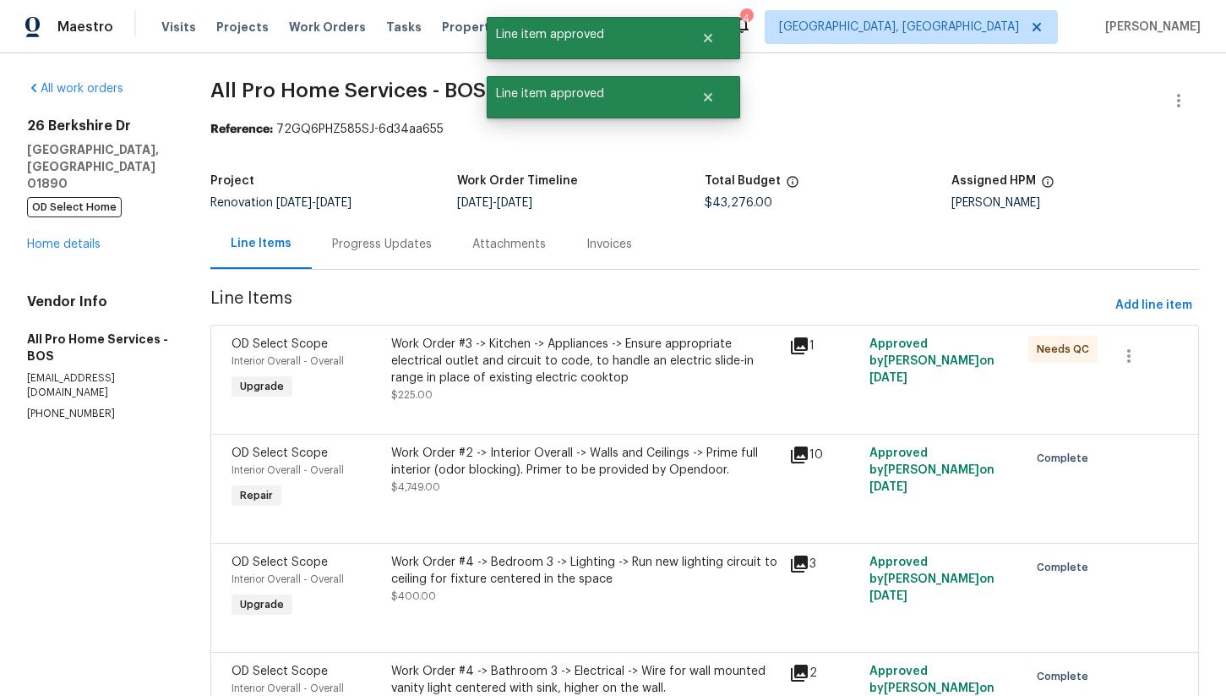
click at [583, 385] on div "Work Order #3 -> Kitchen -> Appliances -> Ensure appropriate electrical outlet …" at bounding box center [585, 361] width 389 height 51
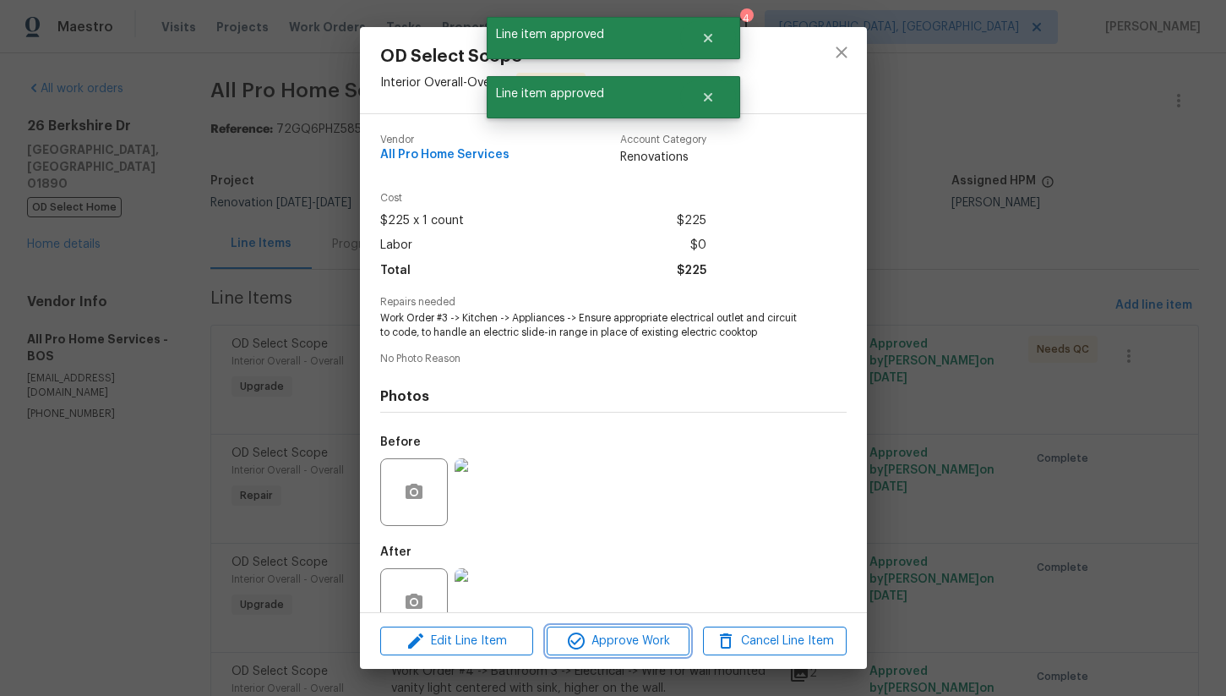
click at [593, 641] on span "Approve Work" at bounding box center [618, 641] width 133 height 21
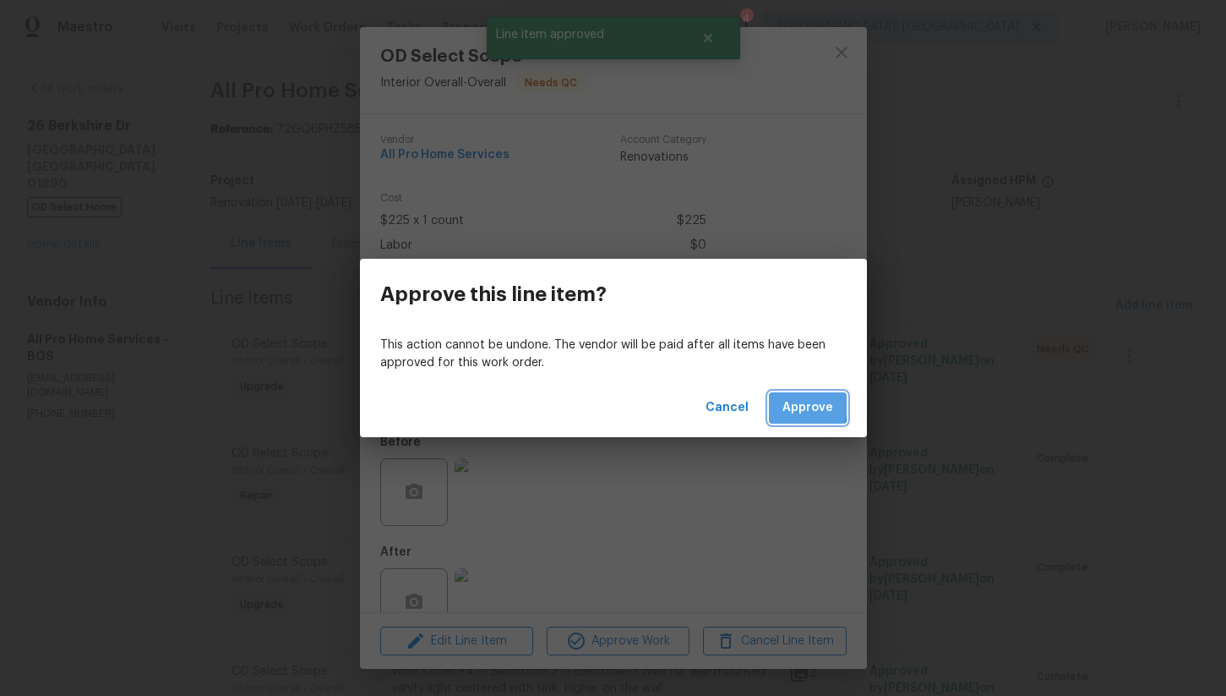
click at [780, 404] on button "Approve" at bounding box center [808, 407] width 78 height 31
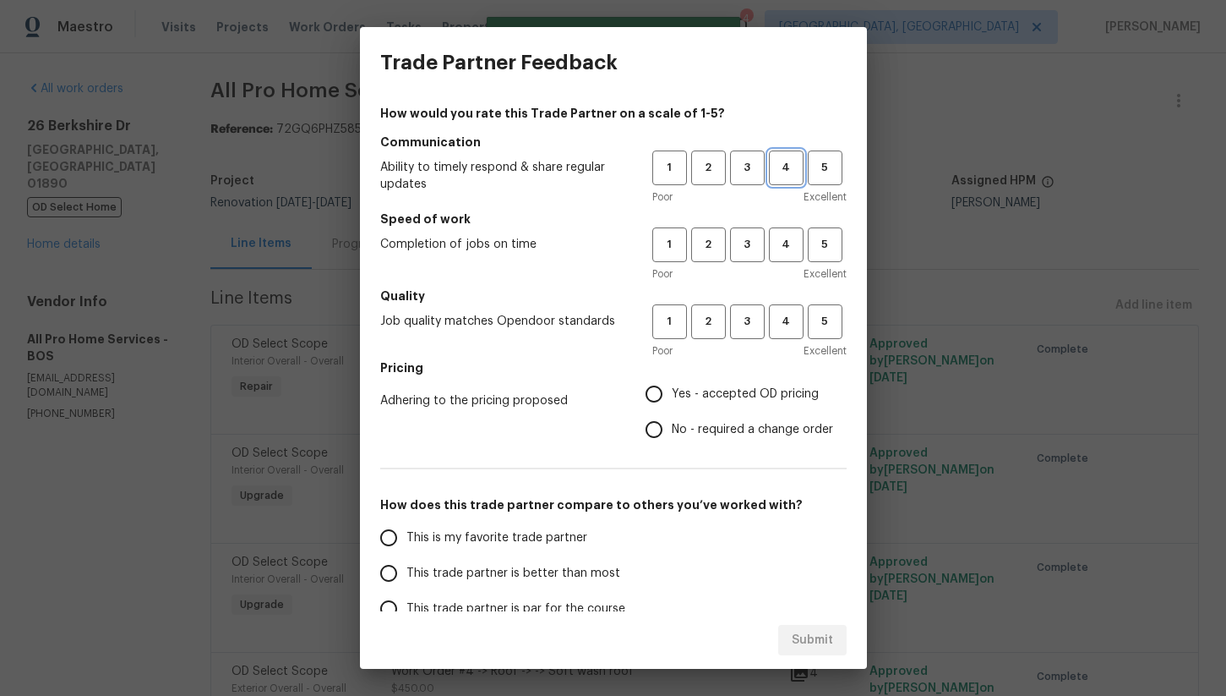
click at [782, 163] on span "4" at bounding box center [786, 167] width 31 height 19
click at [784, 243] on span "4" at bounding box center [786, 244] width 31 height 19
click at [784, 338] on button "4" at bounding box center [786, 321] width 35 height 35
click at [713, 396] on span "Yes - accepted OD pricing" at bounding box center [745, 394] width 147 height 18
click at [672, 396] on input "Yes - accepted OD pricing" at bounding box center [653, 393] width 35 height 35
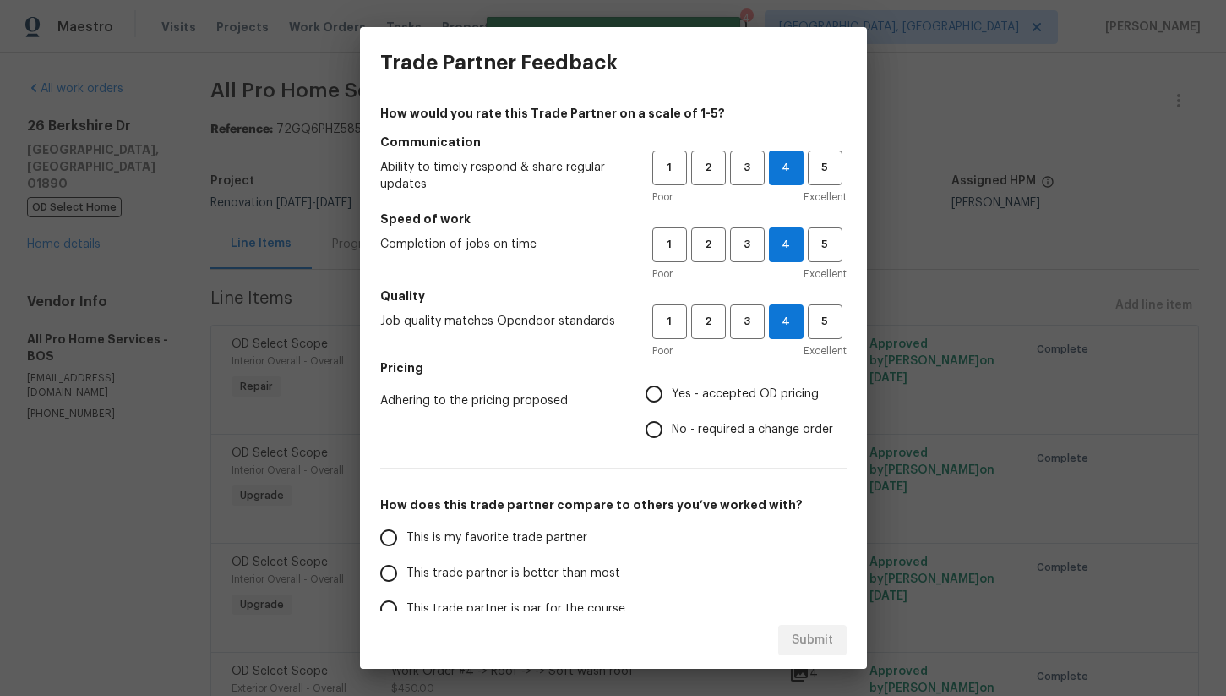
radio input "true"
click at [392, 575] on input "This trade partner is better than most" at bounding box center [388, 572] width 35 height 35
click at [819, 634] on span "Submit" at bounding box center [812, 640] width 41 height 21
radio input "true"
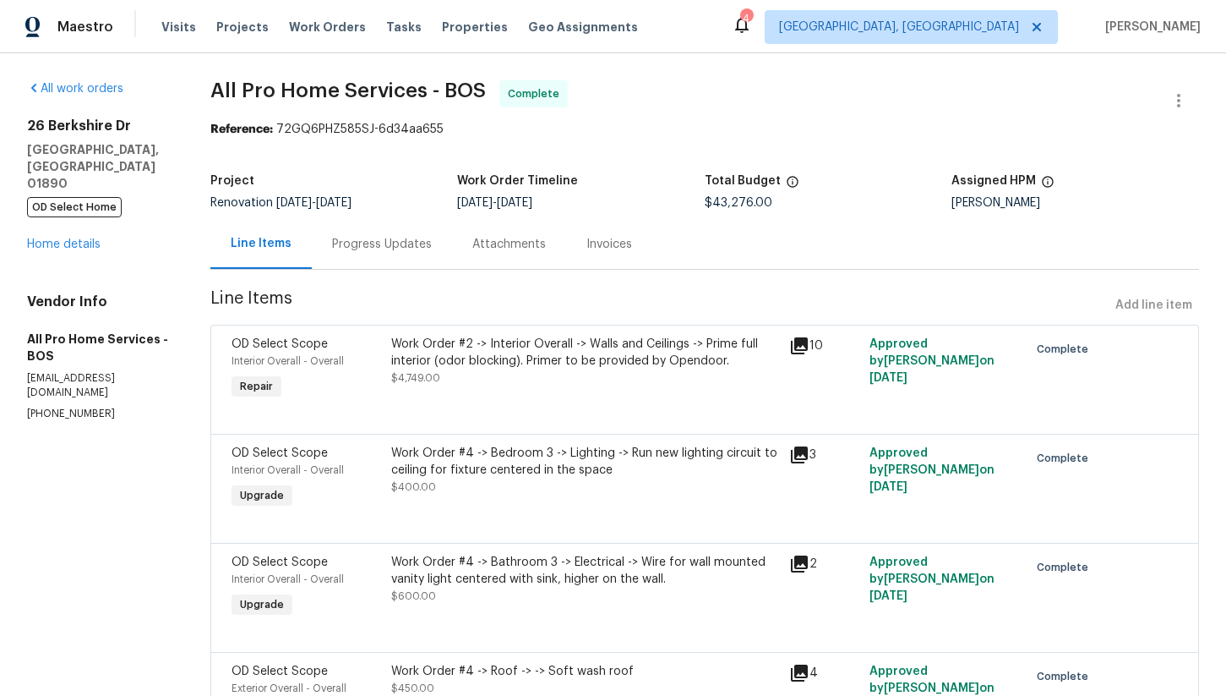
radio input "false"
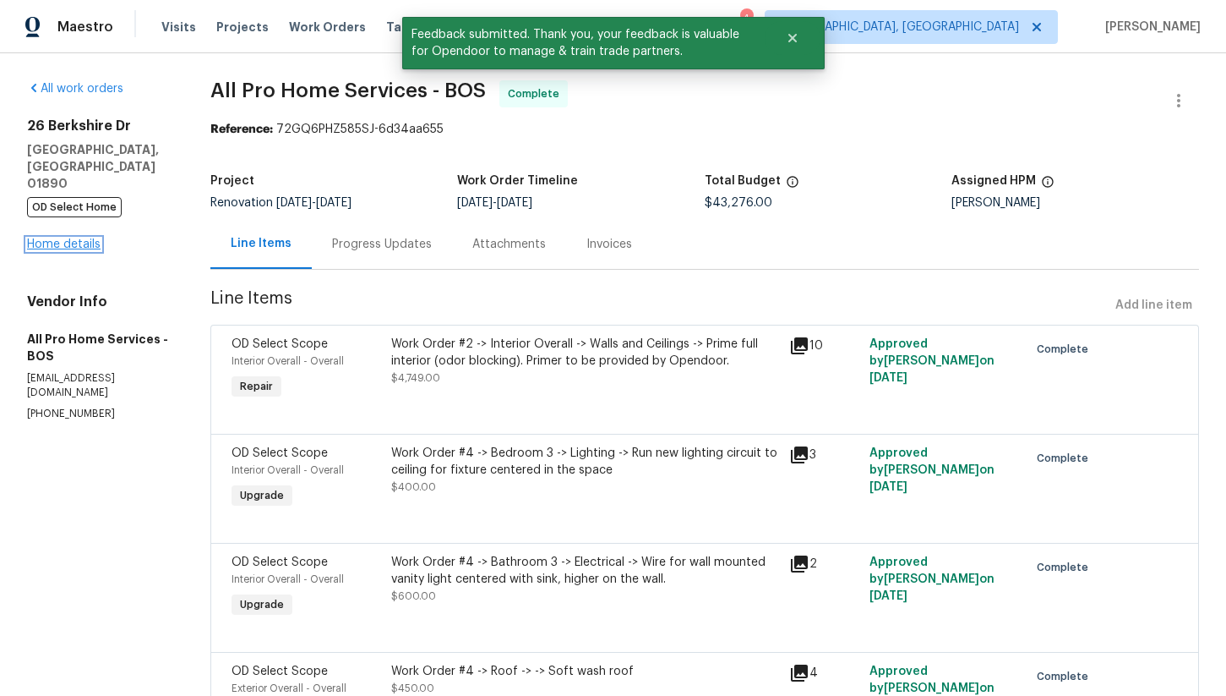
click at [86, 238] on link "Home details" at bounding box center [64, 244] width 74 height 12
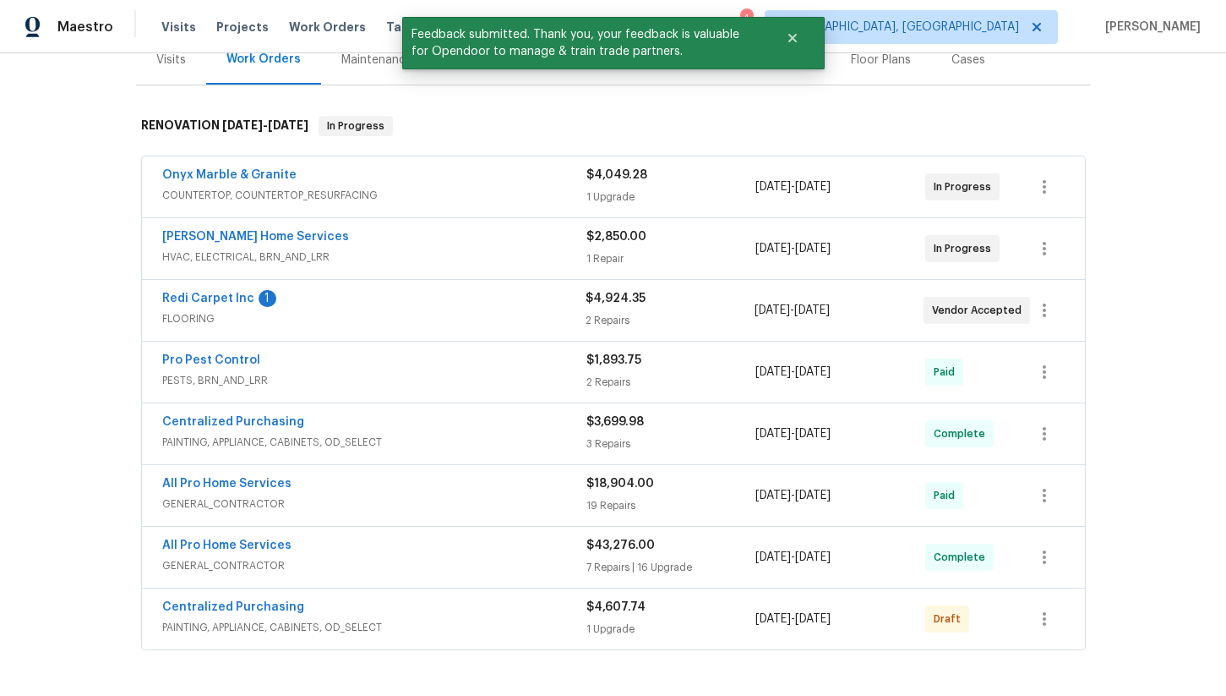
scroll to position [221, 0]
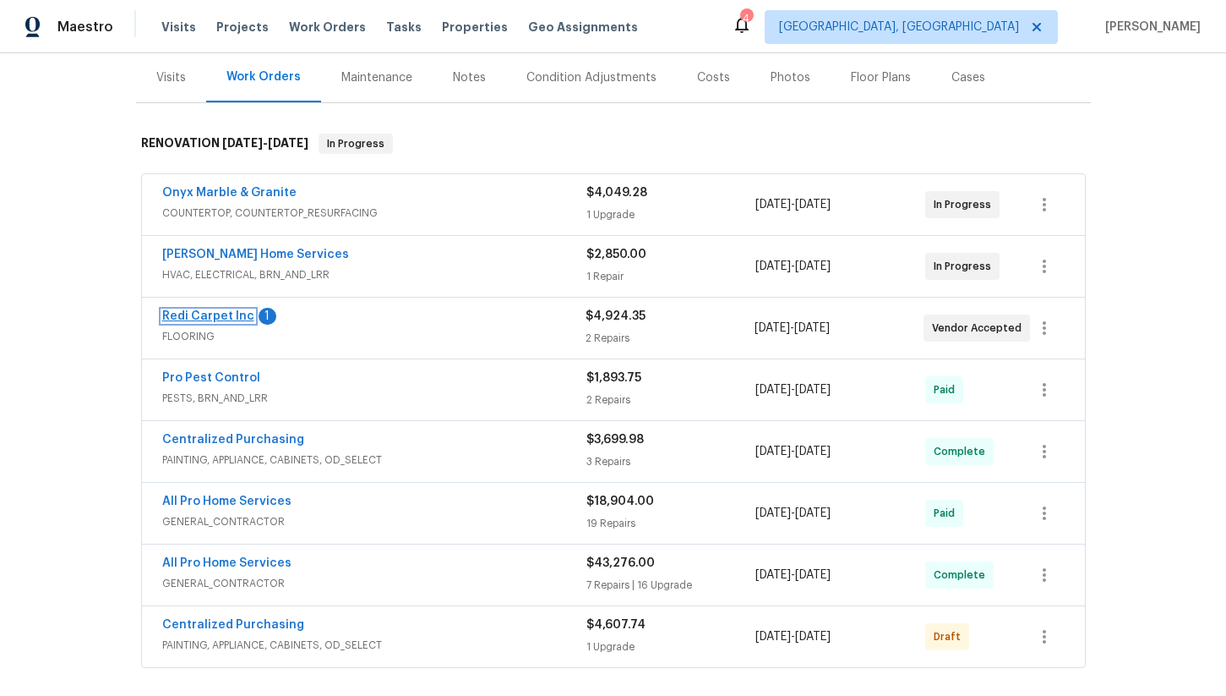
click at [194, 310] on link "Redi Carpet Inc" at bounding box center [208, 316] width 92 height 12
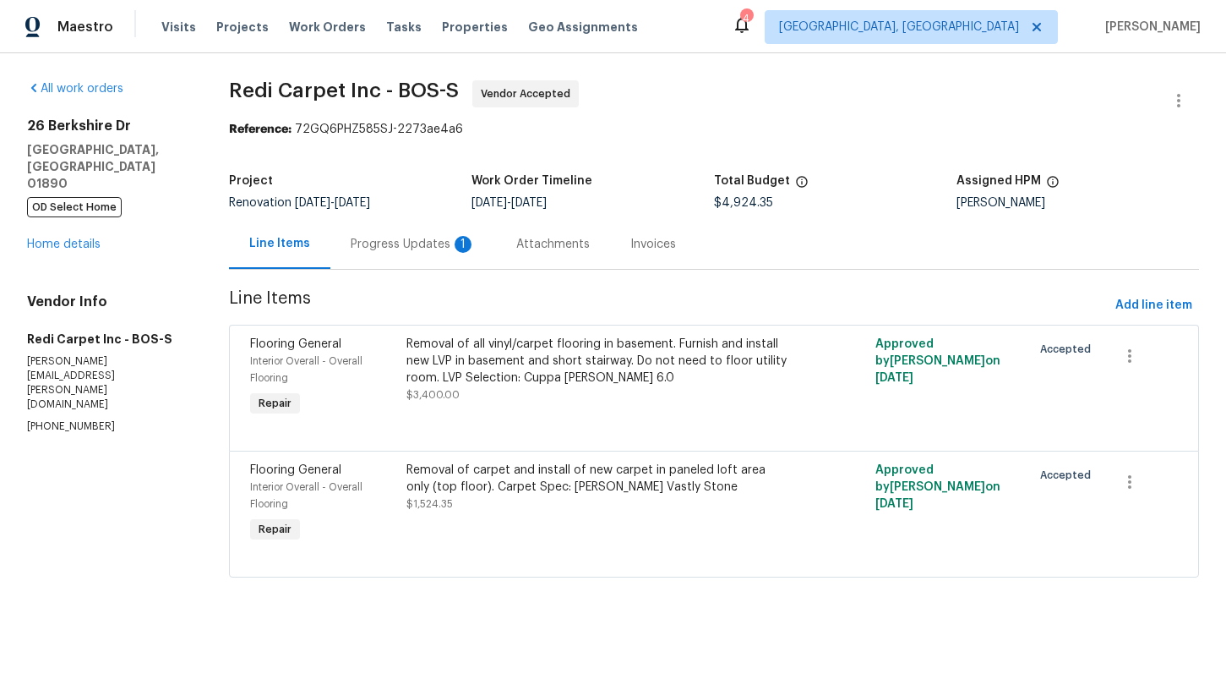
click at [385, 249] on div "Progress Updates 1" at bounding box center [413, 244] width 125 height 17
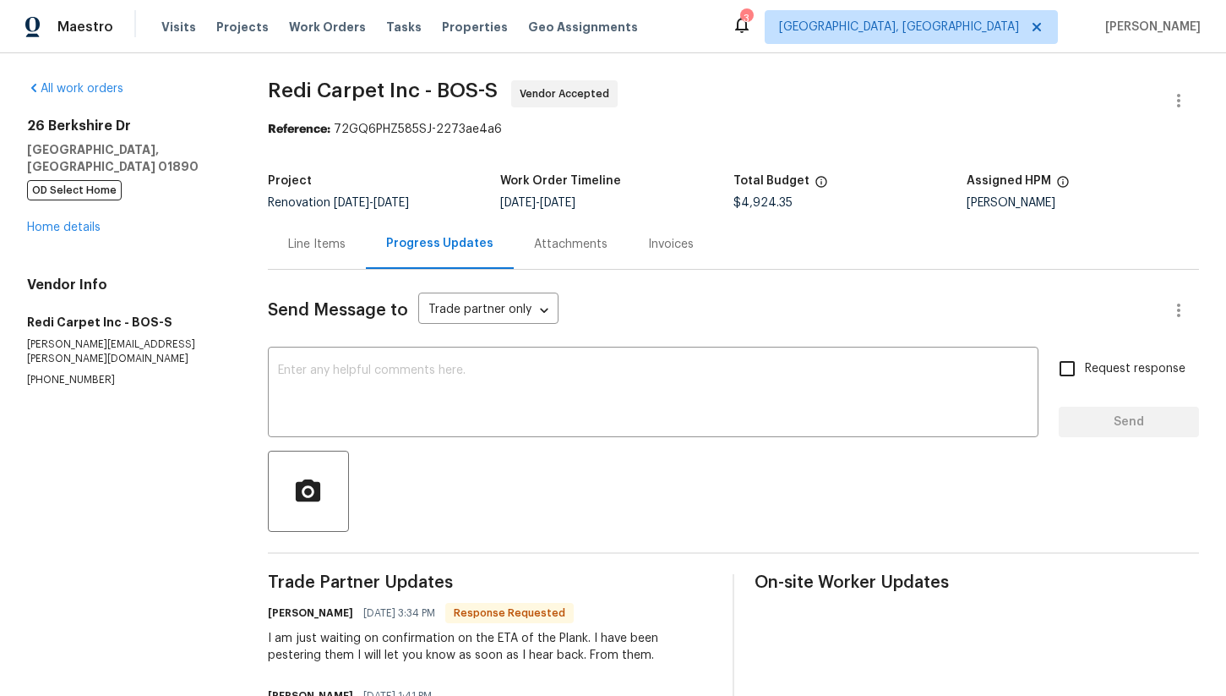
click at [79, 204] on div "26 Berkshire Dr Winchester, MA 01890 OD Select Home Home details" at bounding box center [127, 176] width 200 height 118
click at [78, 221] on link "Home details" at bounding box center [64, 227] width 74 height 12
